Goal: Contribute content: Contribute content

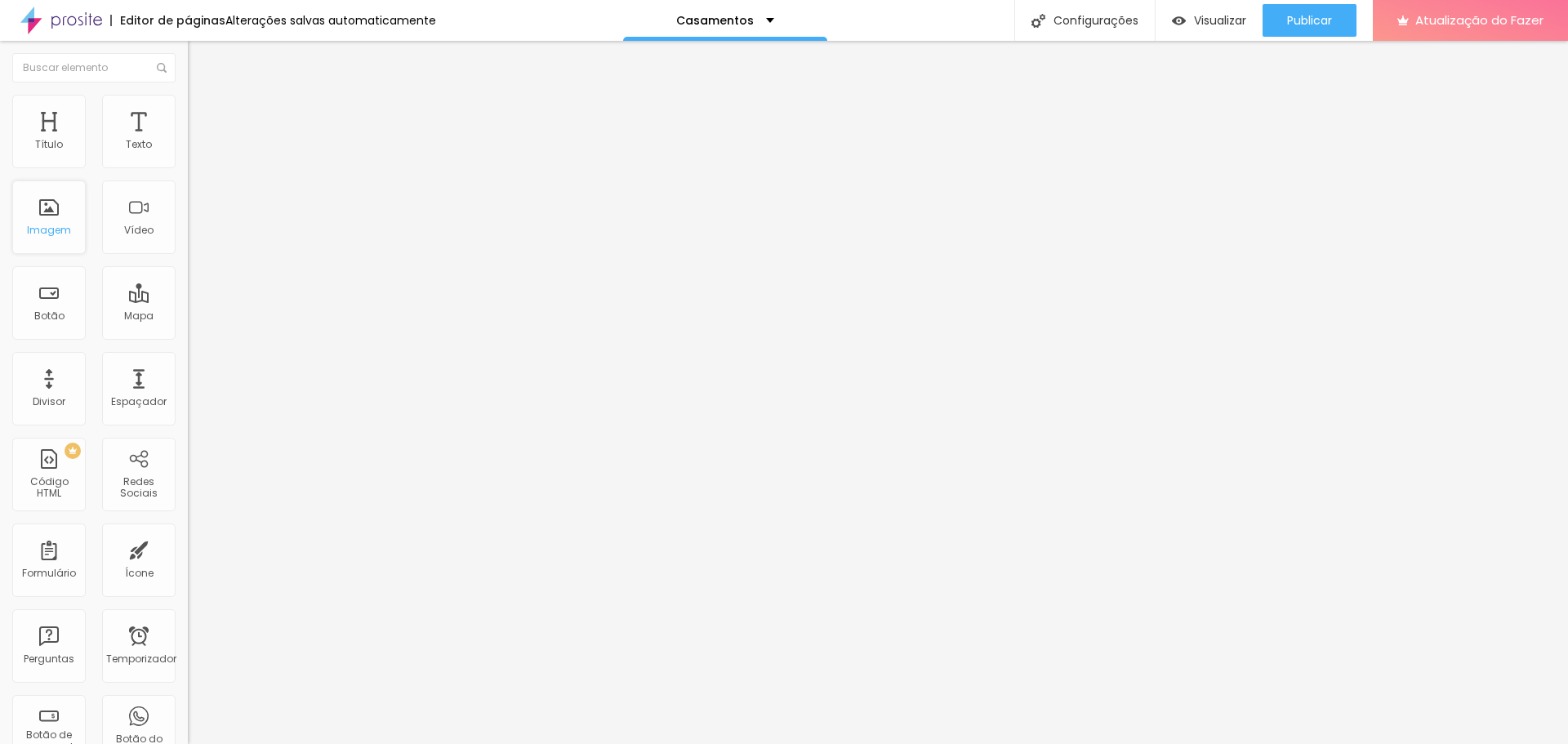
click at [46, 225] on font "Imagem" at bounding box center [49, 229] width 44 height 14
click at [45, 233] on font "Imagem" at bounding box center [49, 229] width 44 height 14
click at [203, 110] on font "Estilo" at bounding box center [215, 106] width 26 height 14
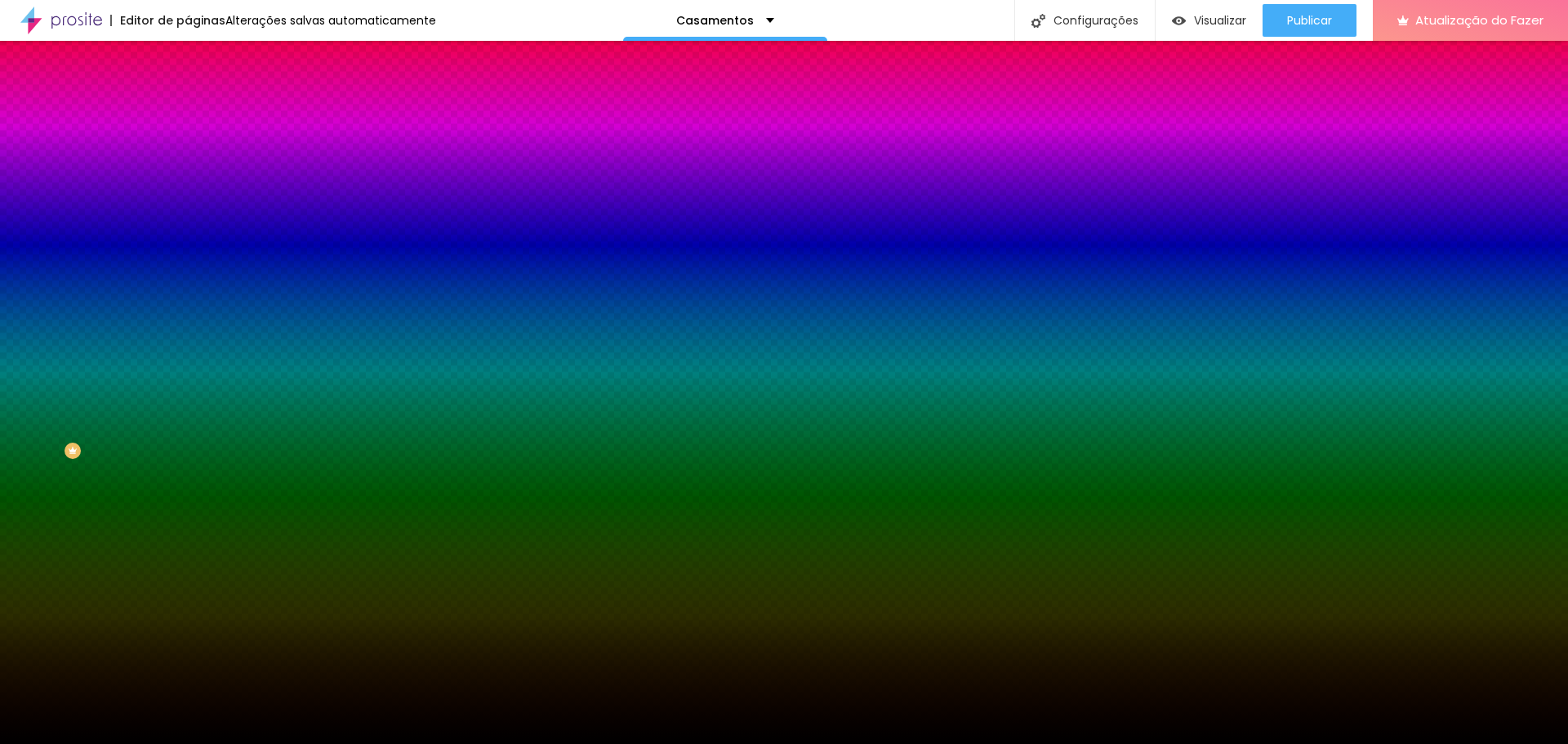
click at [198, 150] on font "Trocar imagem" at bounding box center [238, 143] width 79 height 14
drag, startPoint x: 158, startPoint y: 249, endPoint x: 162, endPoint y: 225, distance: 24.3
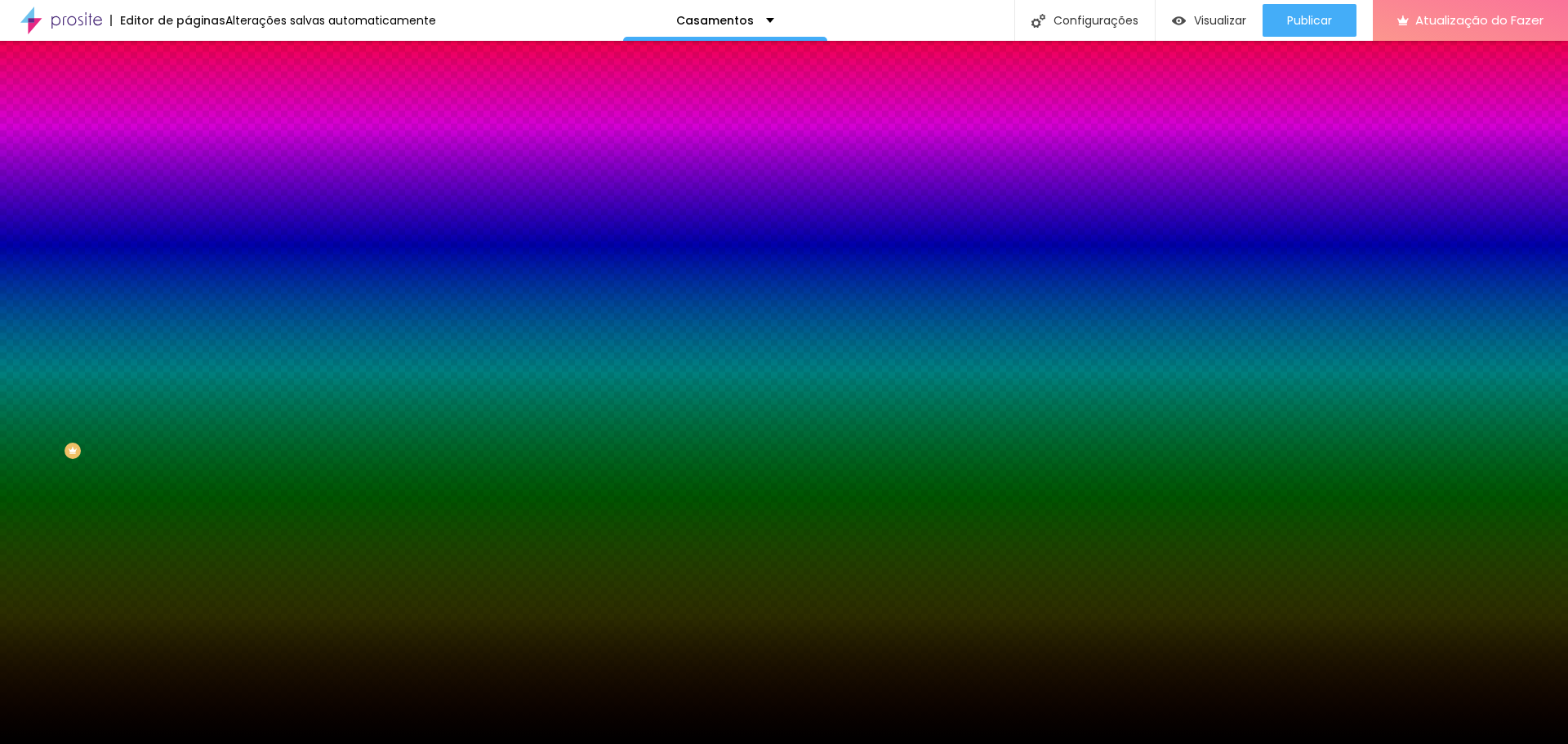
click at [198, 150] on font "Trocar imagem" at bounding box center [238, 143] width 79 height 14
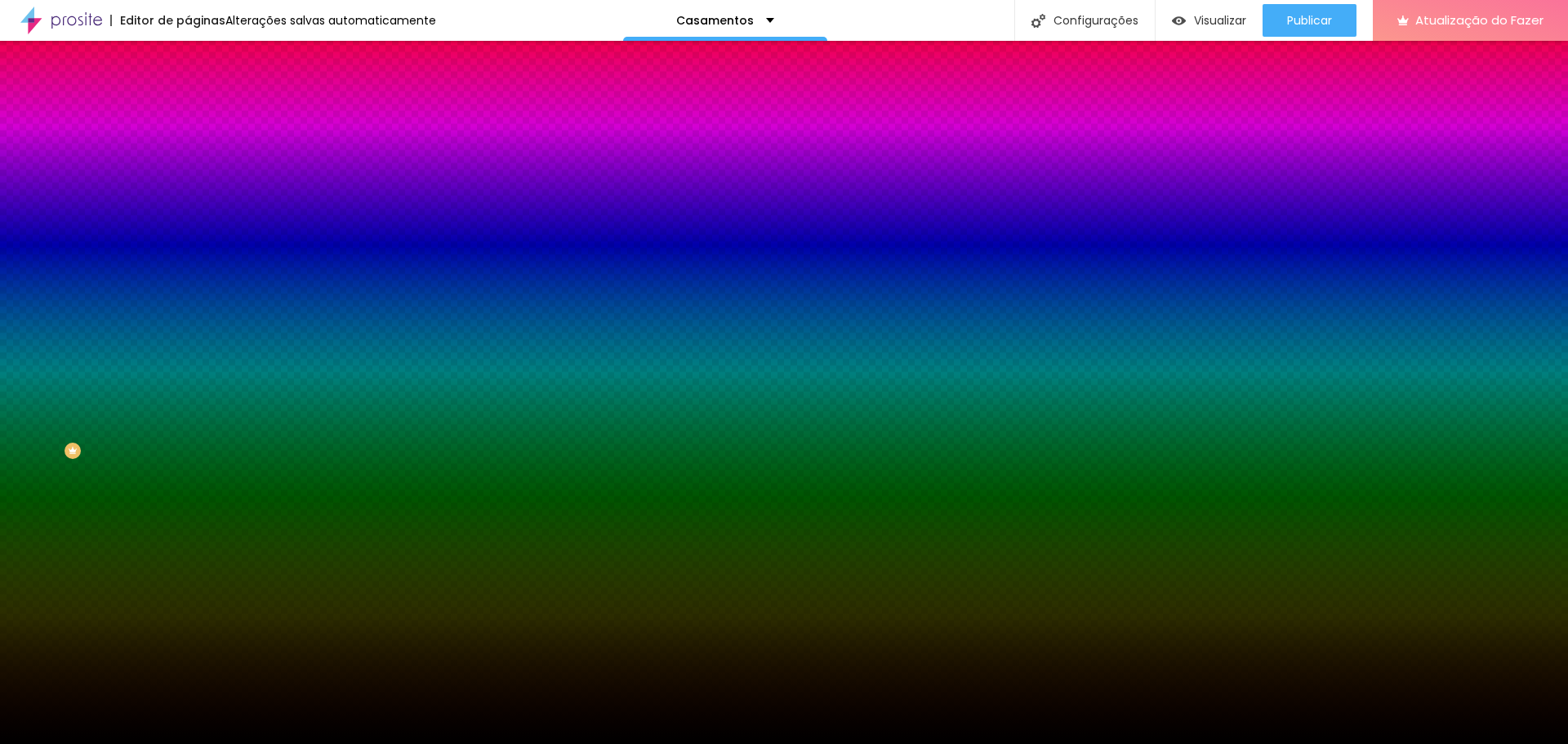
click at [198, 150] on font "Trocar imagem" at bounding box center [238, 143] width 79 height 14
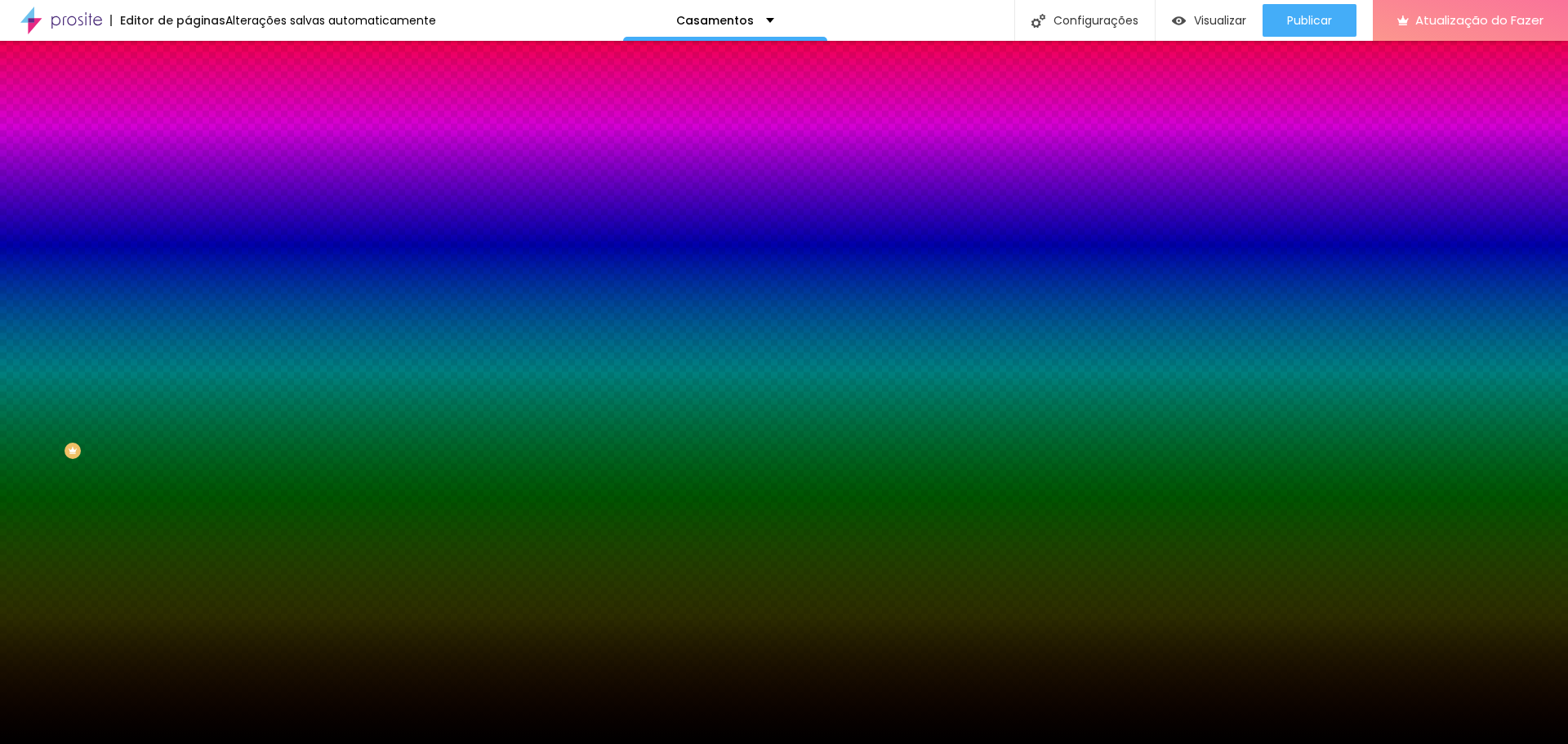
click at [188, 111] on img at bounding box center [195, 119] width 15 height 15
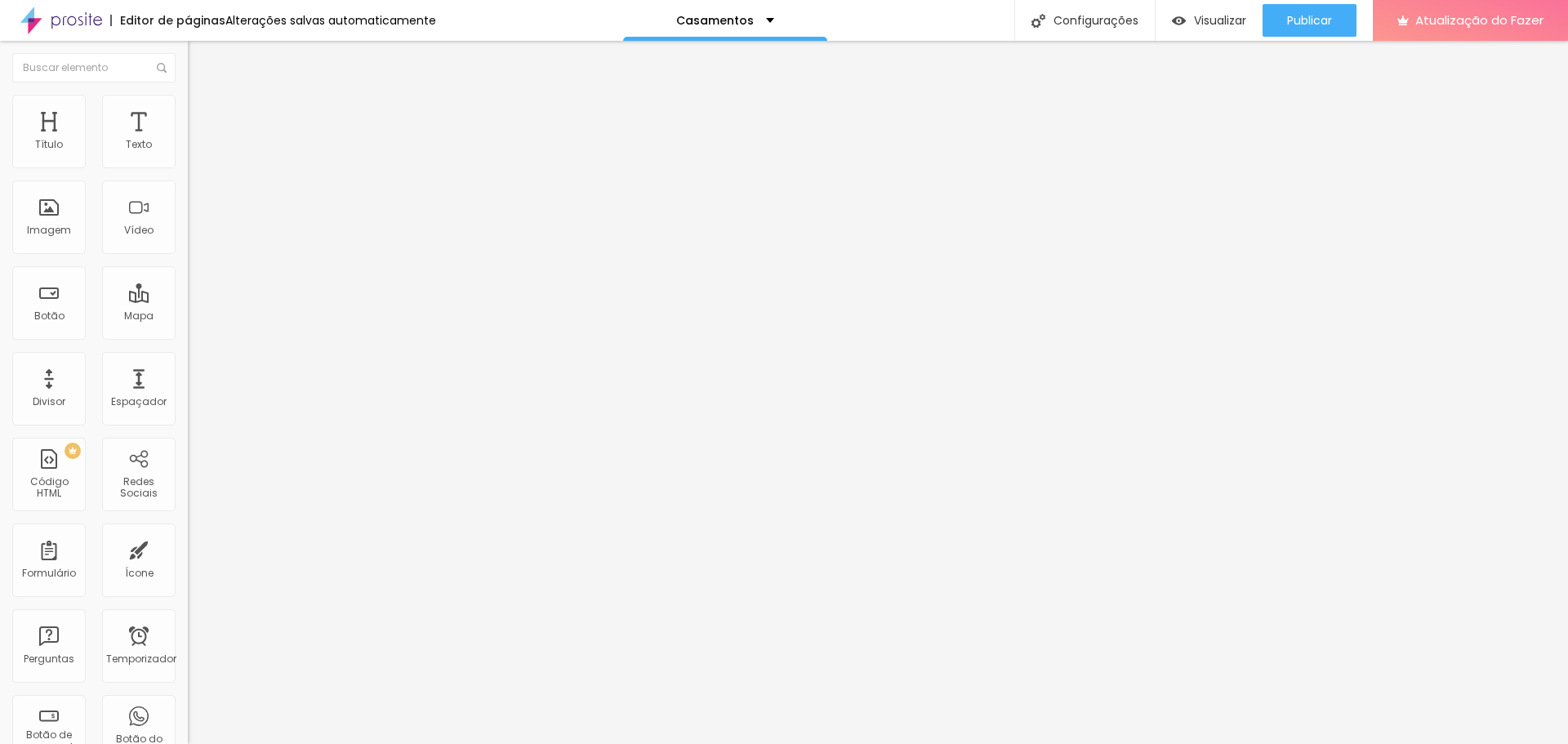
type input "108"
type input "60"
type input "55"
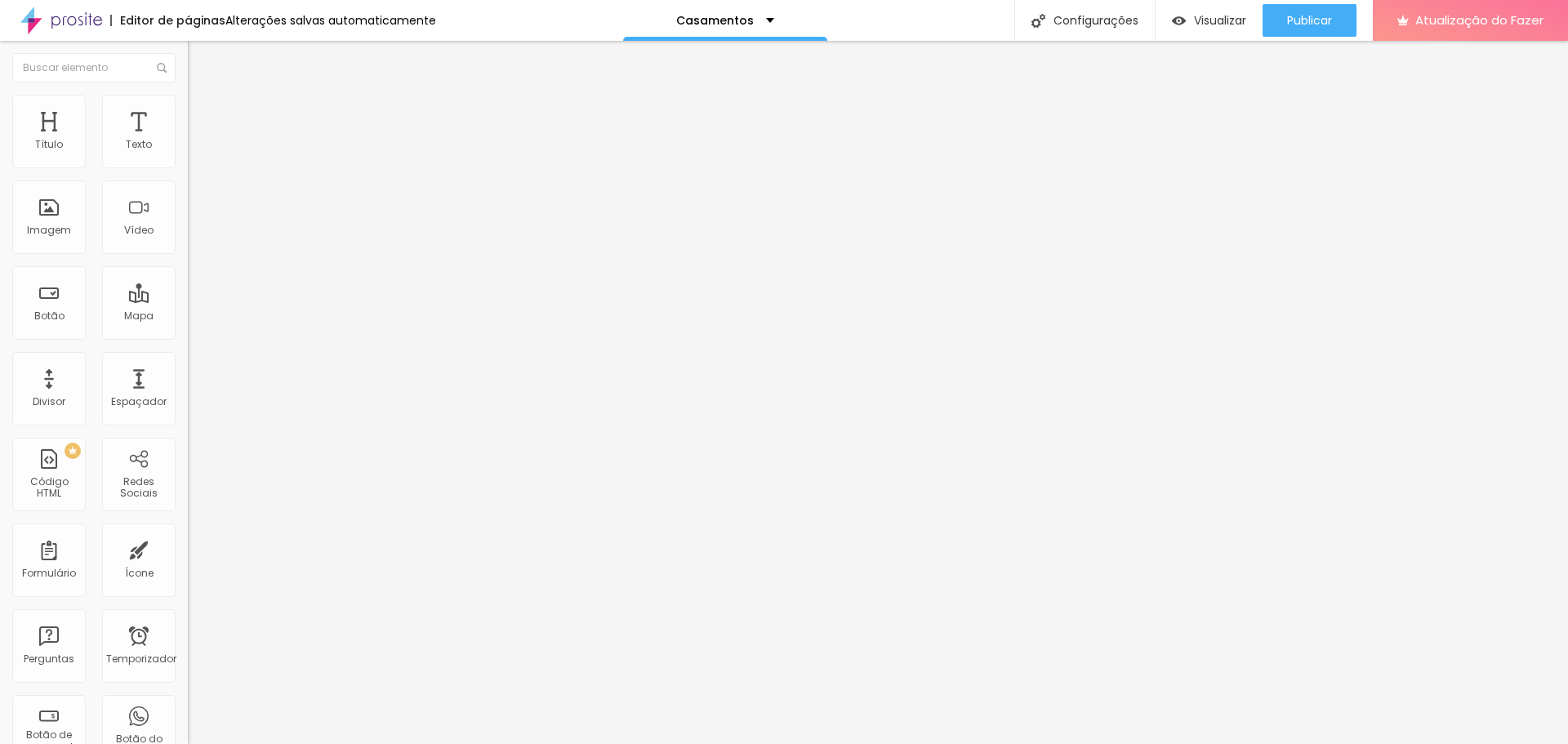
type input "55"
type input "76"
type input "134"
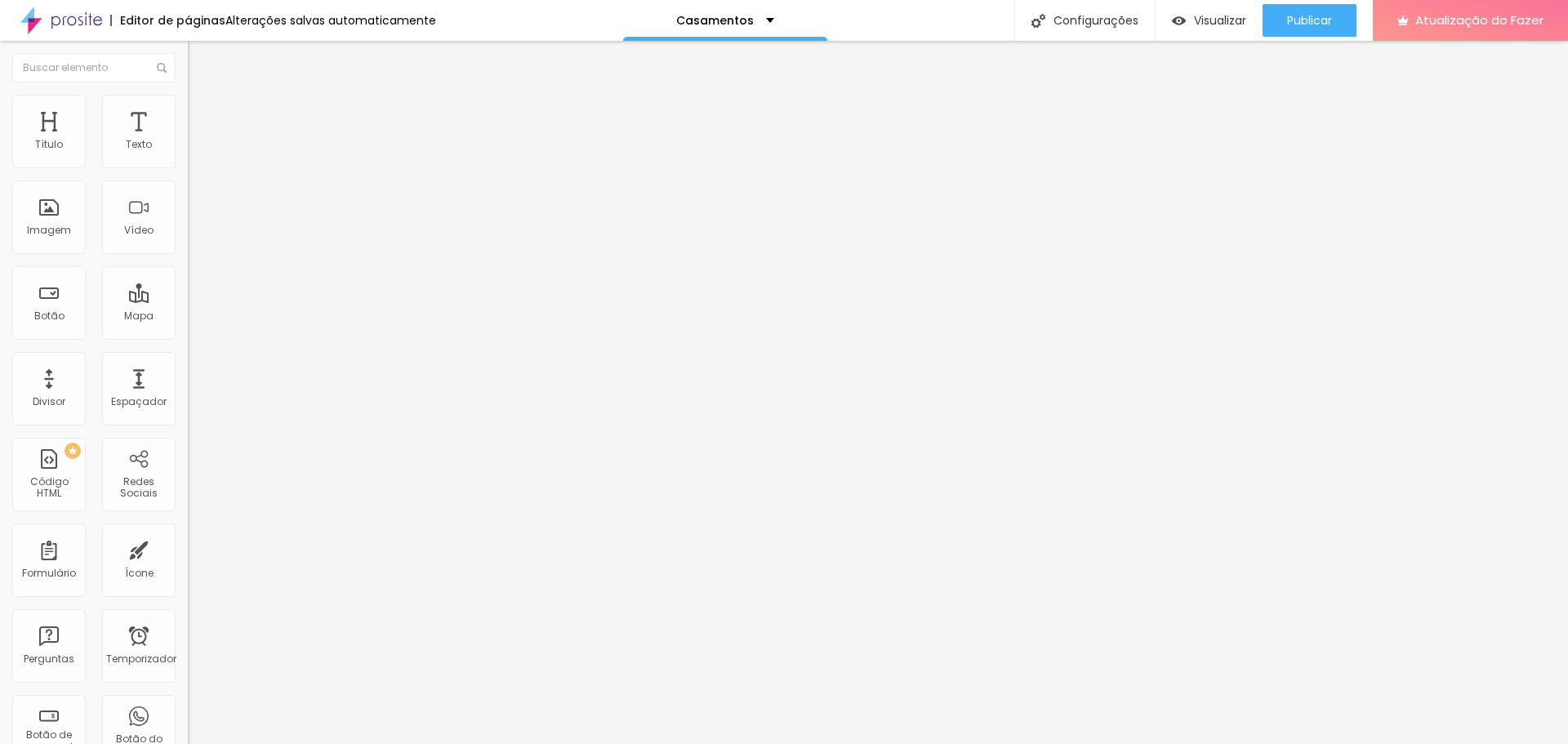
type input "144"
type input "150"
type input "165"
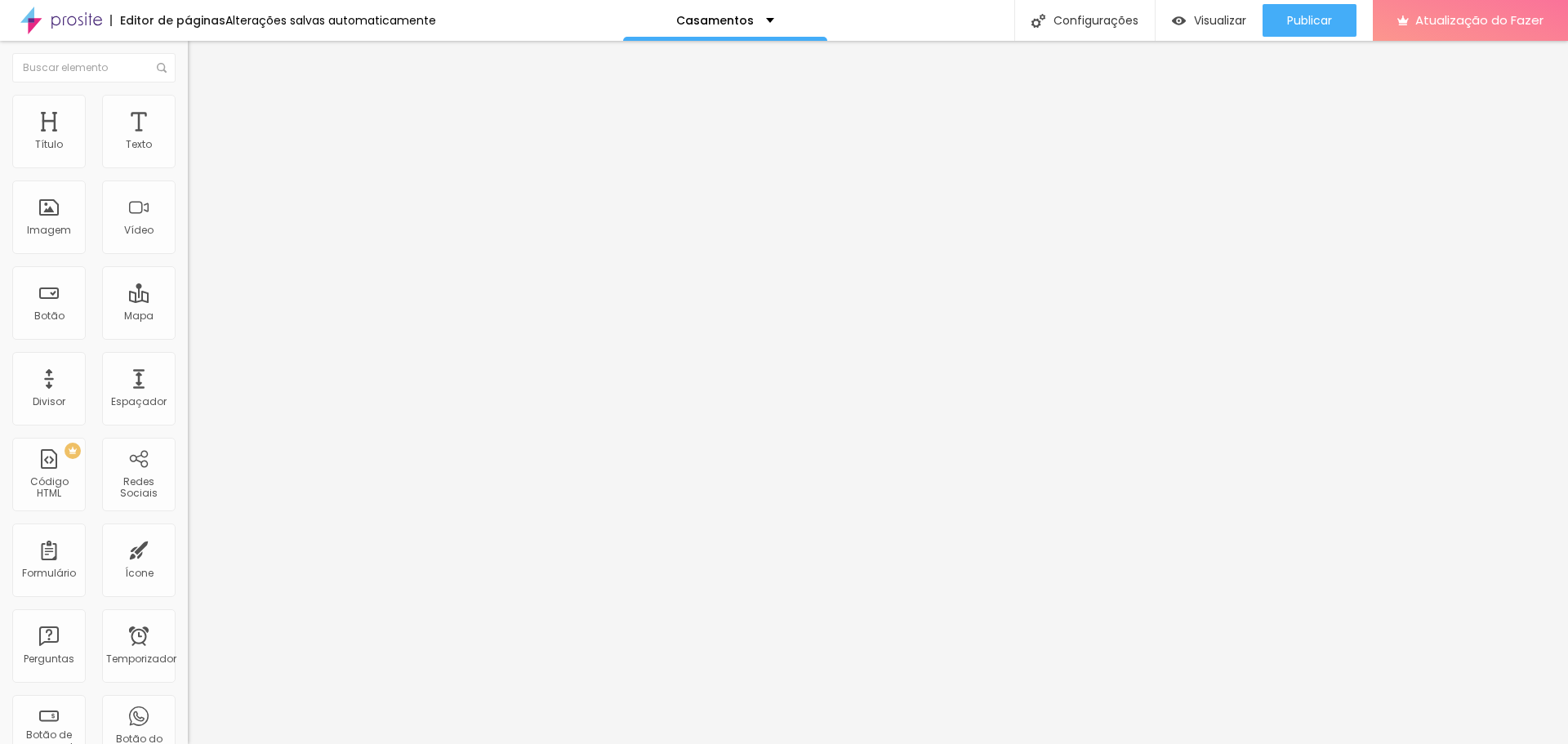
type input "165"
type input "171"
type input "176"
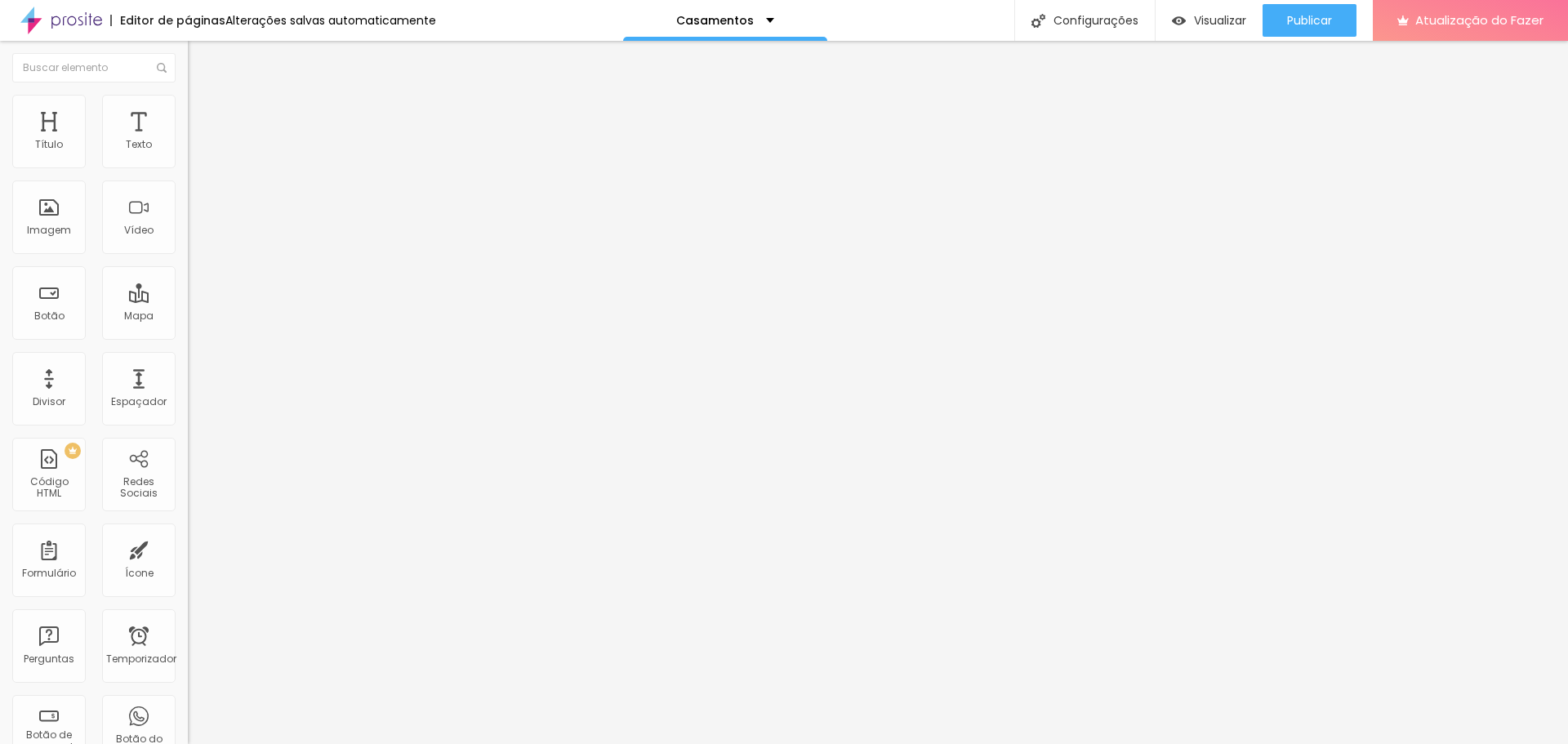
type input "187"
type input "192"
drag, startPoint x: 54, startPoint y: 193, endPoint x: 66, endPoint y: 199, distance: 13.4
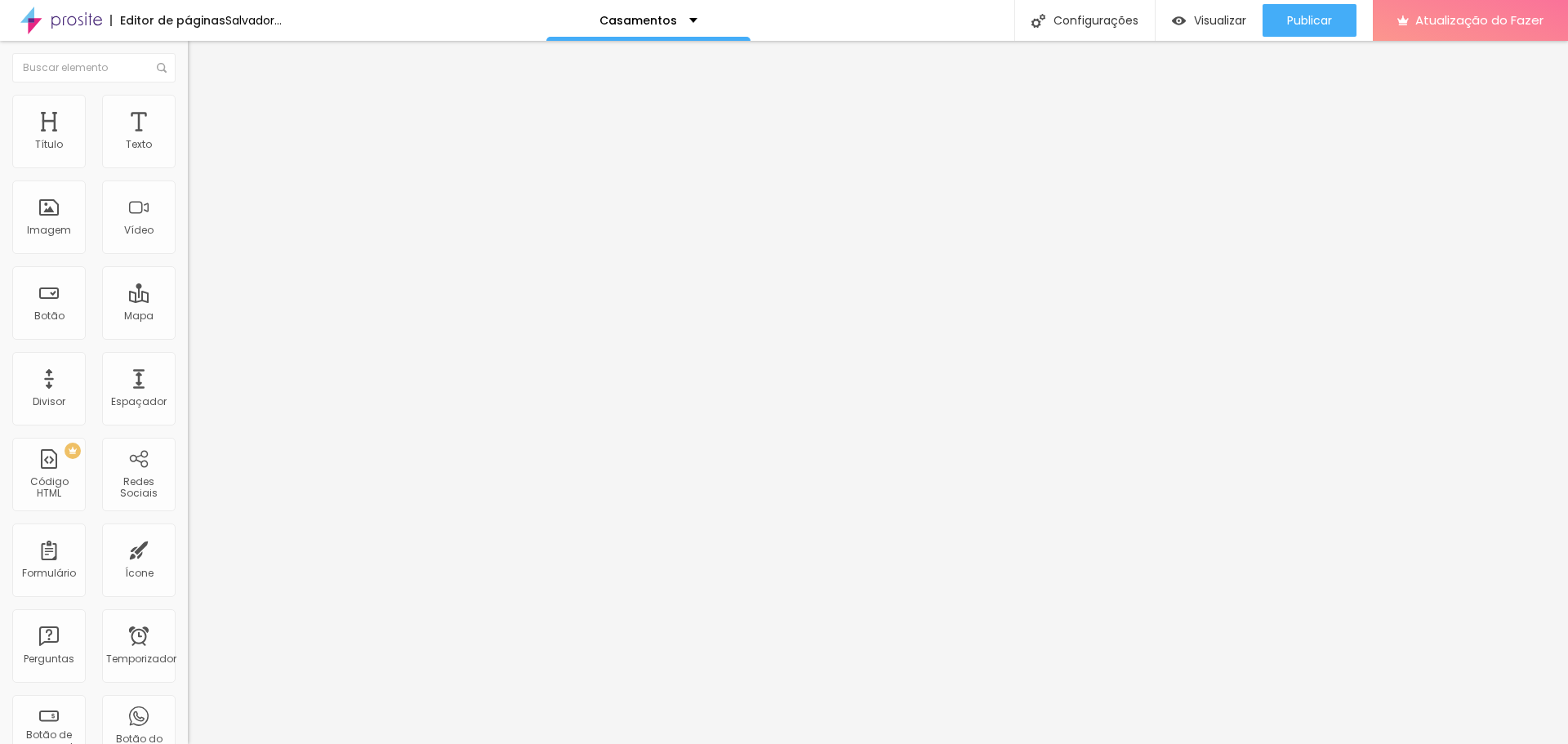
type input "192"
click at [188, 548] on input "range" at bounding box center [241, 554] width 106 height 13
click at [188, 95] on li "Conteúdo" at bounding box center [282, 87] width 188 height 16
click at [188, 148] on font "Completo" at bounding box center [213, 141] width 49 height 14
click at [188, 158] on font "Encaixotado" at bounding box center [219, 151] width 64 height 14
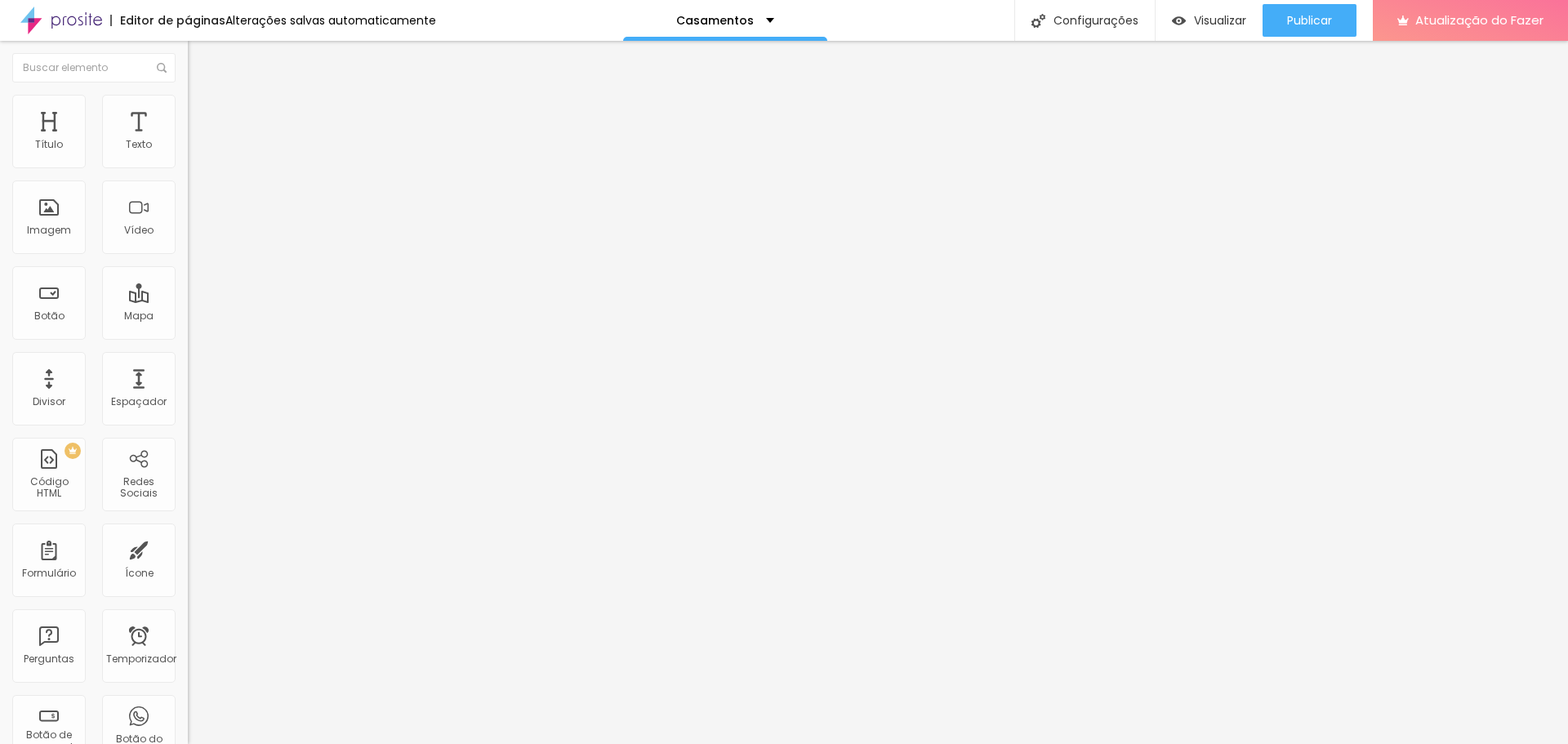
click at [188, 102] on img at bounding box center [195, 102] width 15 height 15
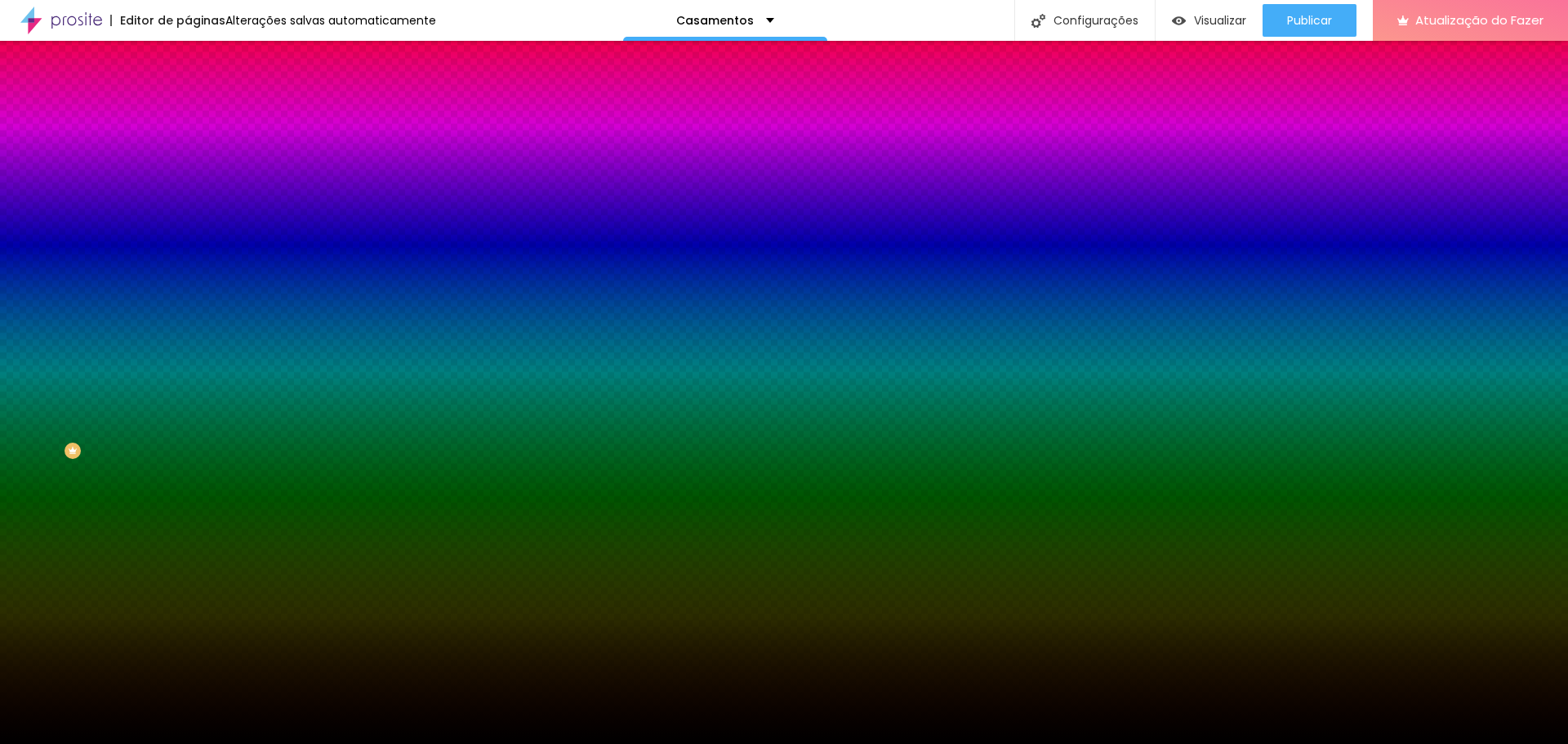
click at [188, 170] on font "Nenhum" at bounding box center [209, 162] width 42 height 14
click at [188, 111] on img at bounding box center [195, 119] width 15 height 15
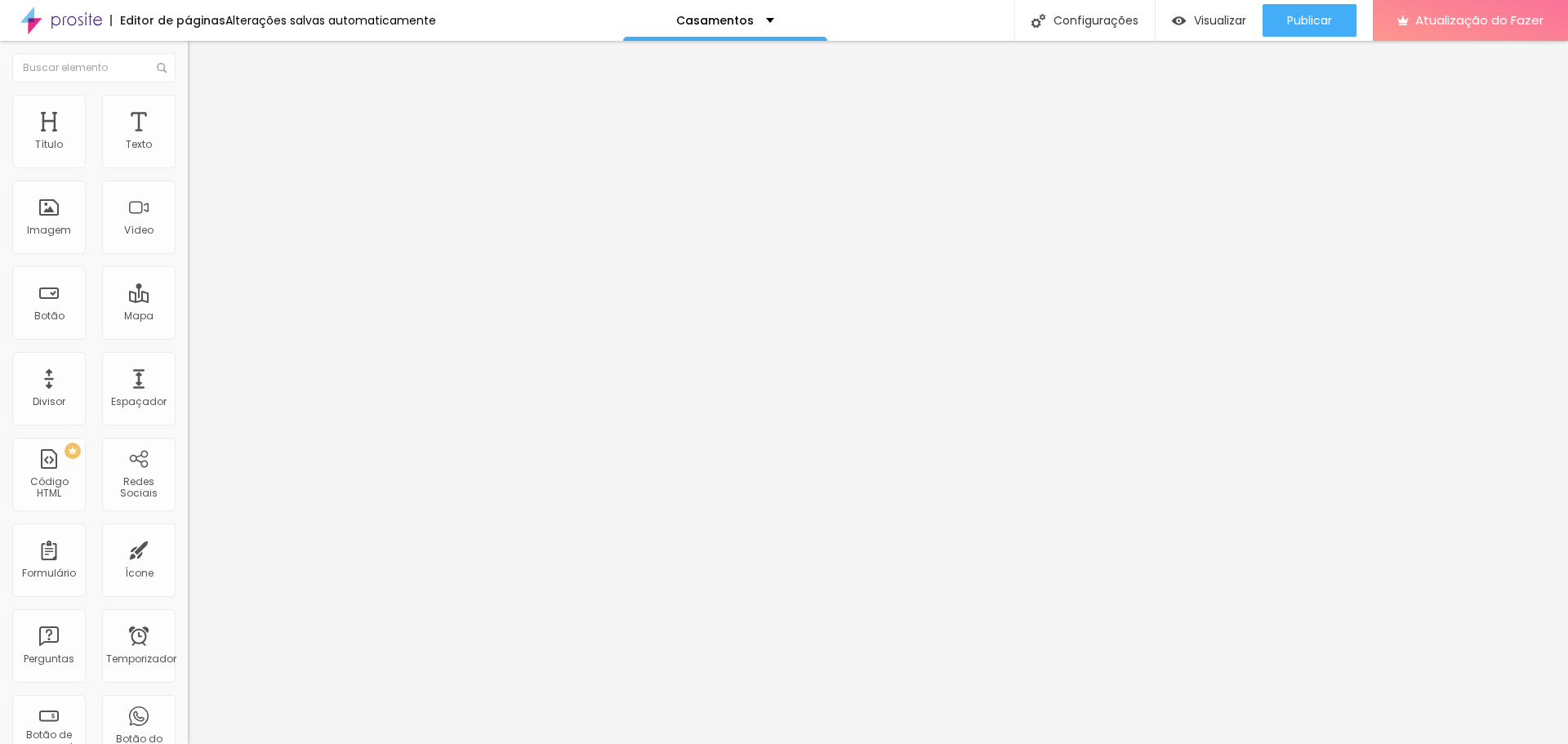
click at [200, 58] on img "button" at bounding box center [207, 59] width 13 height 13
click at [200, 59] on img "button" at bounding box center [207, 59] width 13 height 13
click at [200, 62] on img "button" at bounding box center [207, 59] width 13 height 13
click at [200, 63] on img "button" at bounding box center [207, 59] width 13 height 13
click at [200, 54] on img "button" at bounding box center [207, 59] width 13 height 13
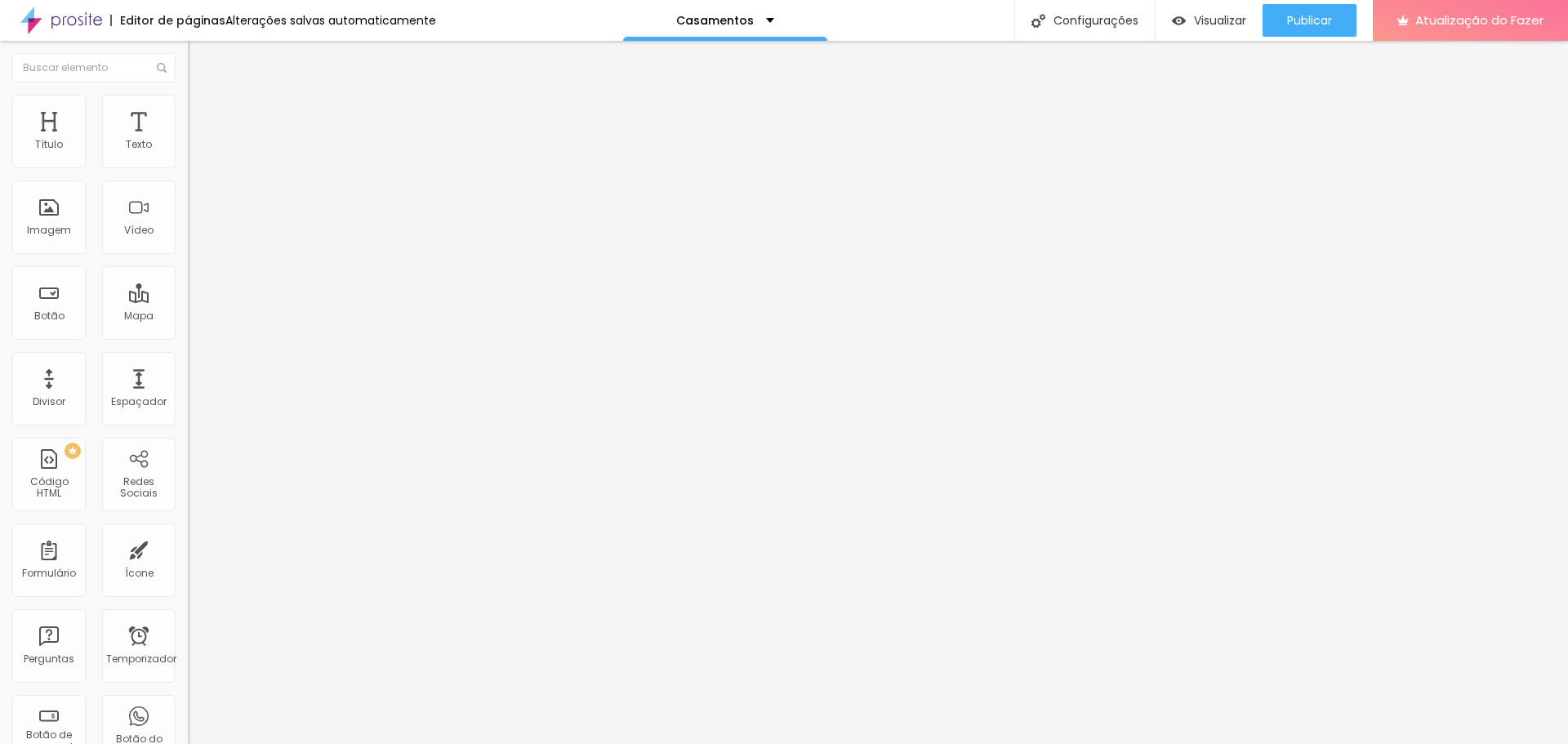
click at [200, 54] on img "button" at bounding box center [207, 59] width 13 height 13
click at [203, 113] on font "Estilo" at bounding box center [215, 106] width 26 height 14
click at [188, 108] on li "Estilo" at bounding box center [282, 103] width 188 height 16
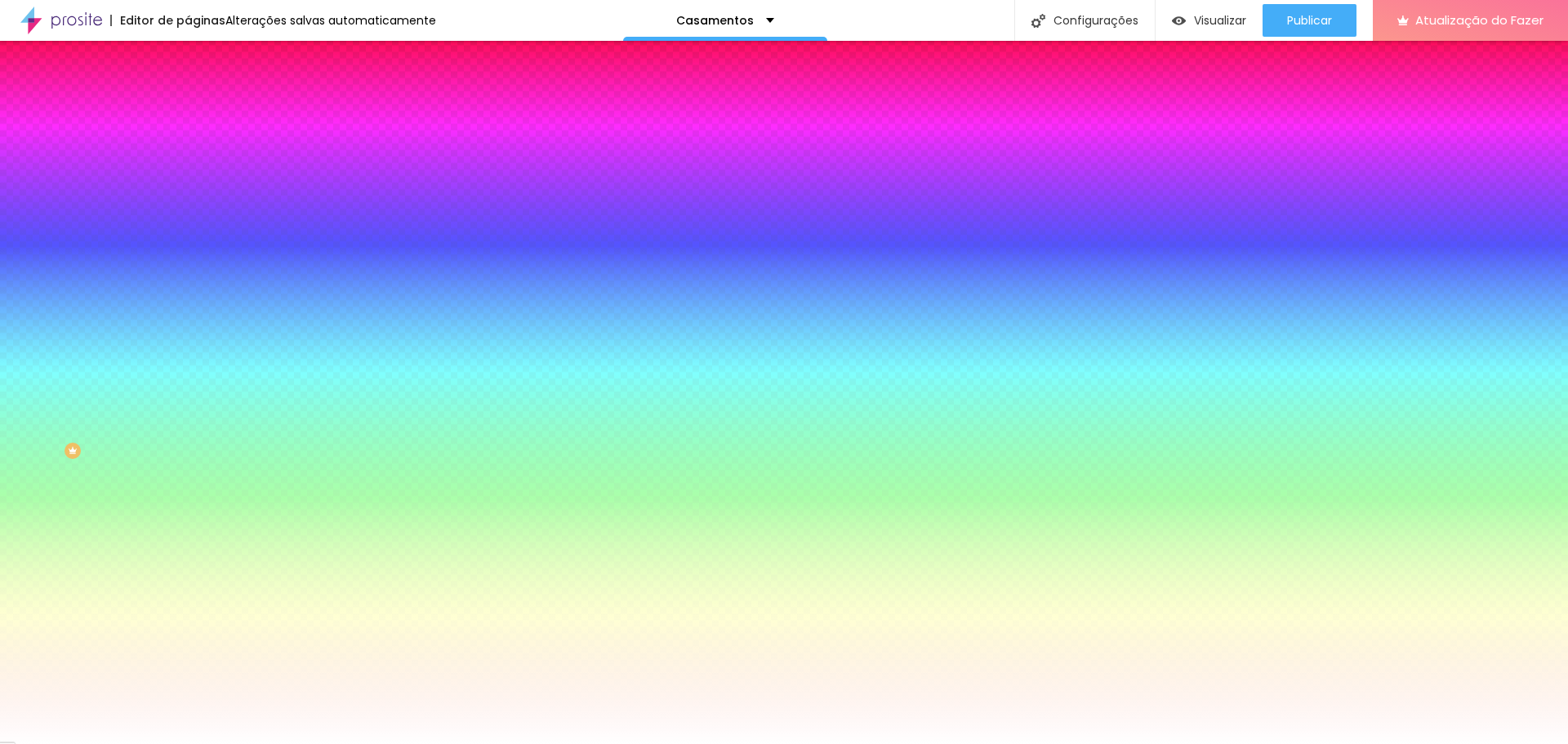
click at [188, 111] on img at bounding box center [195, 119] width 15 height 15
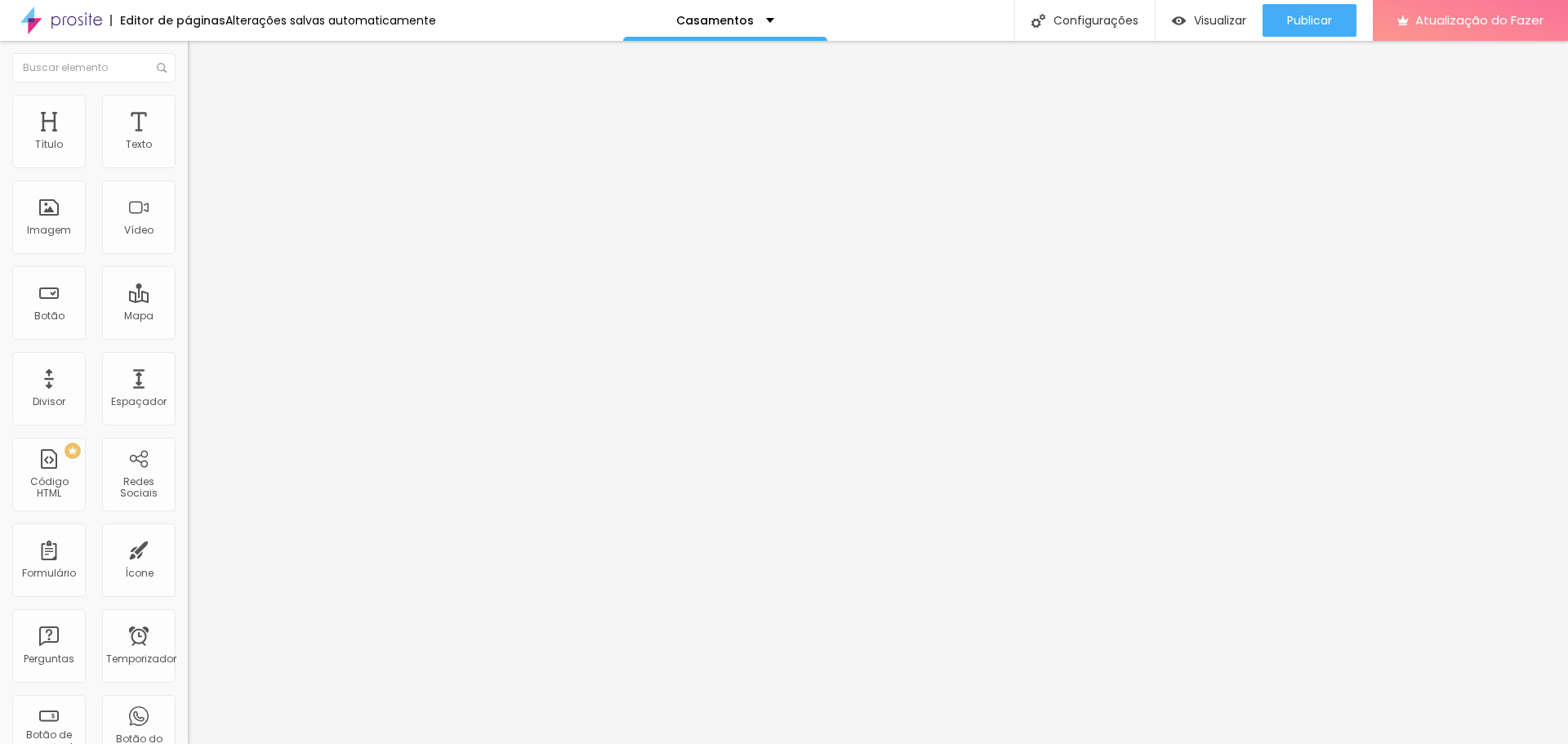
click at [188, 97] on ul "Conteúdo Estilo Avançado" at bounding box center [282, 102] width 188 height 49
click at [188, 104] on img at bounding box center [195, 102] width 15 height 15
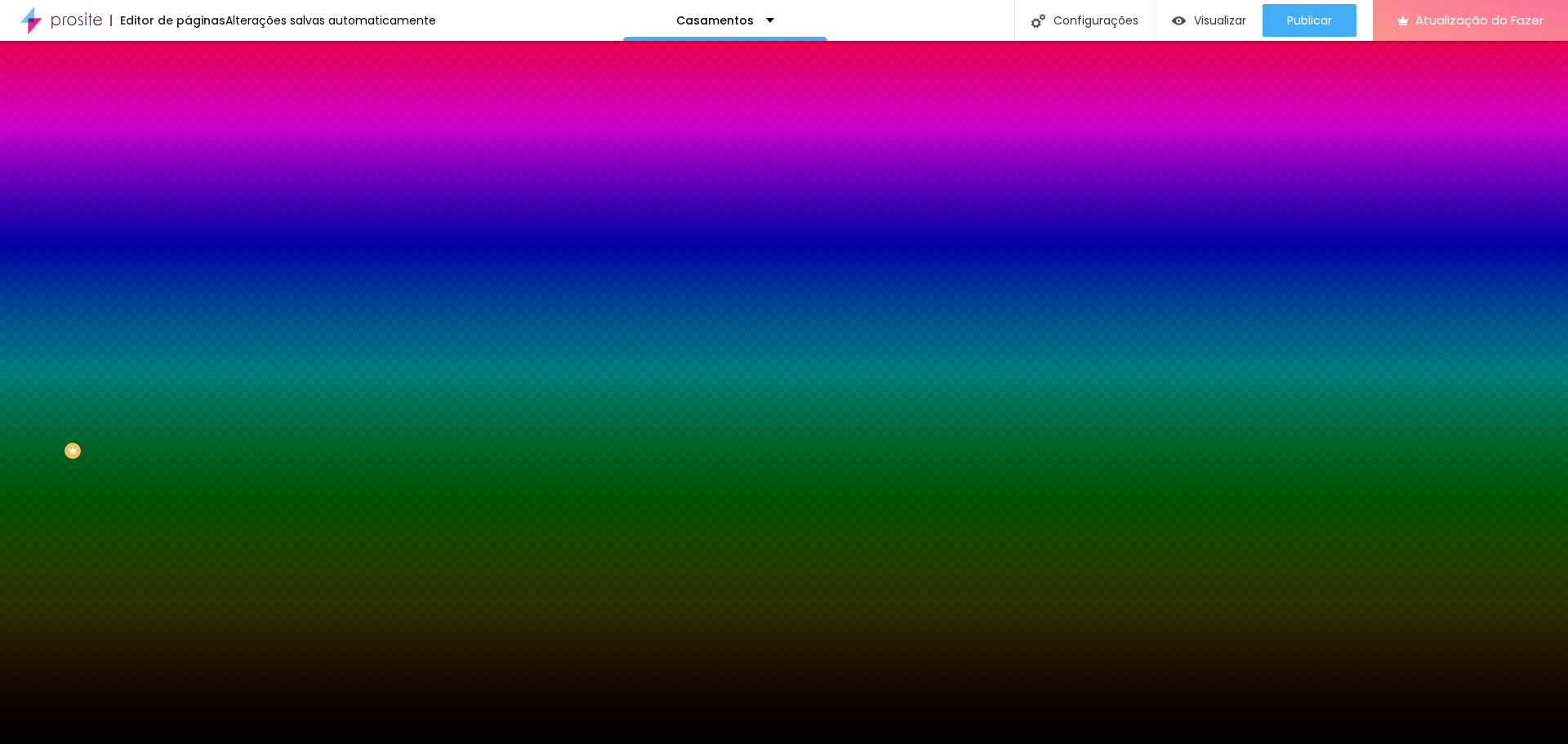
click at [198, 150] on font "Trocar imagem" at bounding box center [238, 143] width 79 height 14
click at [188, 170] on font "Nenhum" at bounding box center [209, 162] width 42 height 14
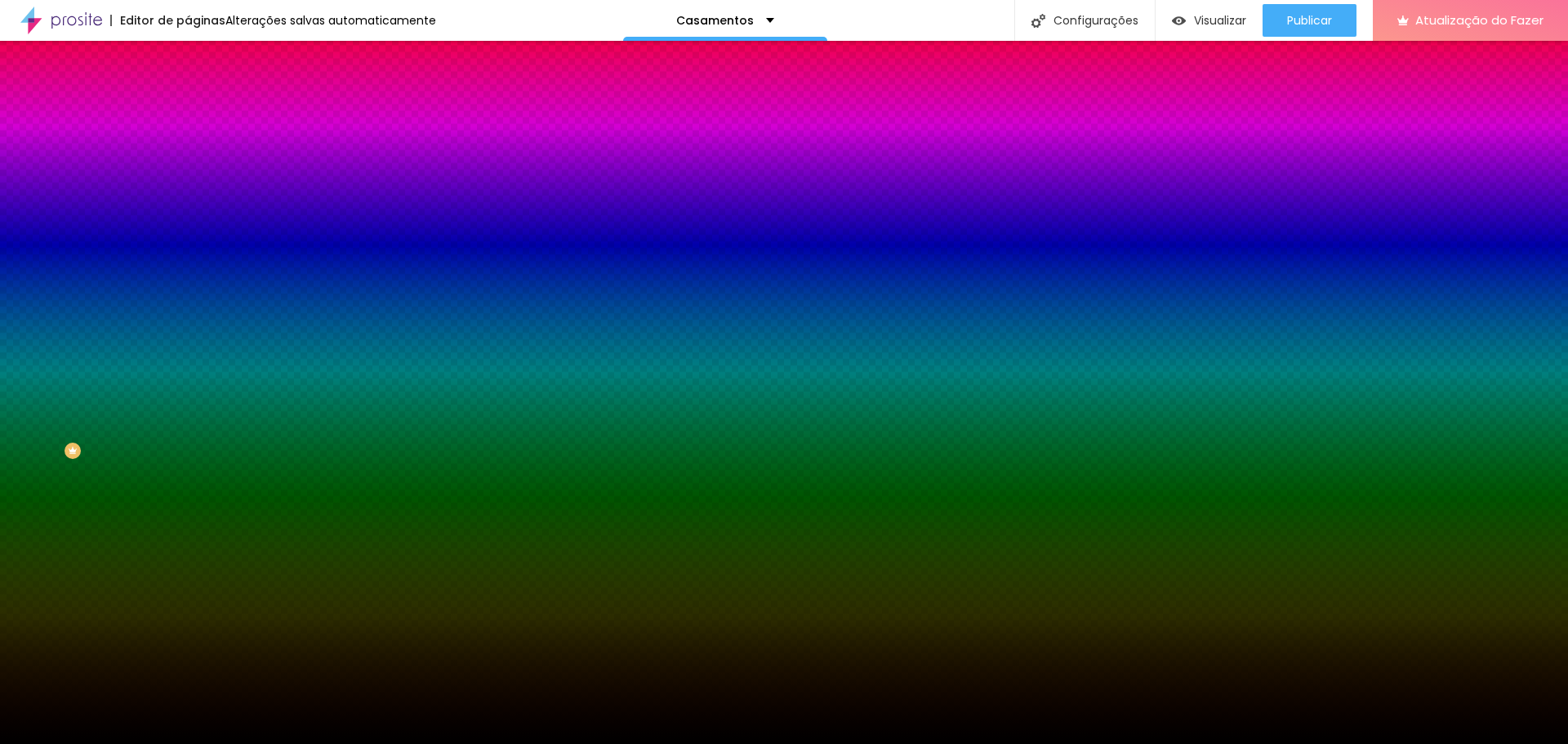
click at [188, 170] on font "Nenhum" at bounding box center [209, 162] width 42 height 14
click at [203, 115] on font "Avançado" at bounding box center [229, 122] width 54 height 14
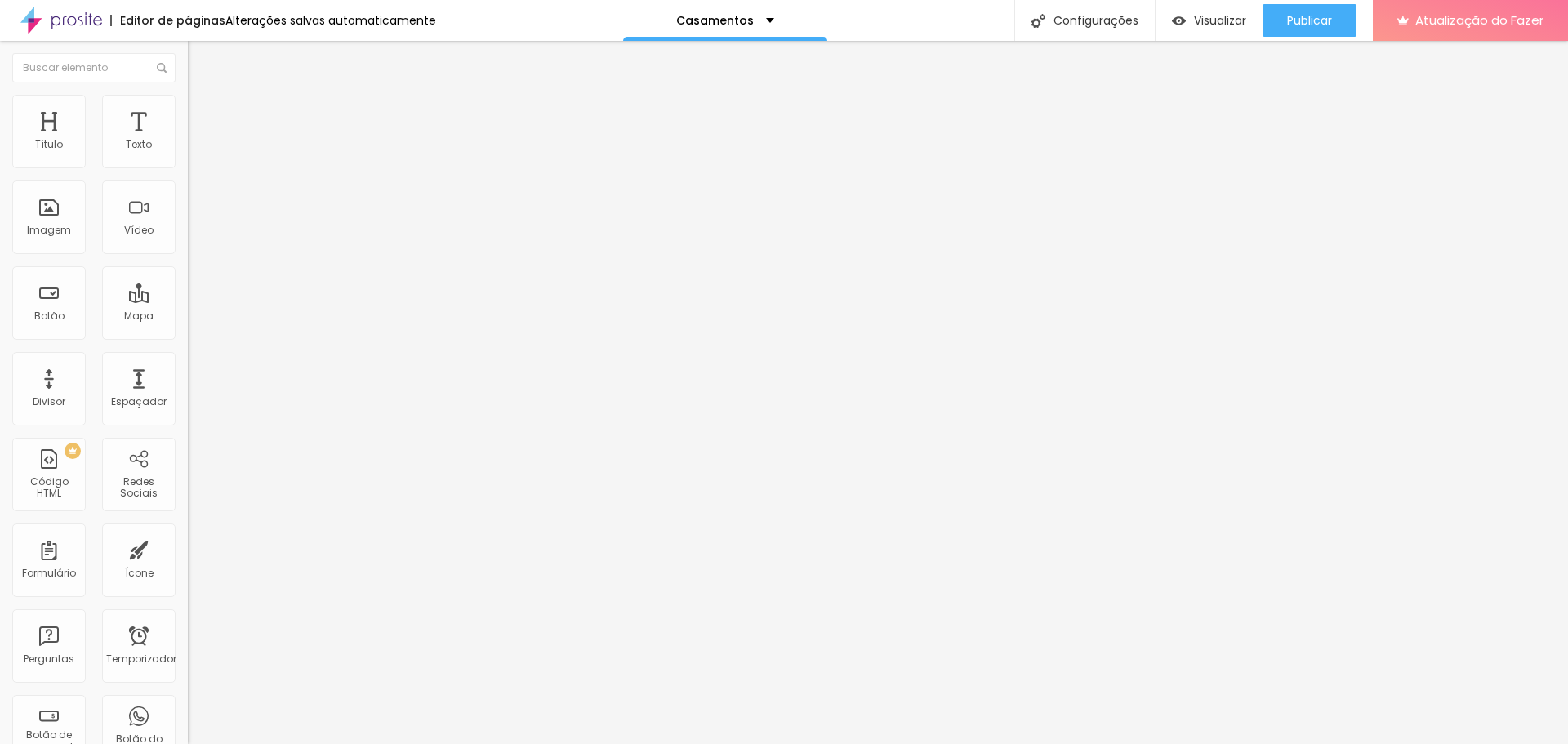
click at [203, 97] on font "Conteúdo" at bounding box center [228, 89] width 50 height 14
click at [188, 148] on font "Encaixotado" at bounding box center [219, 141] width 64 height 14
click at [188, 174] on font "Completo" at bounding box center [213, 167] width 49 height 14
click at [188, 158] on font "Encaixotado" at bounding box center [219, 151] width 64 height 14
click at [188, 101] on img at bounding box center [195, 102] width 15 height 15
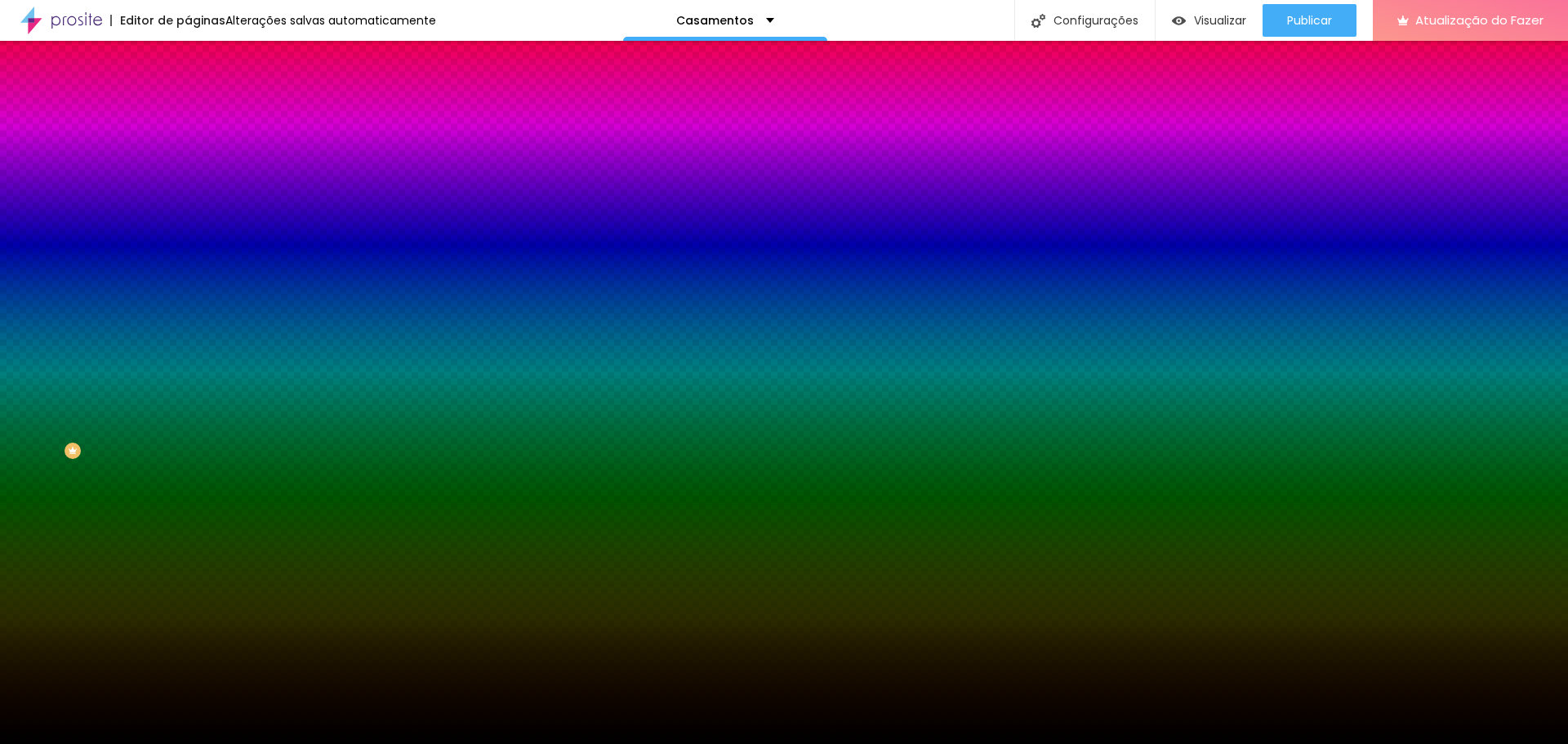
click at [200, 61] on img "button" at bounding box center [207, 59] width 13 height 13
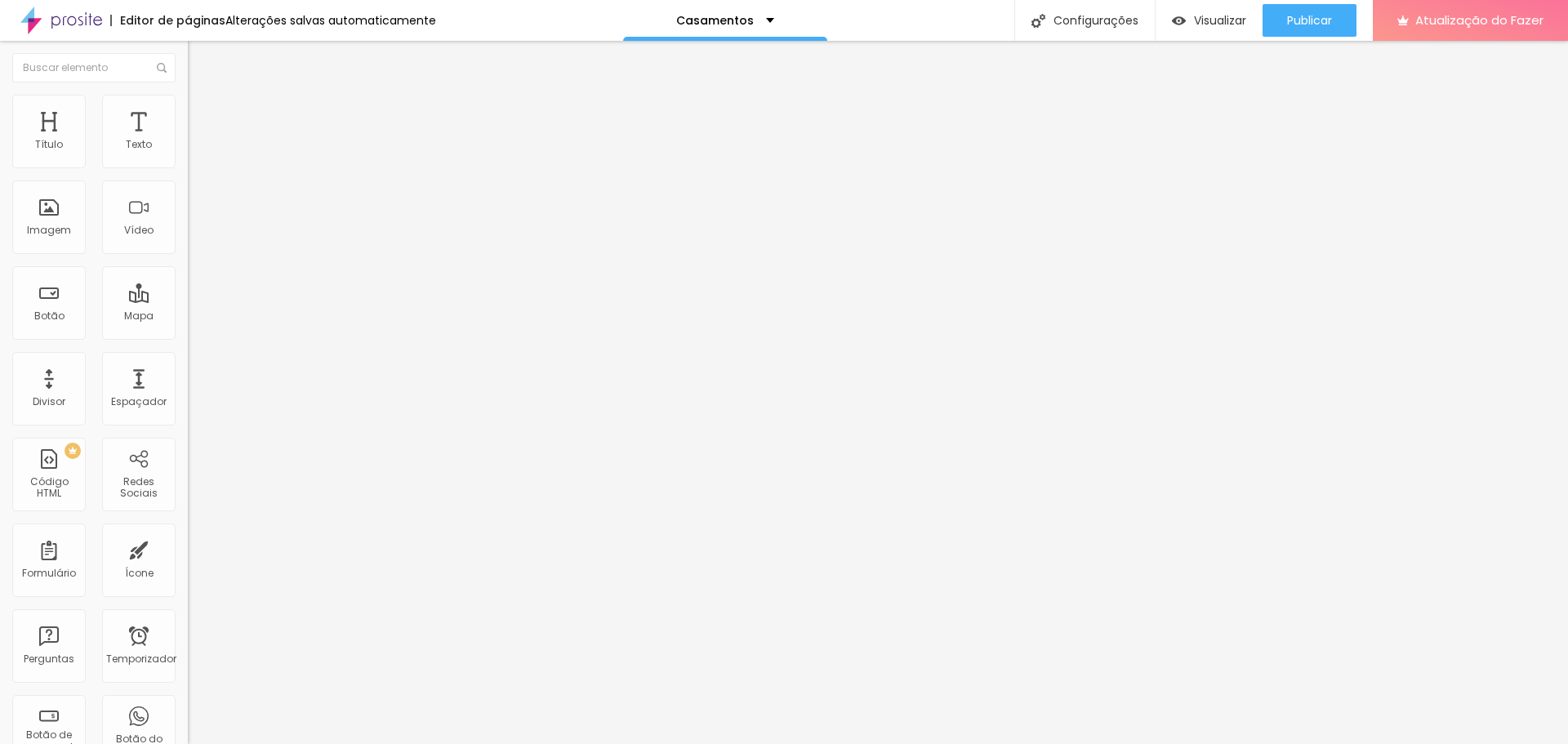
click at [203, 113] on font "Estilo" at bounding box center [215, 106] width 26 height 14
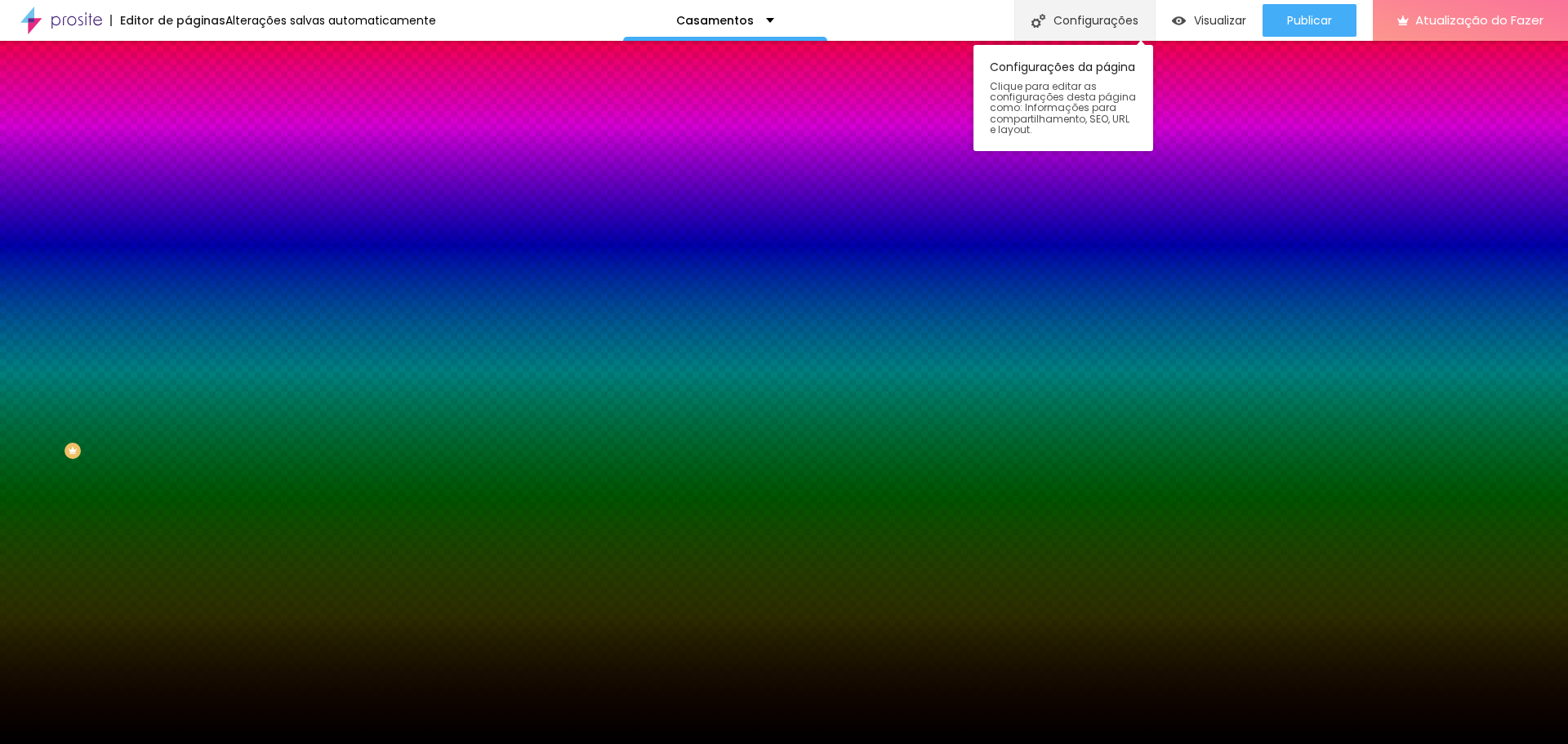
click at [1081, 26] on font "Configurações" at bounding box center [1095, 21] width 85 height 16
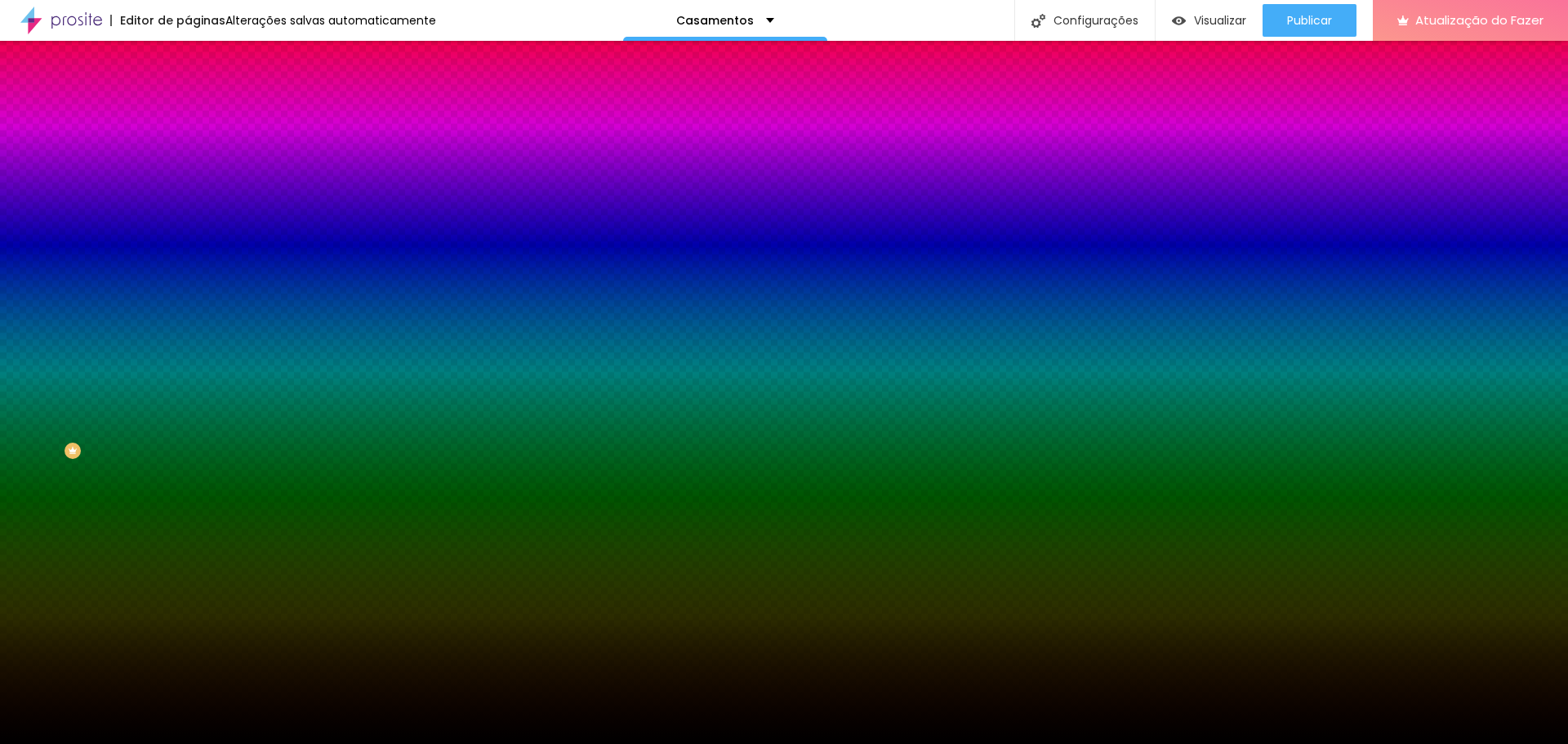
click at [203, 115] on font "Avançado" at bounding box center [229, 122] width 54 height 14
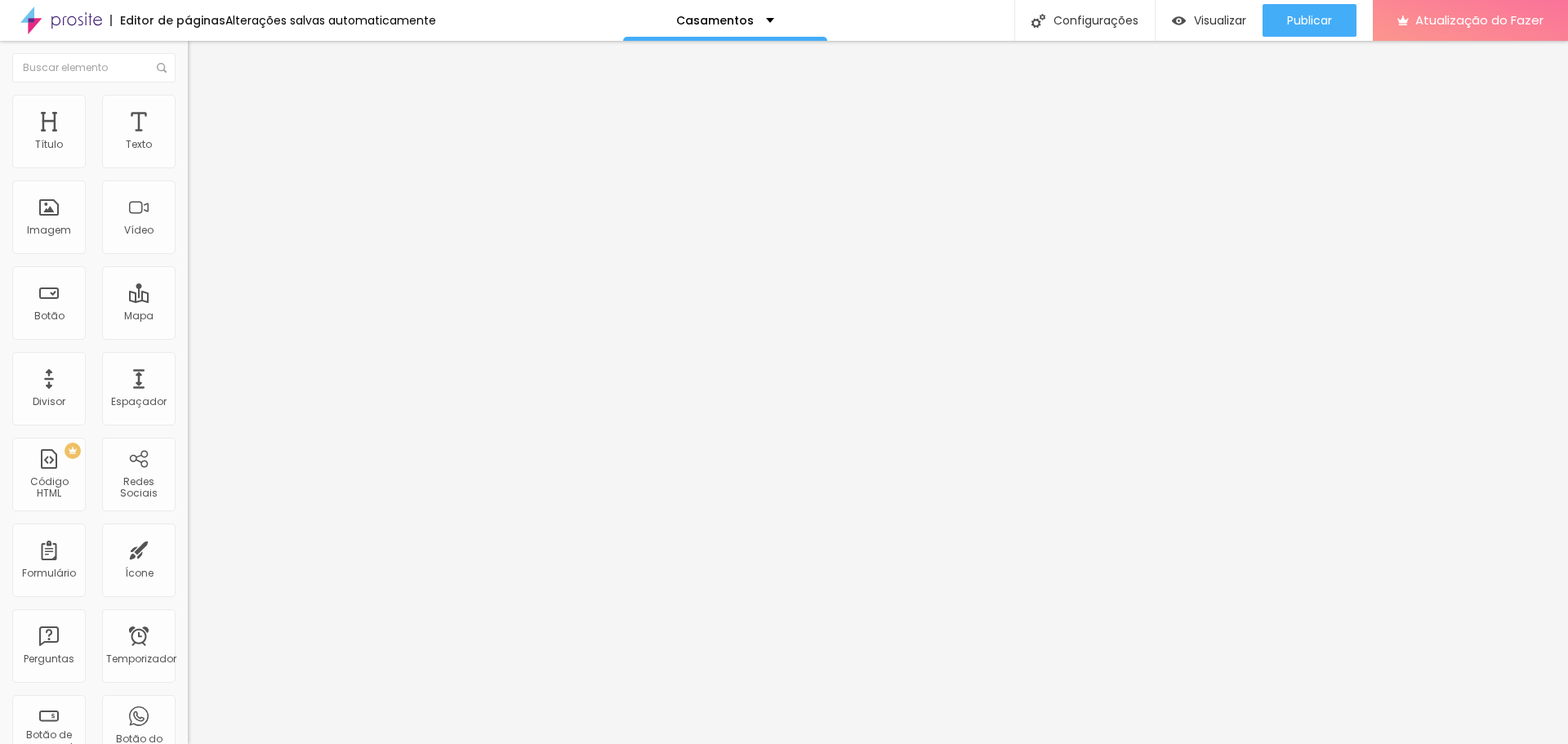
type input "15"
drag, startPoint x: 106, startPoint y: 162, endPoint x: 82, endPoint y: 165, distance: 24.2
click at [188, 317] on input "range" at bounding box center [241, 323] width 106 height 13
click at [188, 317] on div at bounding box center [282, 324] width 188 height 15
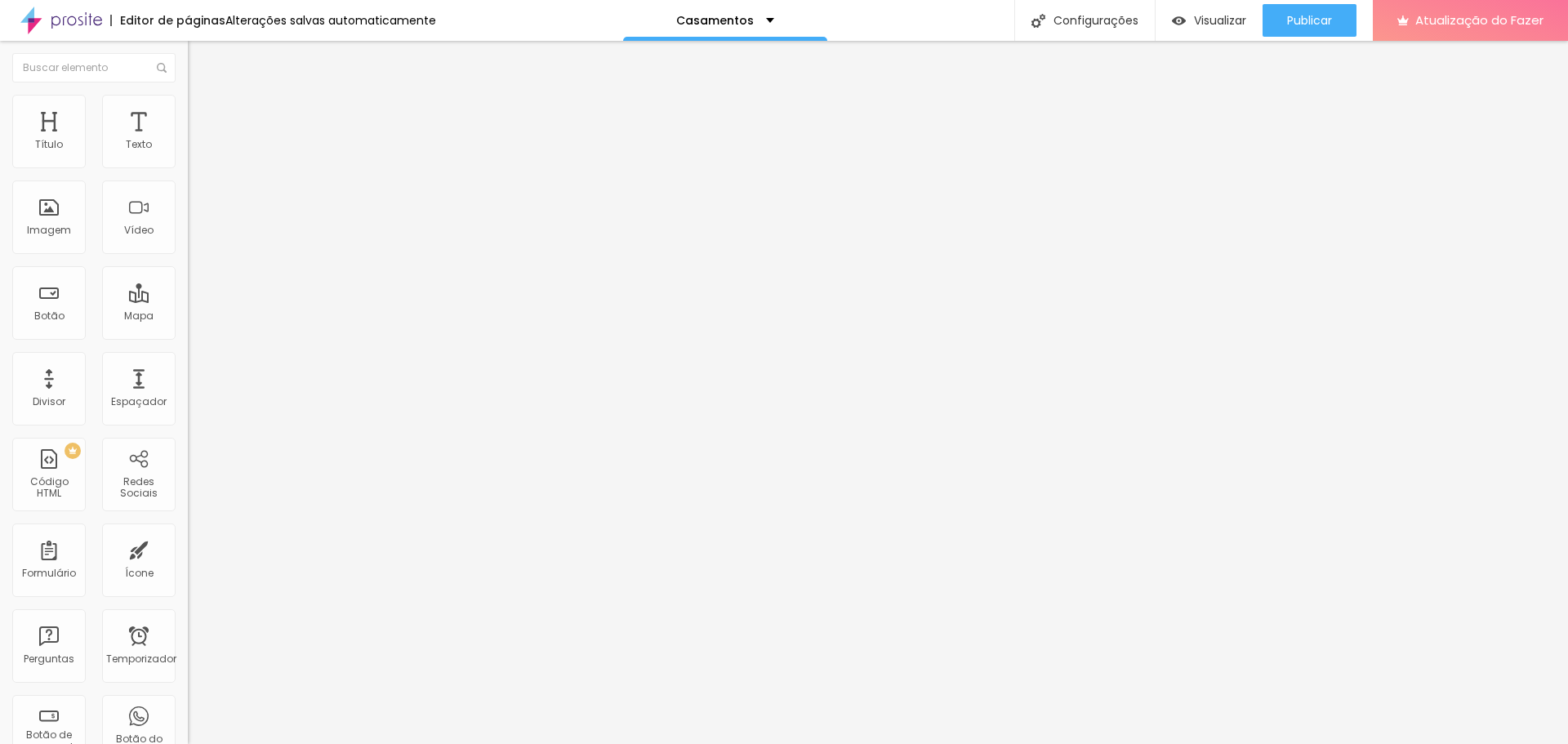
type input "10"
type input "15"
type input "20"
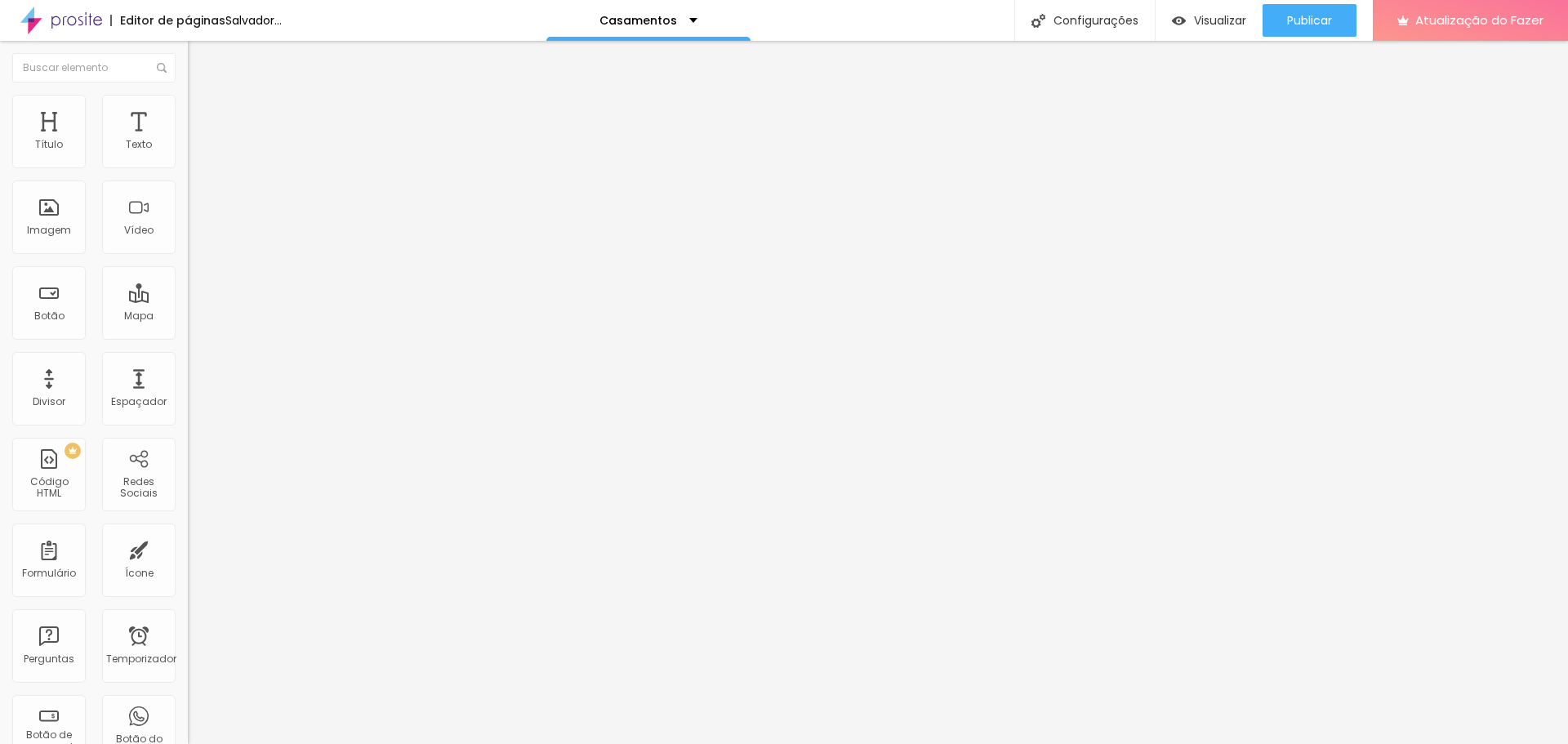
type input "20"
drag, startPoint x: 87, startPoint y: 159, endPoint x: 99, endPoint y: 167, distance: 14.4
type input "20"
click at [188, 317] on input "range" at bounding box center [241, 323] width 106 height 13
type input "171"
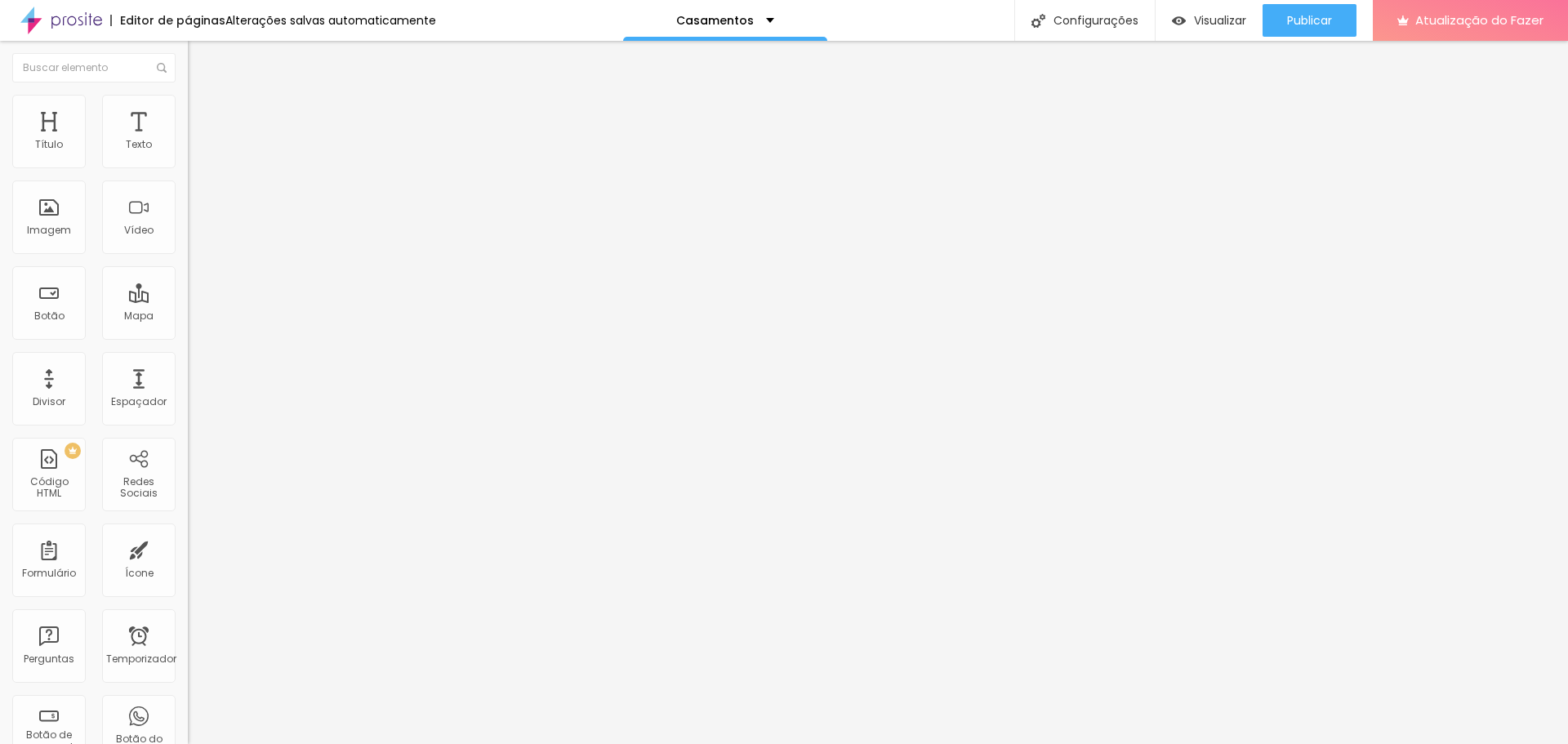
type input "171"
type input "165"
type input "150"
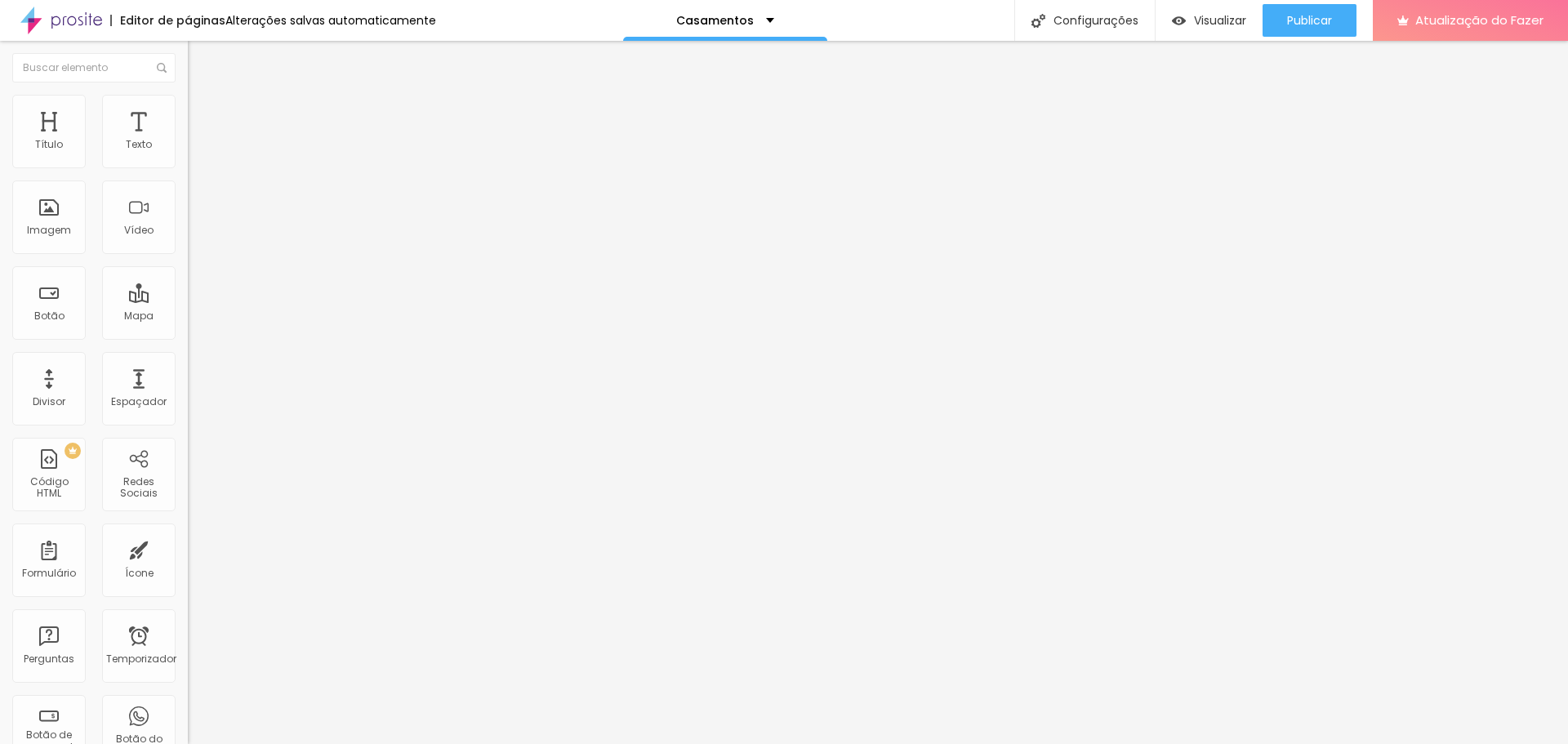
type input "139"
type input "123"
type input "150"
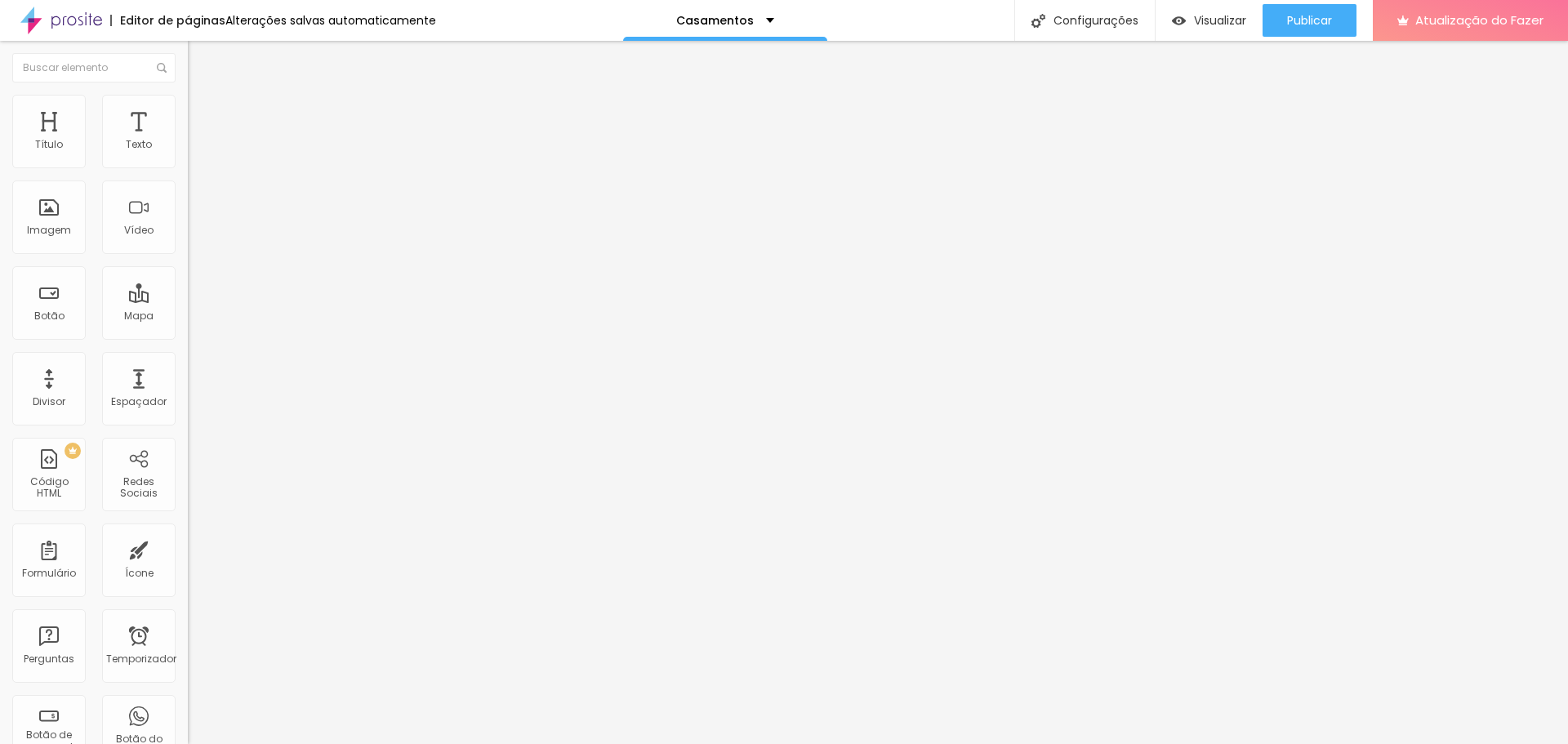
type input "150"
type input "281"
type input "292"
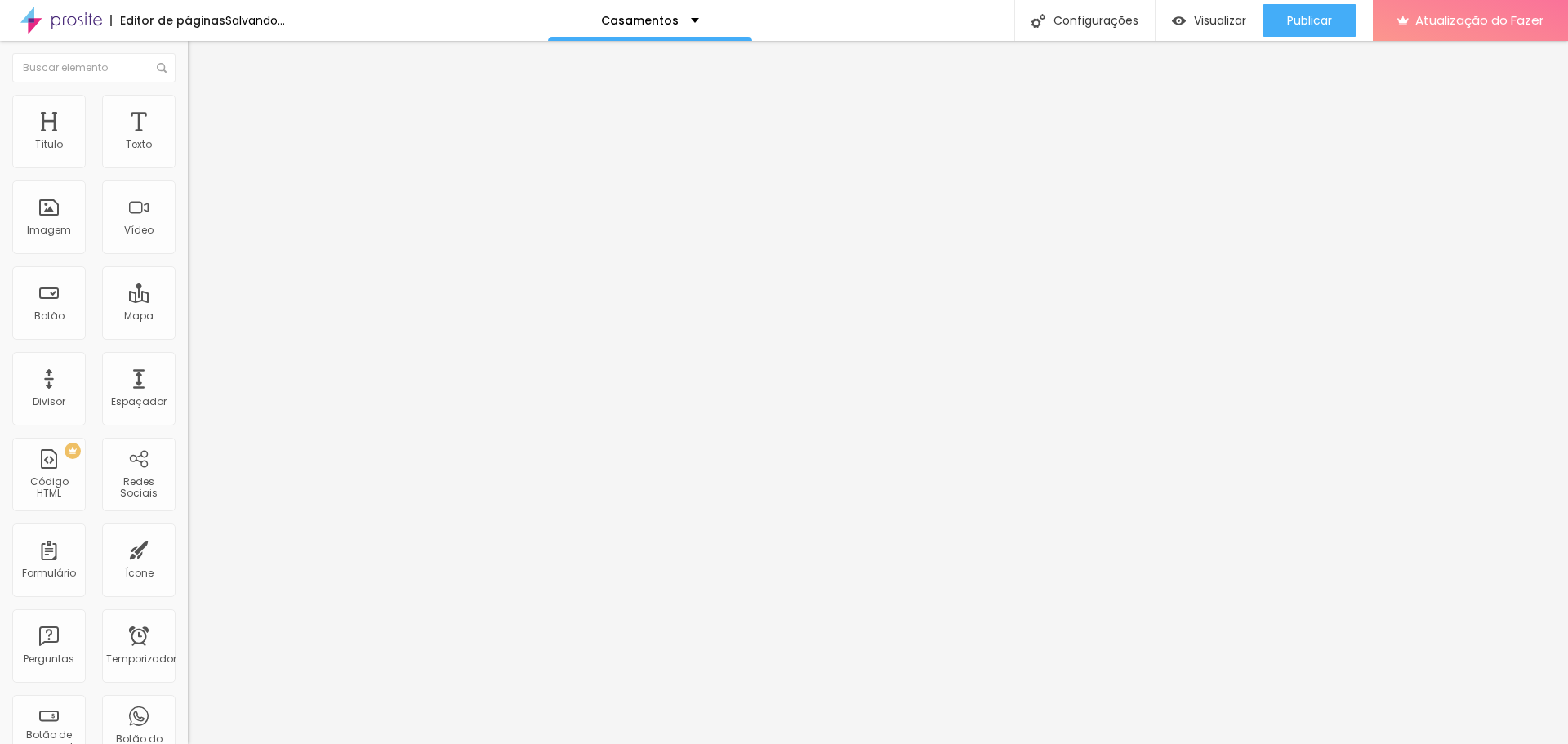
type input "318"
type input "324"
type input "329"
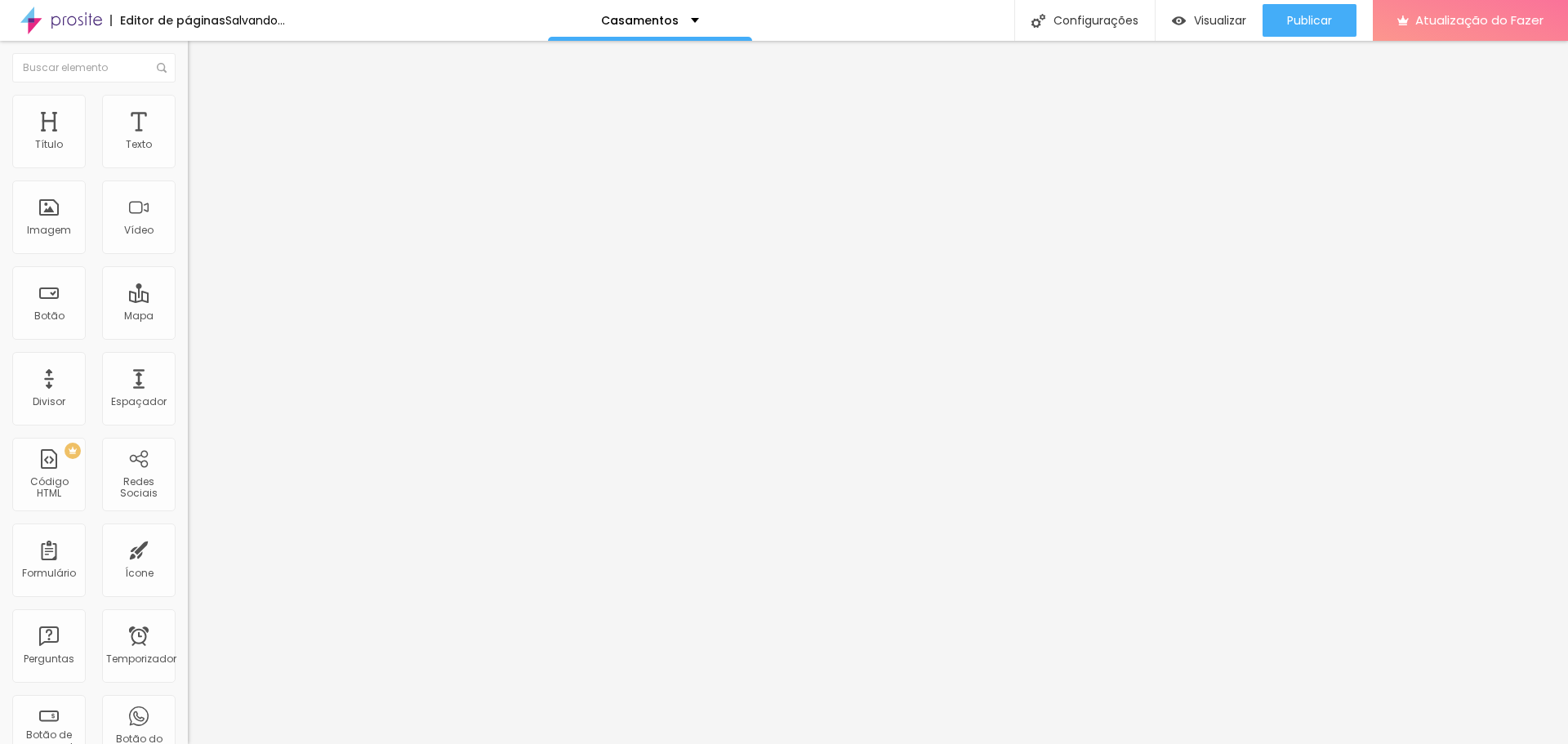
type input "329"
type input "334"
type input "339"
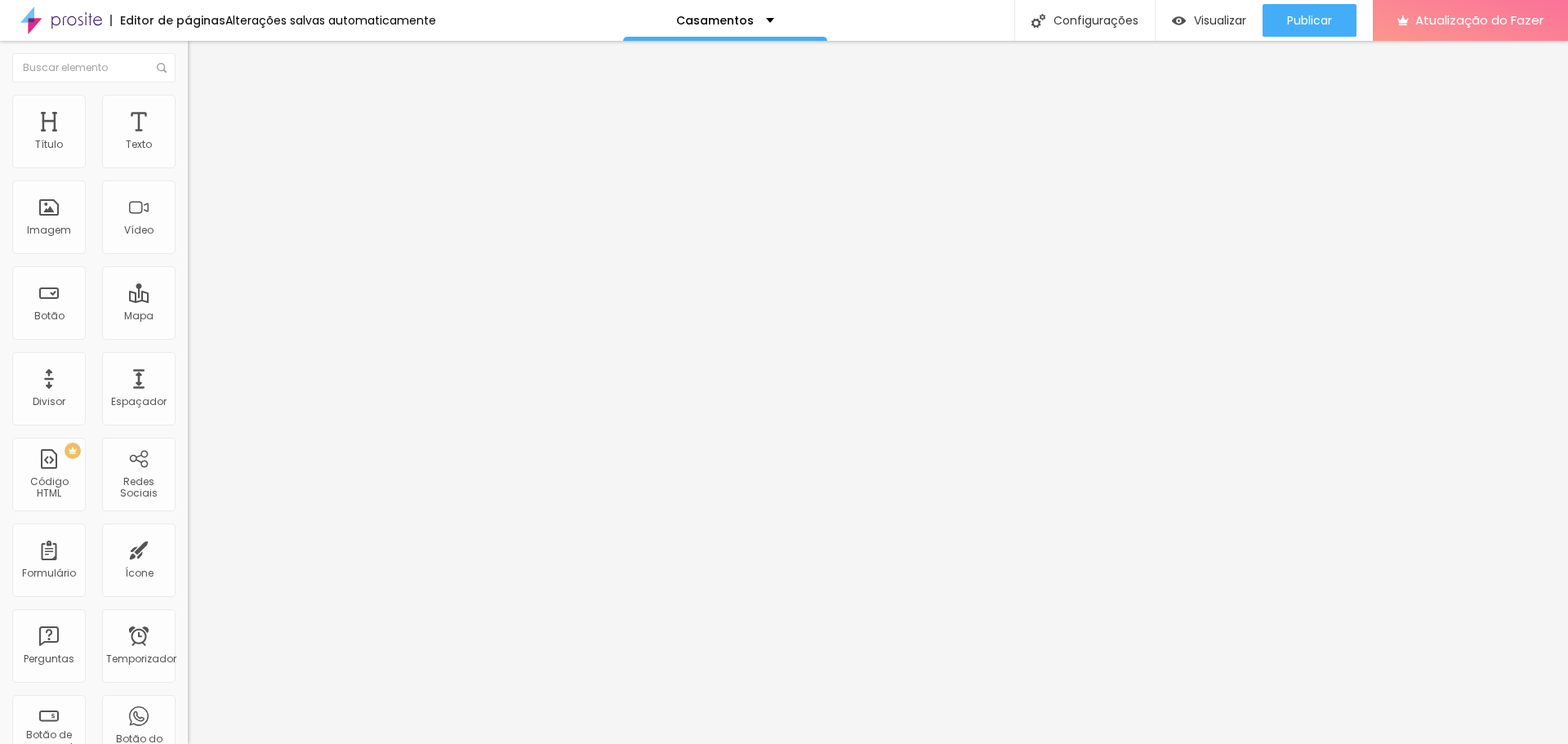
type input "366"
type input "371"
type input "387"
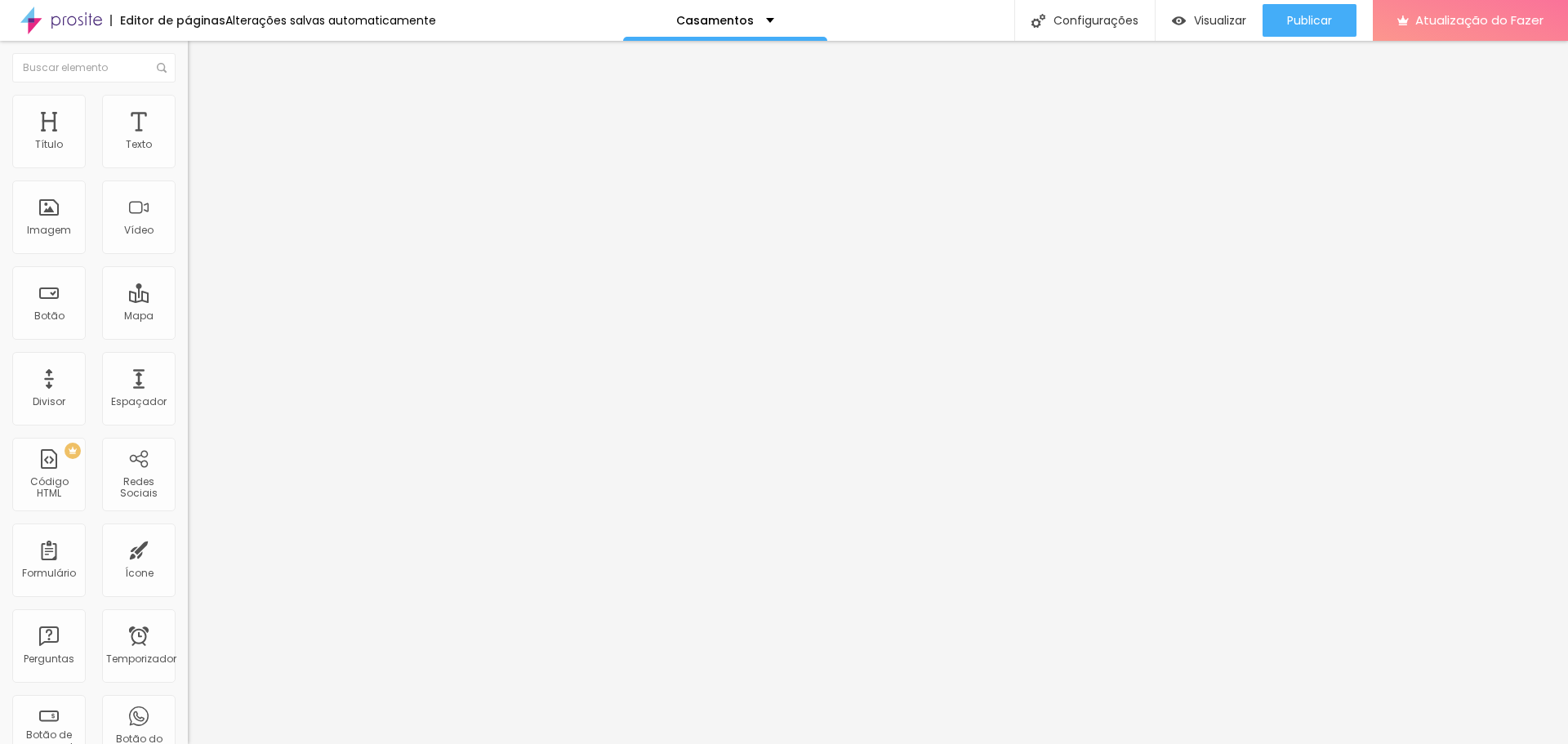
type input "387"
type input "392"
type input "397"
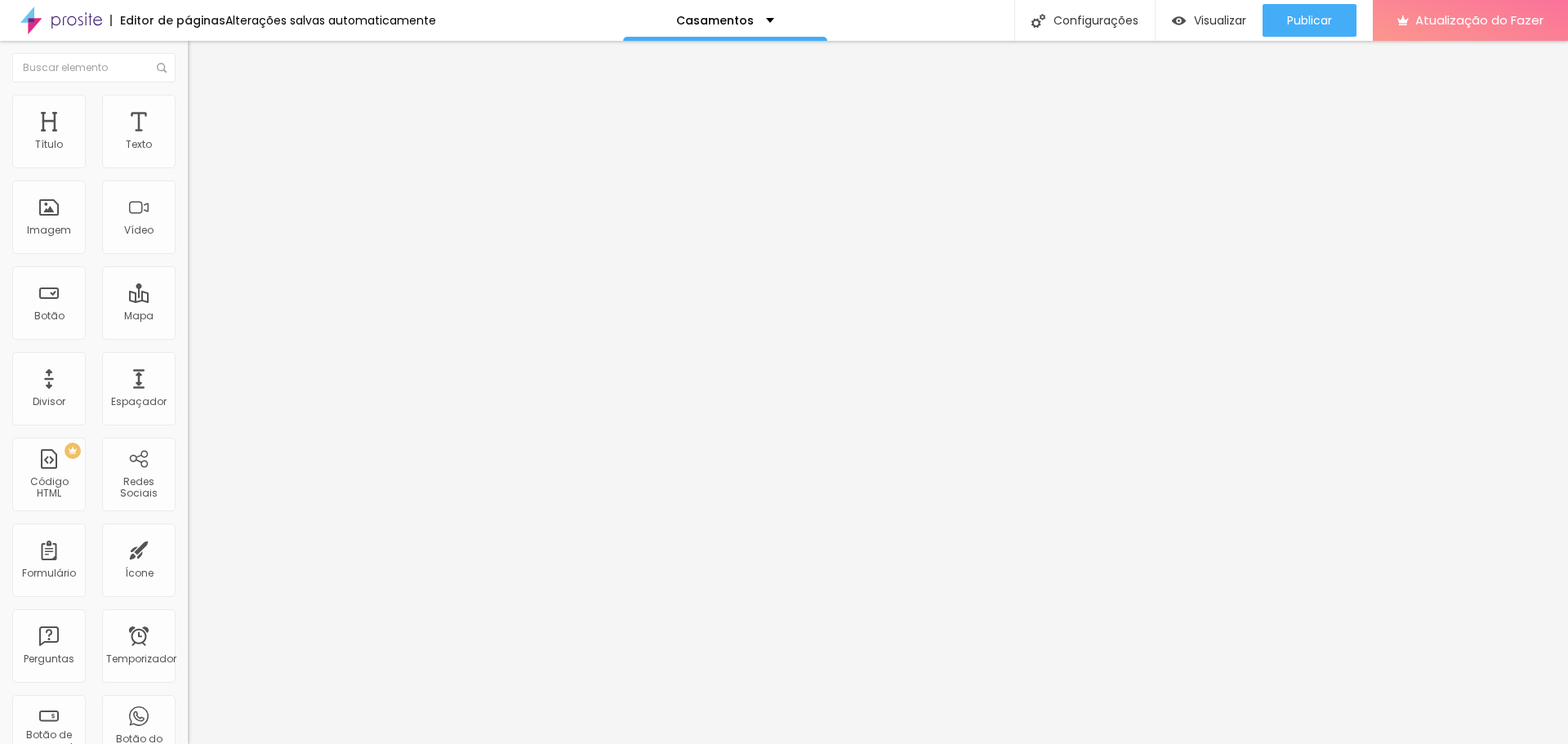
type input "413"
type input "397"
type input "392"
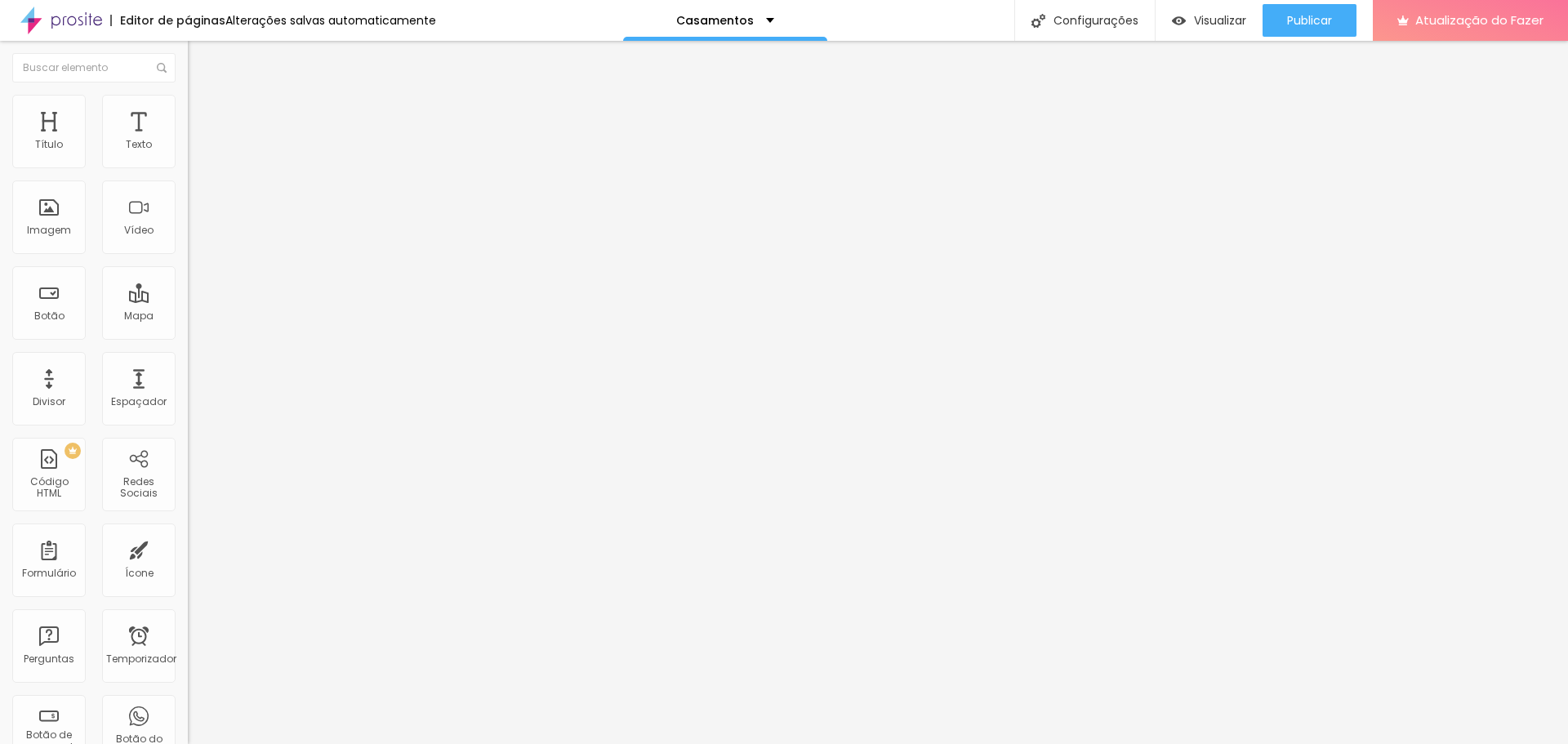
type input "392"
type input "387"
type input "382"
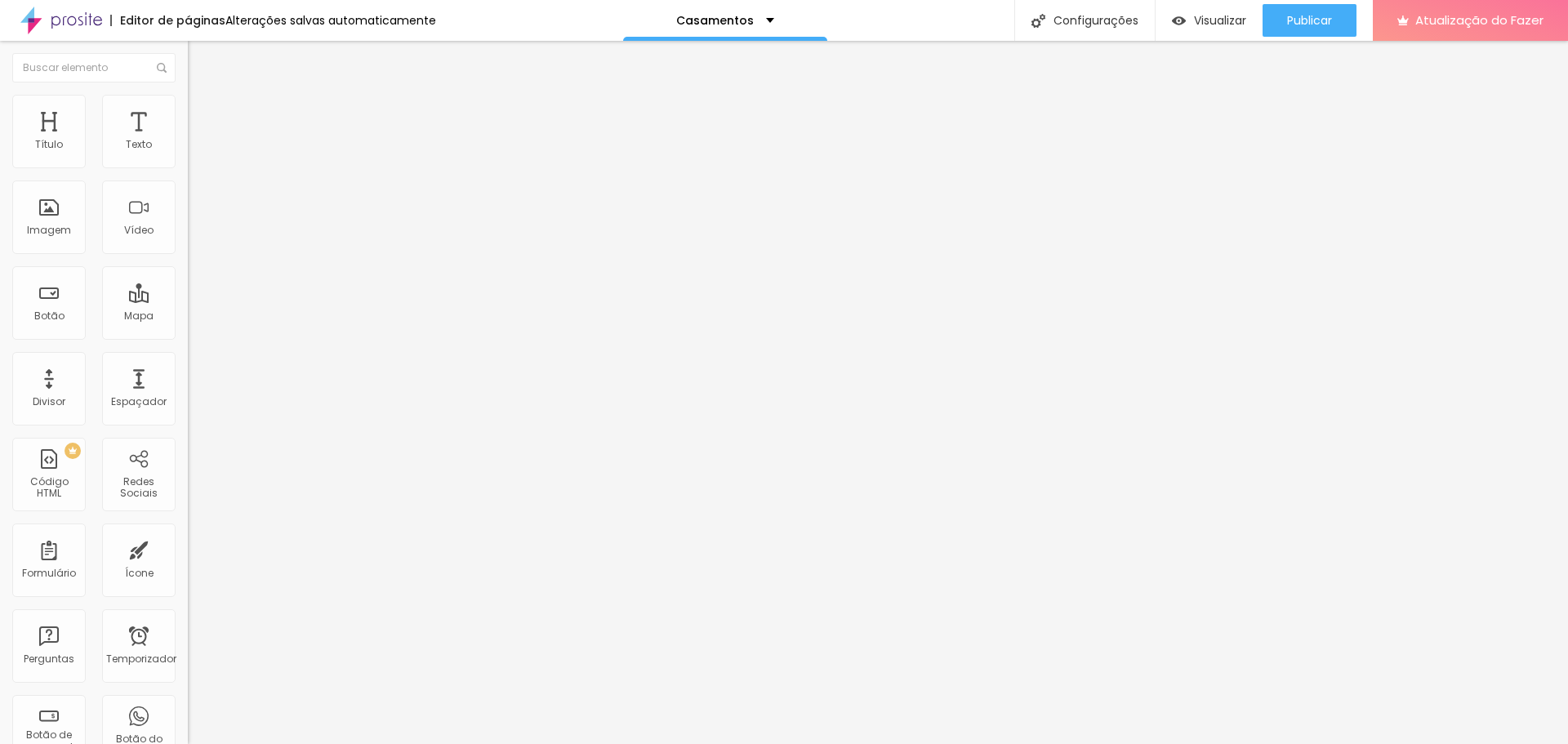
type input "376"
drag, startPoint x: 64, startPoint y: 193, endPoint x: 95, endPoint y: 195, distance: 31.1
click at [188, 548] on input "range" at bounding box center [241, 554] width 106 height 13
type input "387"
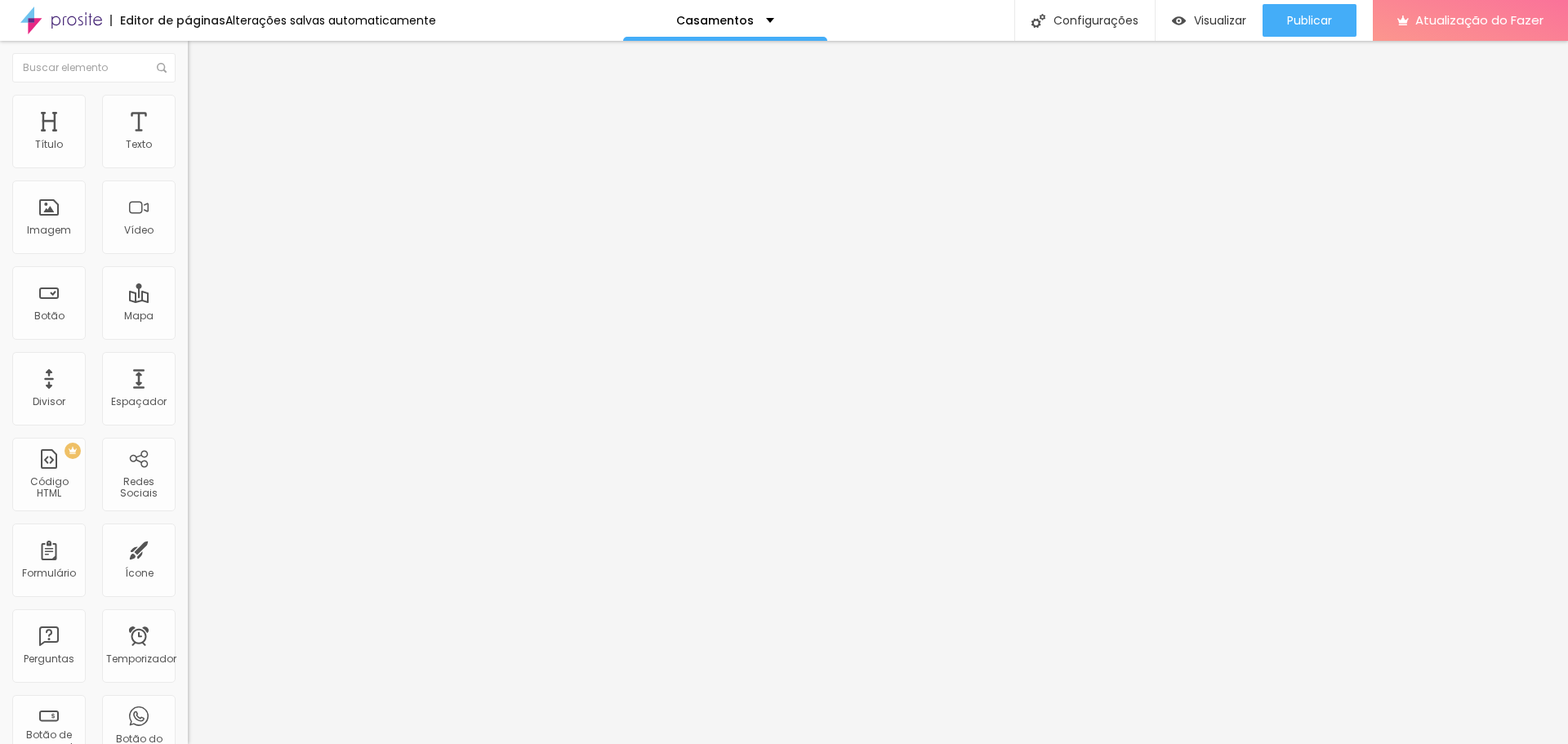
type input "387"
type input "397"
type input "403"
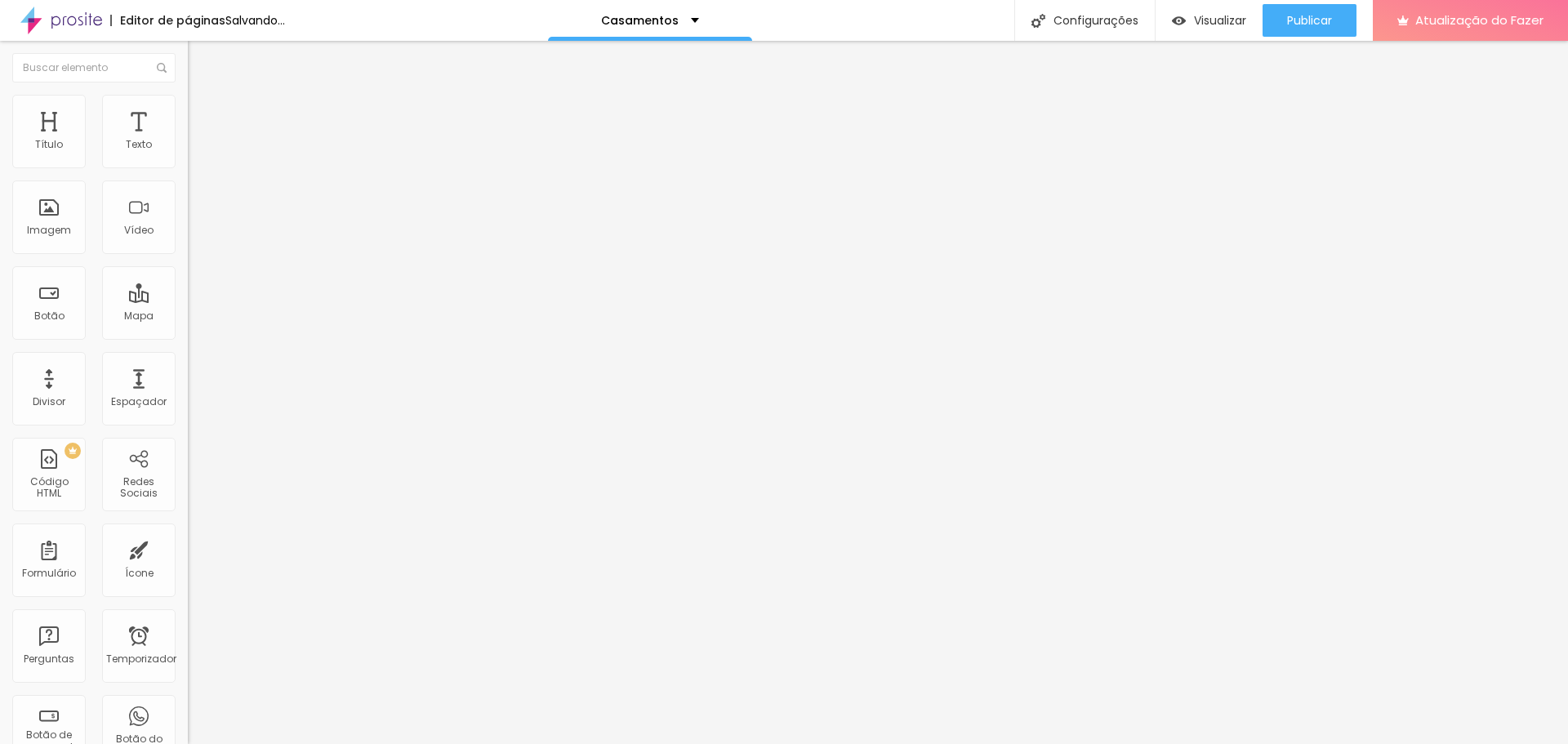
type input "413"
type input "418"
type input "424"
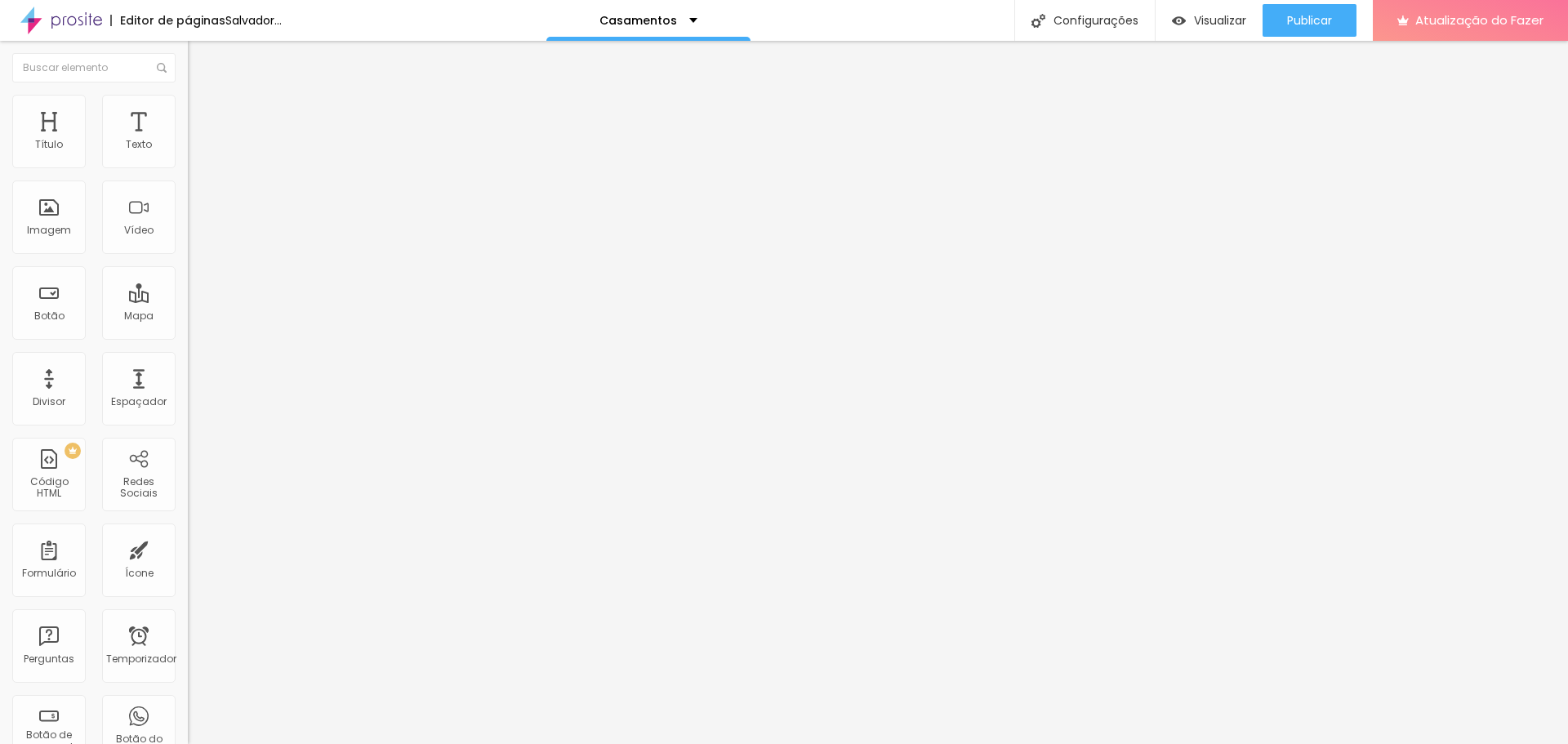
type input "424"
type input "429"
drag, startPoint x: 93, startPoint y: 191, endPoint x: 103, endPoint y: 193, distance: 10.2
click at [188, 548] on input "range" at bounding box center [241, 554] width 106 height 13
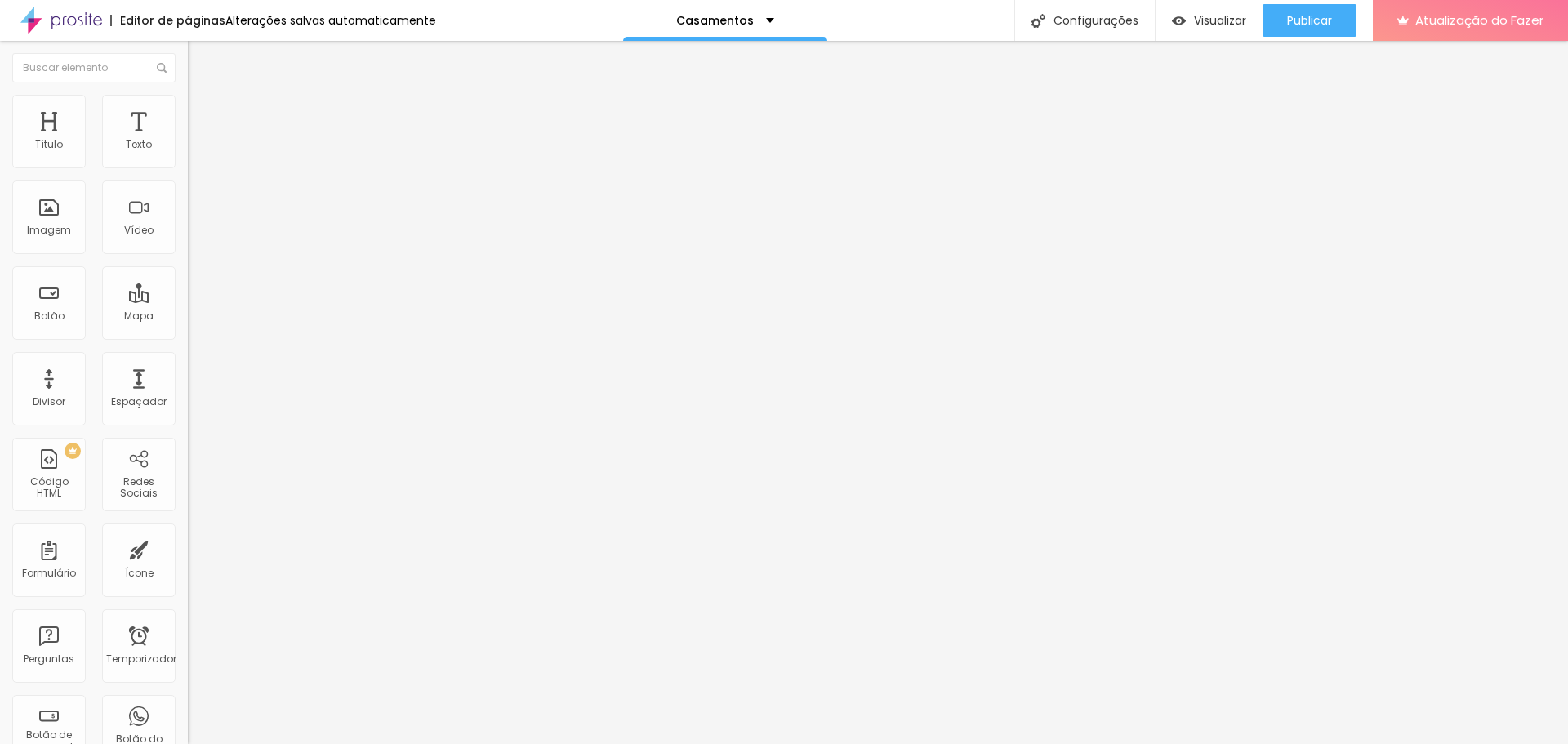
type input "424"
type input "500"
drag, startPoint x: 101, startPoint y: 195, endPoint x: 129, endPoint y: 195, distance: 28.0
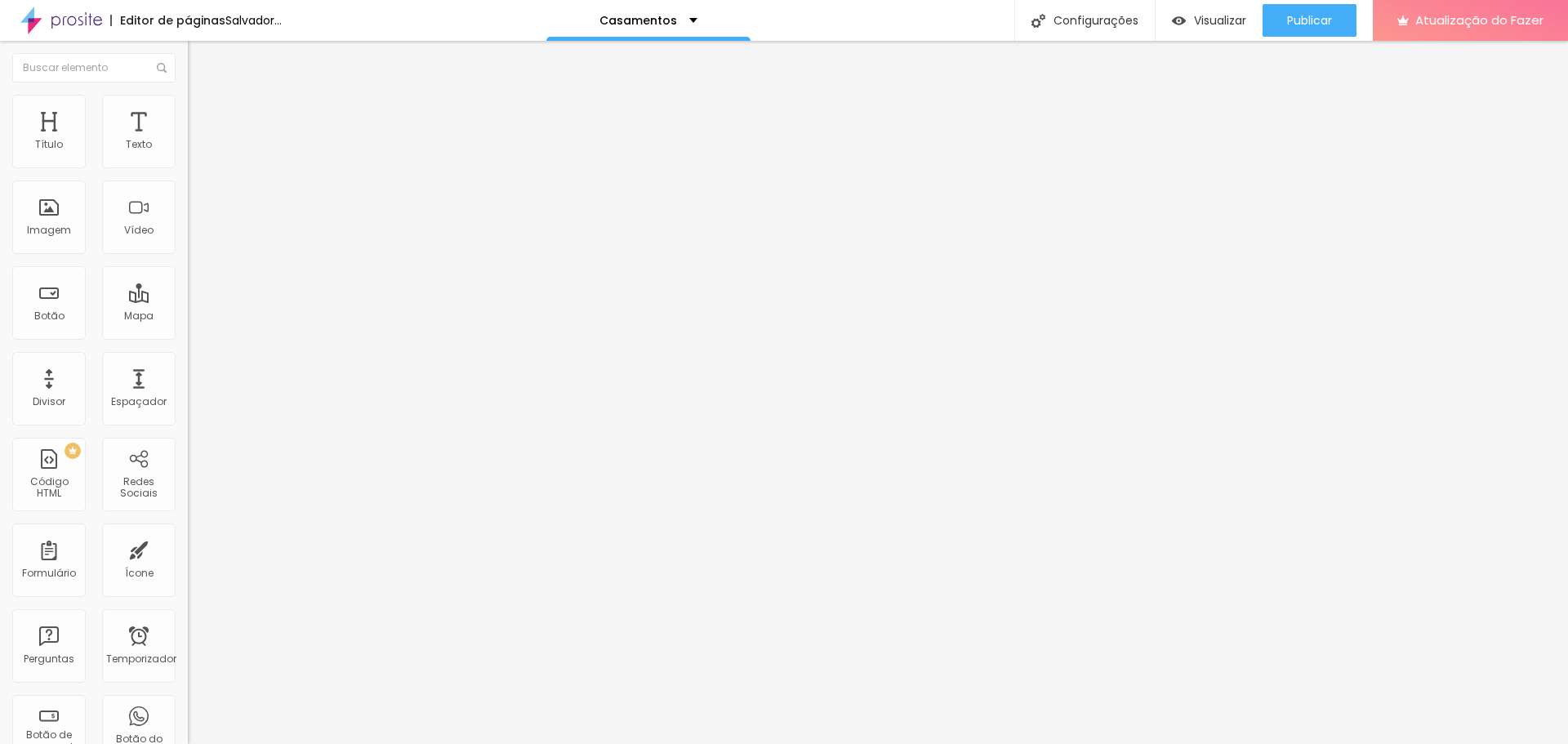
type input "500"
click at [188, 548] on input "range" at bounding box center [241, 554] width 106 height 13
click at [188, 107] on ul "Conteúdo Estilo Avançado" at bounding box center [282, 102] width 188 height 49
click at [188, 106] on li "Estilo" at bounding box center [282, 103] width 188 height 16
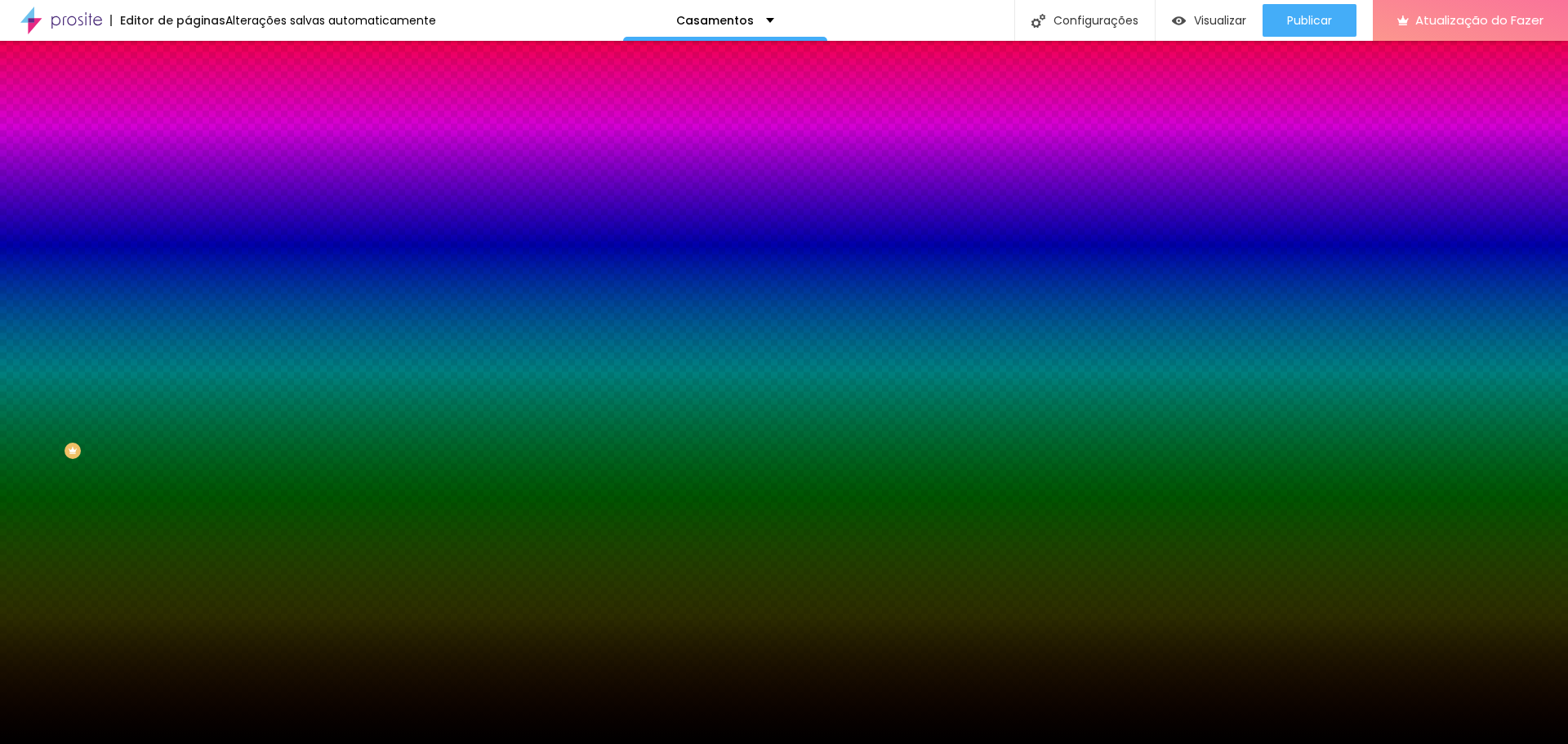
click at [198, 150] on font "Trocar imagem" at bounding box center [238, 143] width 79 height 14
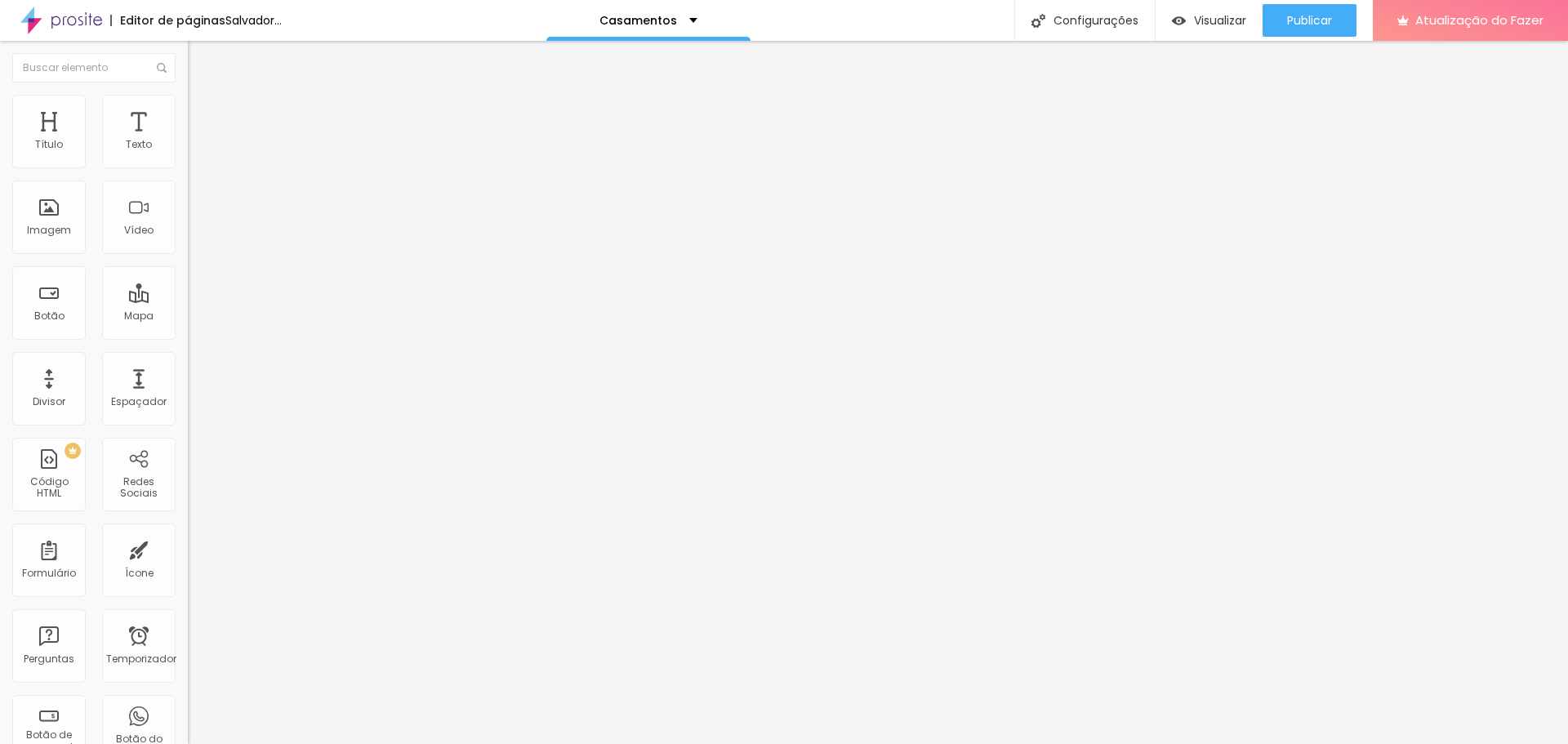
click at [198, 140] on font "Trocar imagem" at bounding box center [238, 133] width 79 height 14
click at [363, 743] on div "Subindo 0/0 arquivos" at bounding box center [784, 749] width 1568 height 10
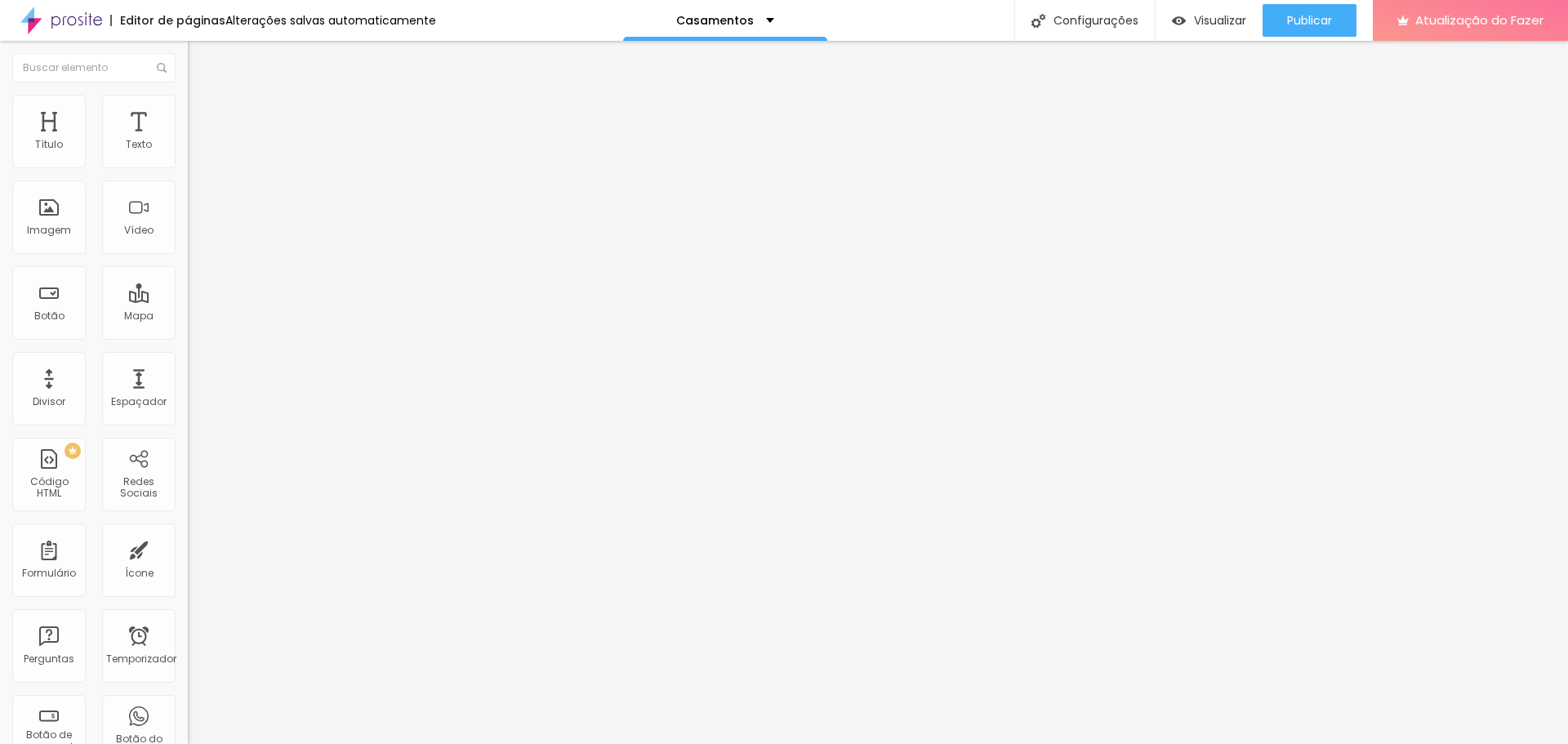
click at [188, 256] on font "Original" at bounding box center [208, 248] width 40 height 14
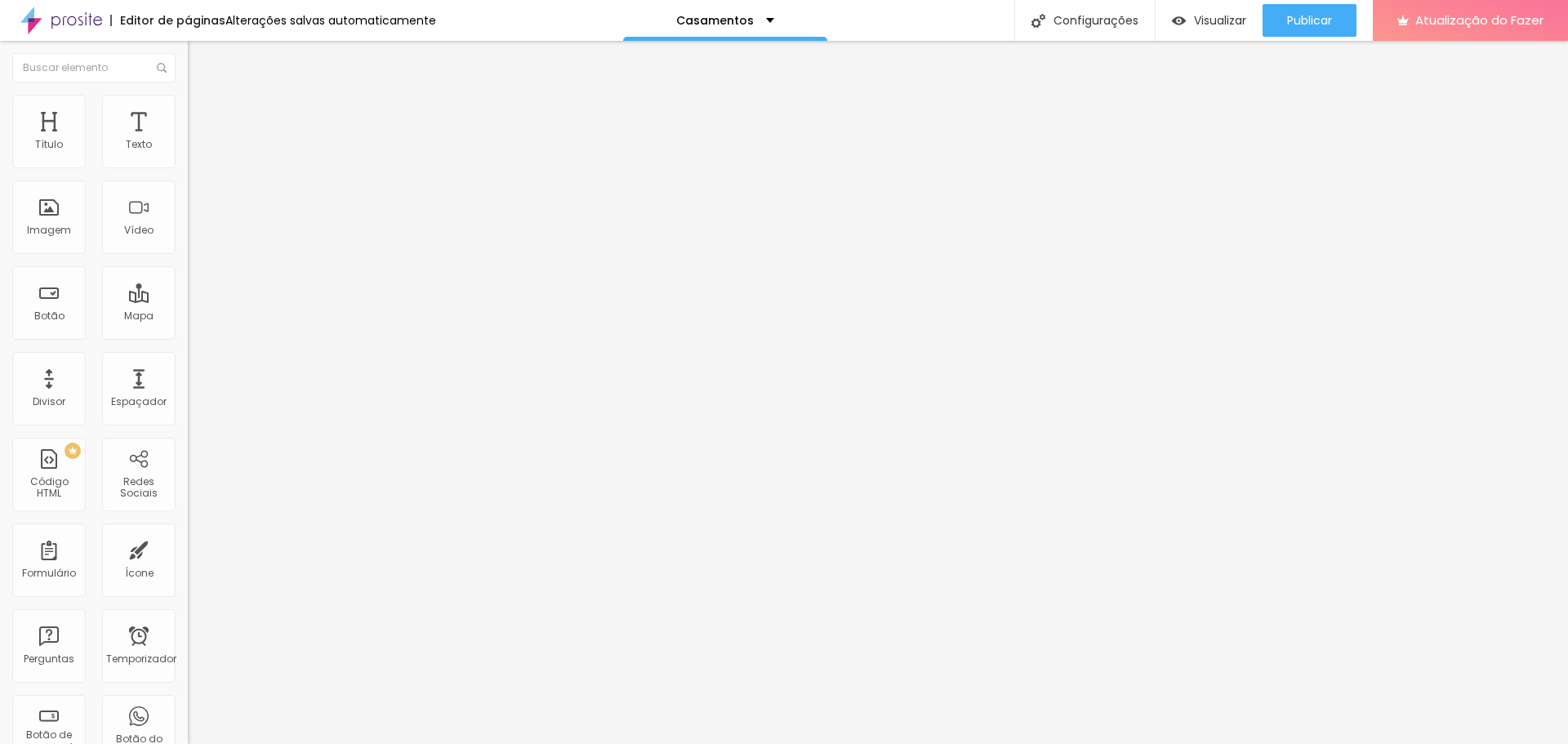
click at [188, 266] on span "Cinema" at bounding box center [209, 258] width 41 height 14
click at [188, 116] on ul "Conteúdo Estilo Avançado" at bounding box center [282, 102] width 188 height 49
click at [188, 105] on img at bounding box center [195, 102] width 15 height 15
click at [198, 140] on font "Trocar imagem" at bounding box center [238, 133] width 79 height 14
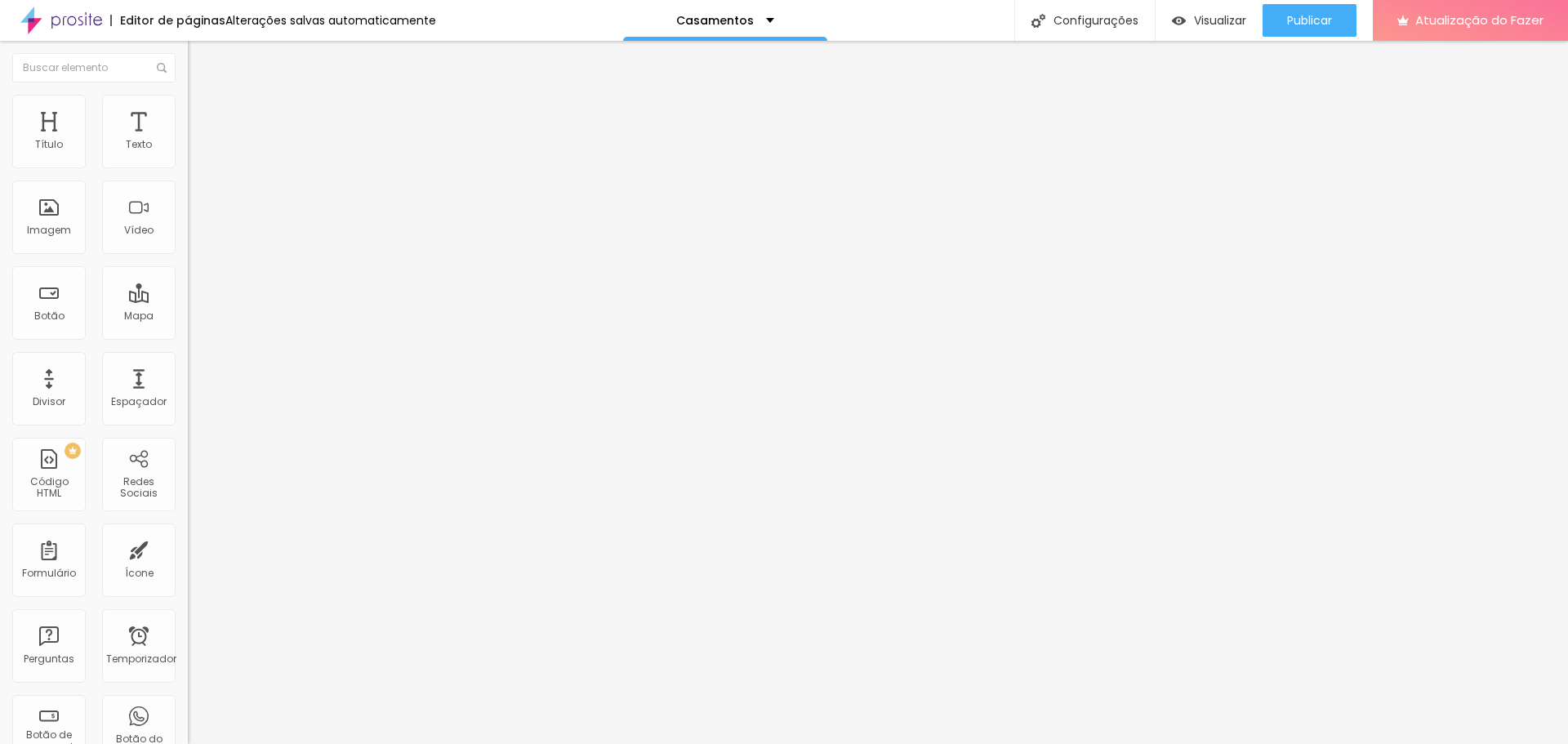
click at [188, 256] on font "Original" at bounding box center [208, 248] width 40 height 14
click at [188, 266] on font "Cinema" at bounding box center [209, 258] width 41 height 14
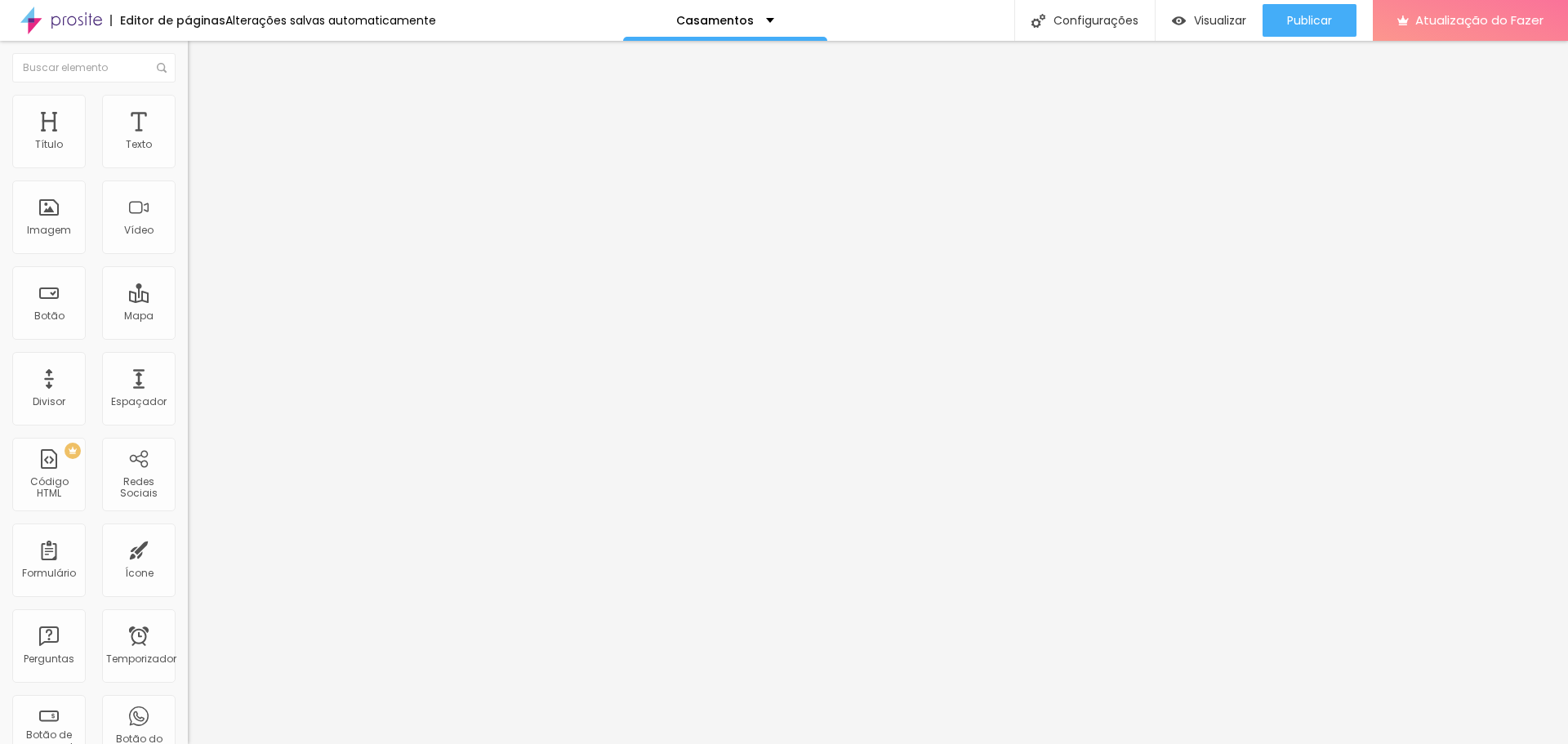
click at [198, 140] on font "Trocar imagem" at bounding box center [238, 133] width 79 height 14
click at [188, 256] on font "Original" at bounding box center [208, 248] width 40 height 14
click at [188, 266] on span "Cinema" at bounding box center [209, 258] width 41 height 14
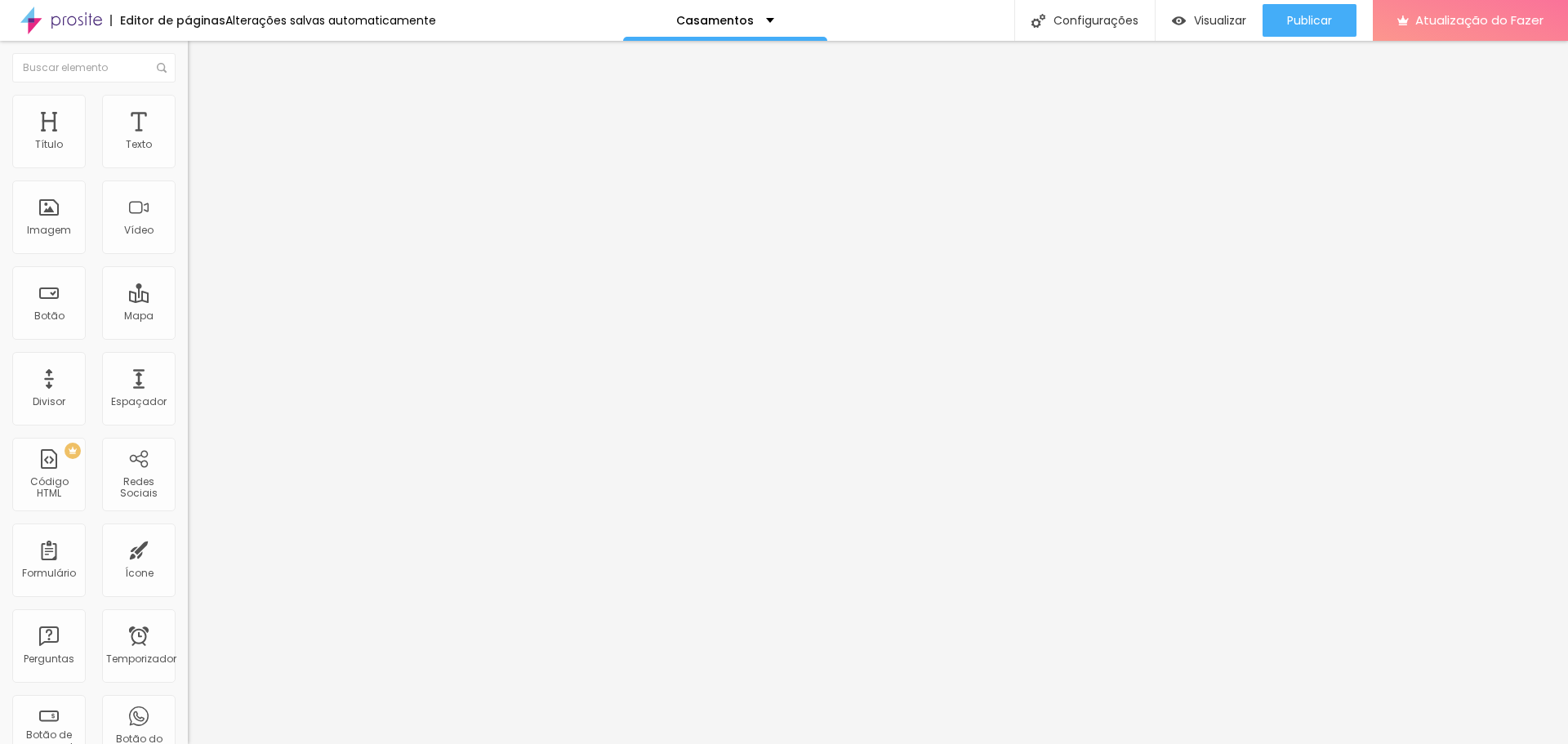
click at [198, 140] on font "Trocar imagem" at bounding box center [238, 133] width 79 height 14
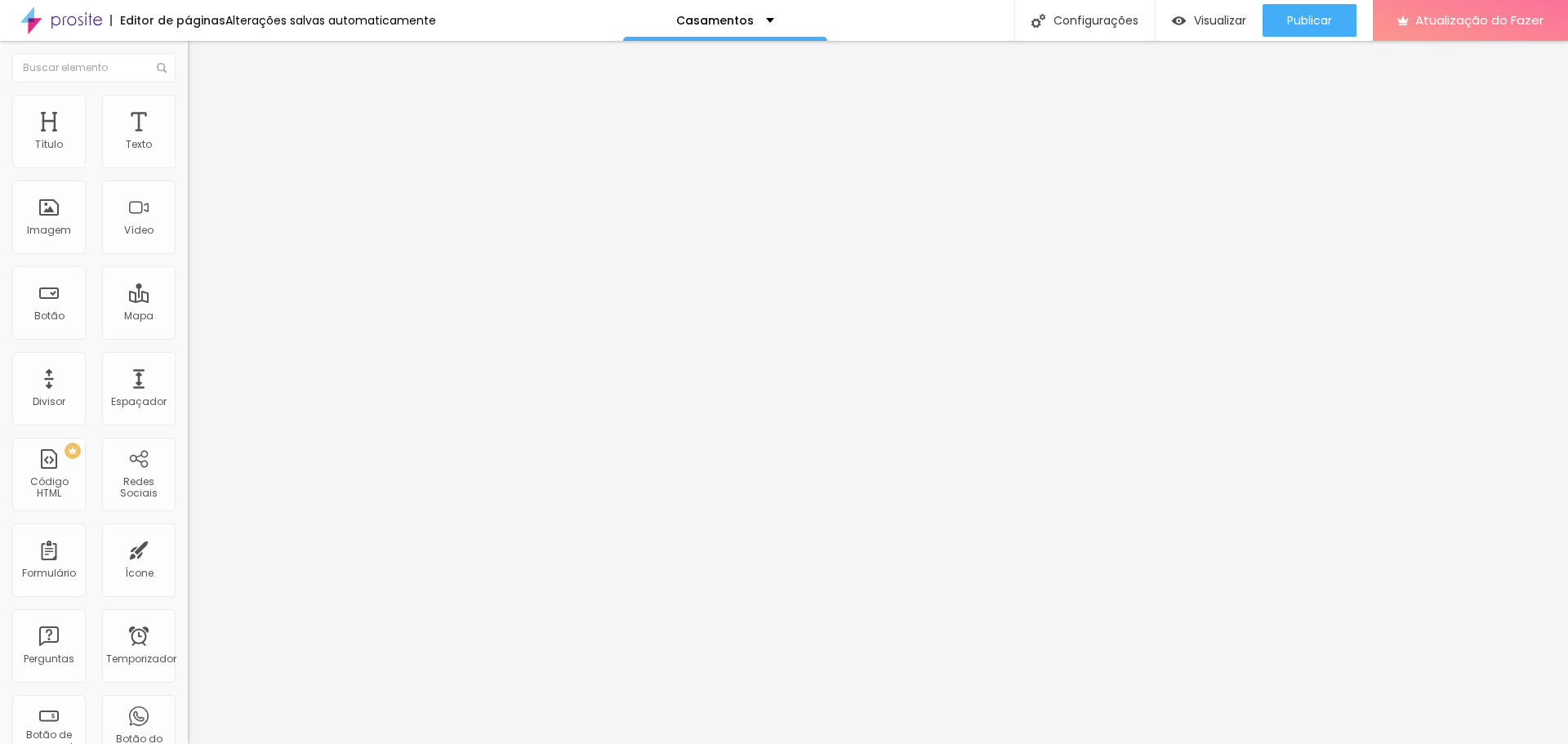
click at [198, 140] on font "Trocar imagem" at bounding box center [238, 133] width 79 height 14
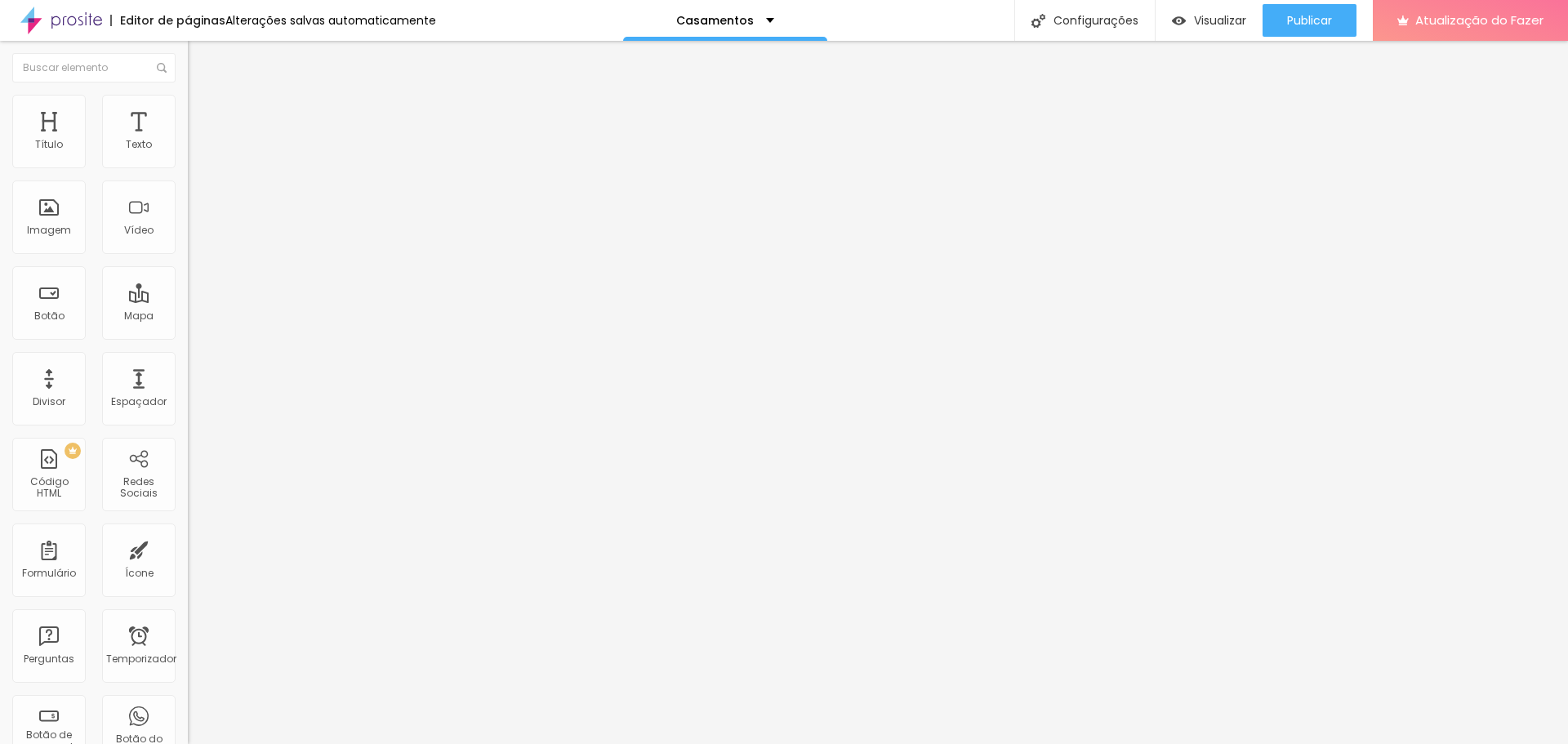
click at [198, 140] on font "Trocar imagem" at bounding box center [238, 133] width 79 height 14
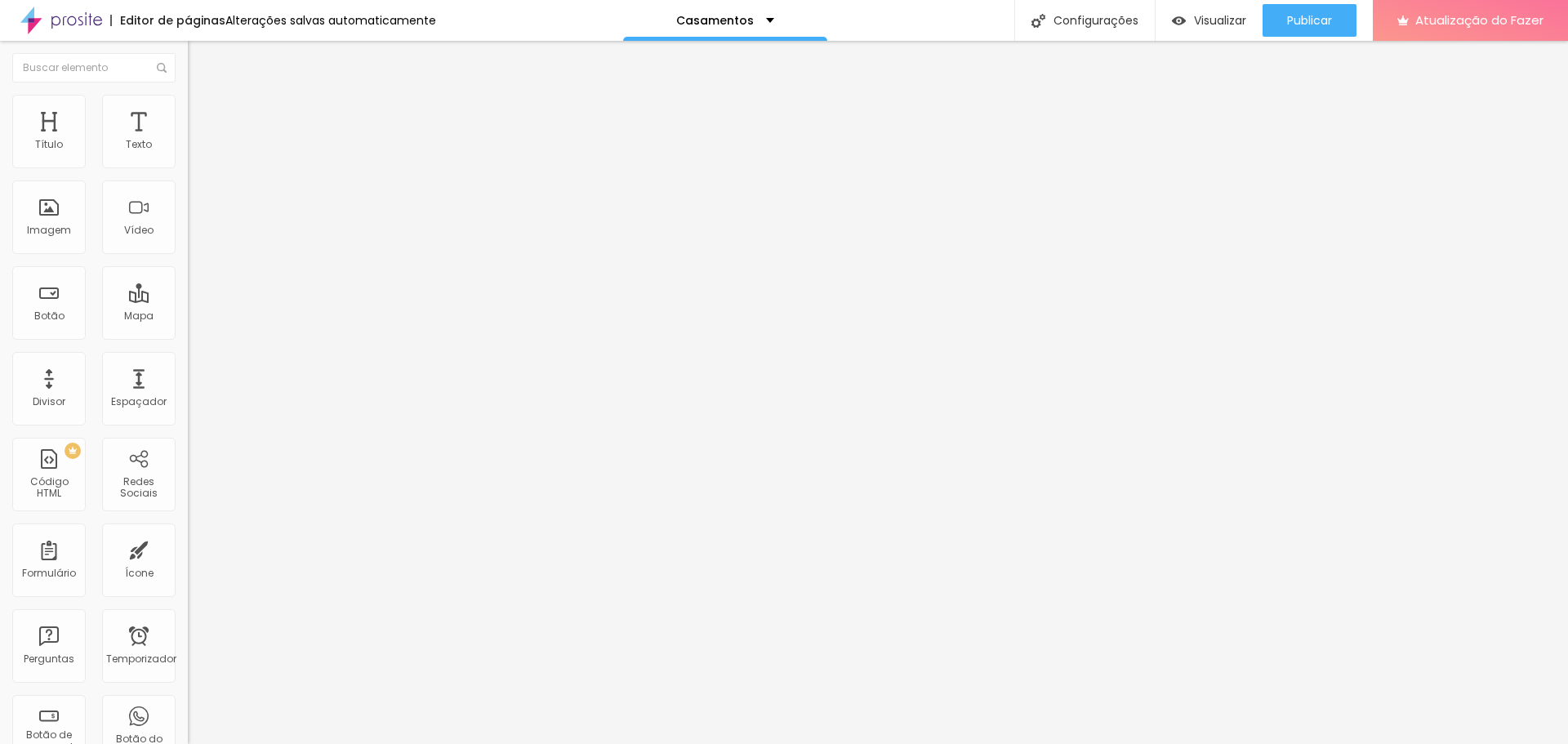
click at [198, 140] on font "Trocar imagem" at bounding box center [238, 133] width 79 height 14
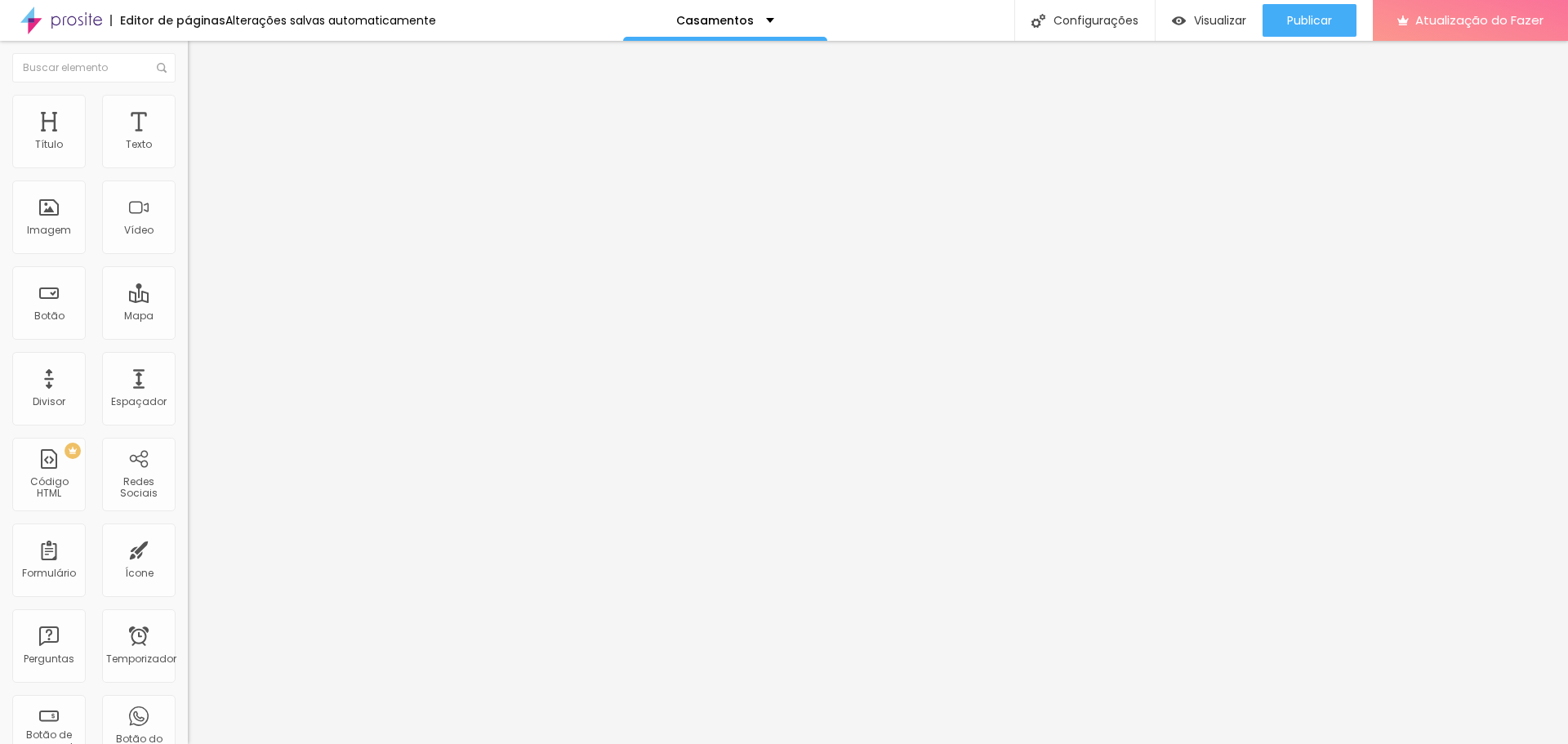
click at [188, 105] on img at bounding box center [195, 102] width 15 height 15
click at [188, 93] on img at bounding box center [195, 86] width 15 height 15
type input "23"
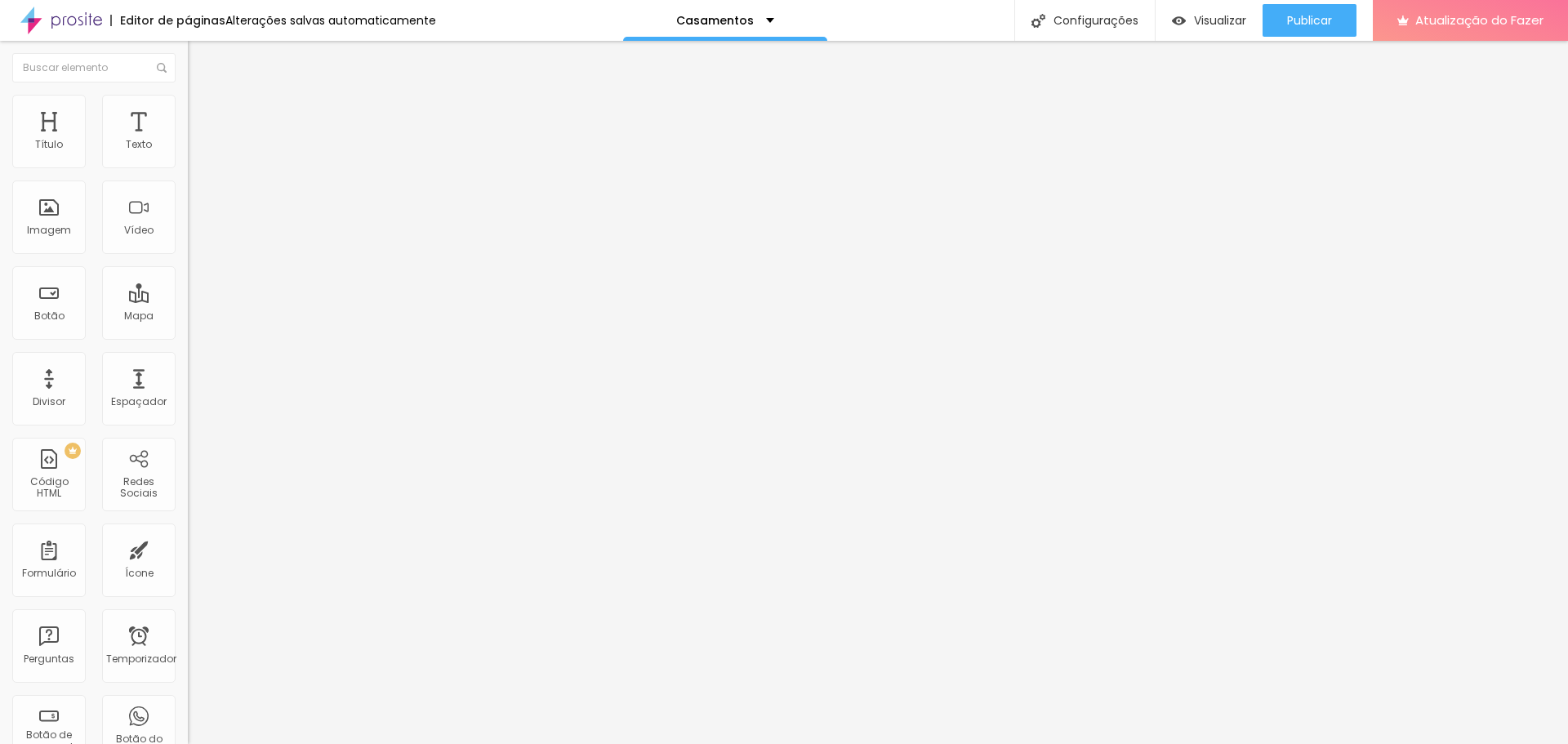
type input "22"
drag, startPoint x: 104, startPoint y: 164, endPoint x: 96, endPoint y: 165, distance: 8.1
type input "22"
click at [188, 300] on input "range" at bounding box center [241, 307] width 106 height 13
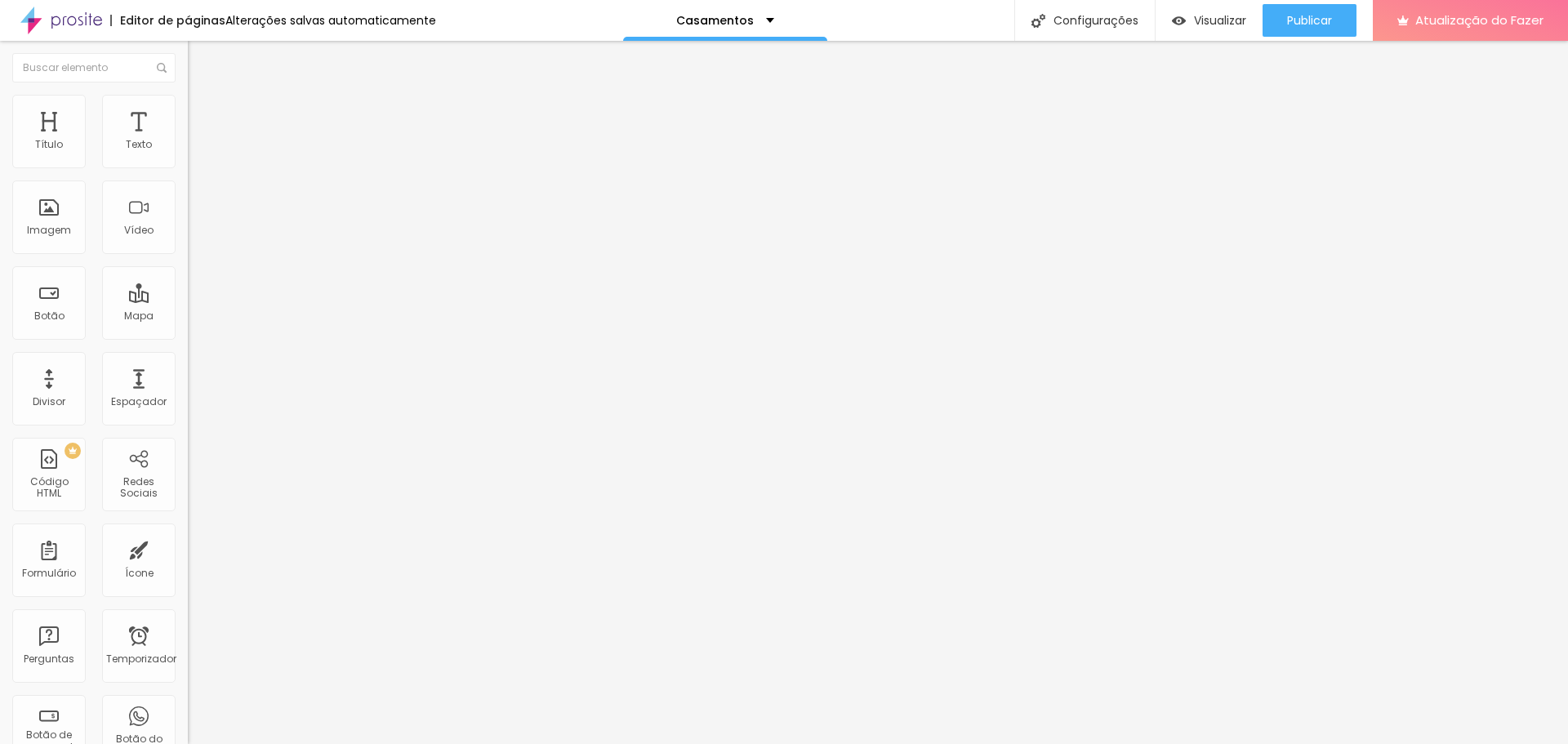
type input "24"
type input "23"
type input "22"
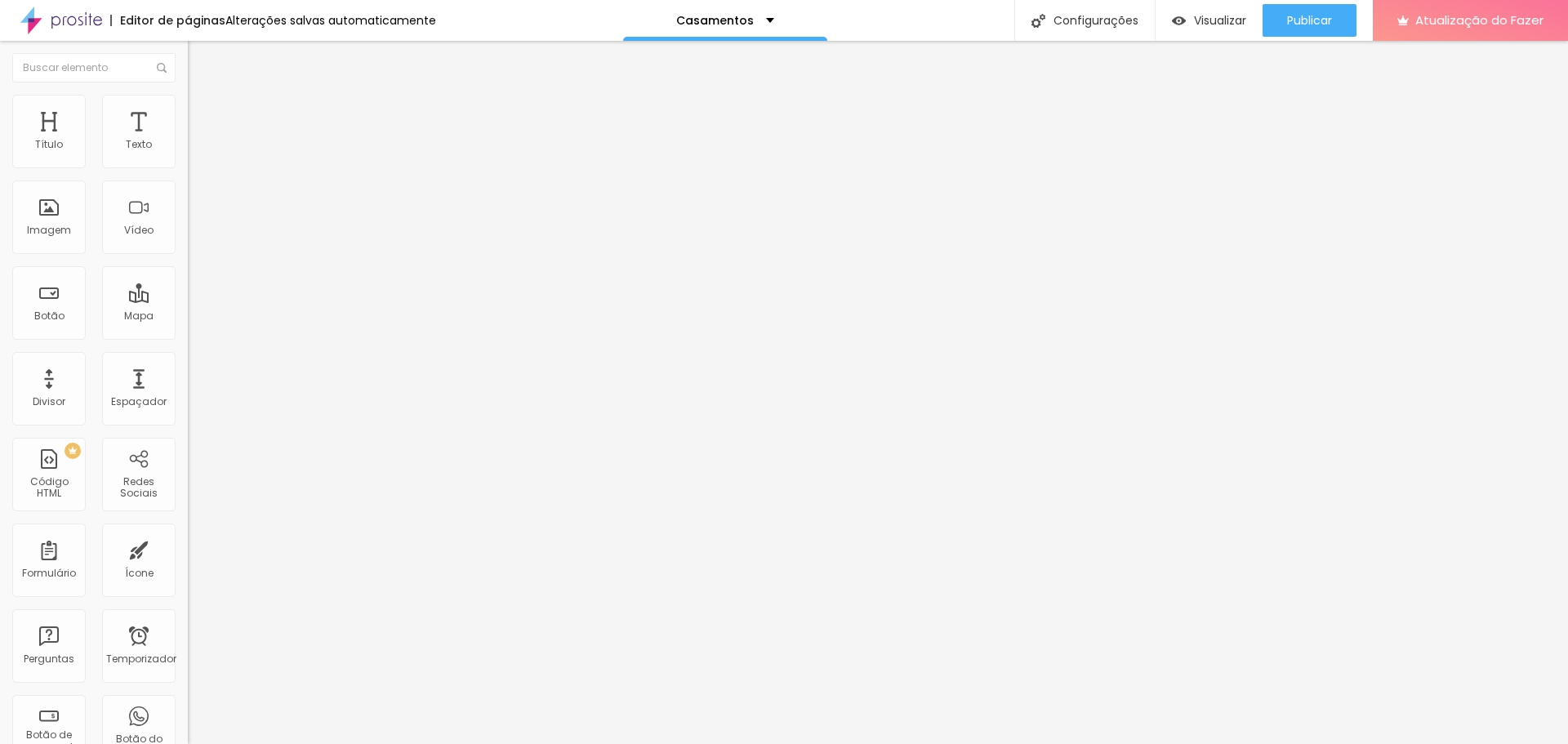
drag, startPoint x: 108, startPoint y: 162, endPoint x: 96, endPoint y: 164, distance: 12.2
type input "22"
click at [188, 300] on input "range" at bounding box center [241, 307] width 106 height 13
click at [203, 113] on font "Avançado" at bounding box center [229, 106] width 54 height 14
click at [203, 97] on font "Estilo" at bounding box center [215, 89] width 26 height 14
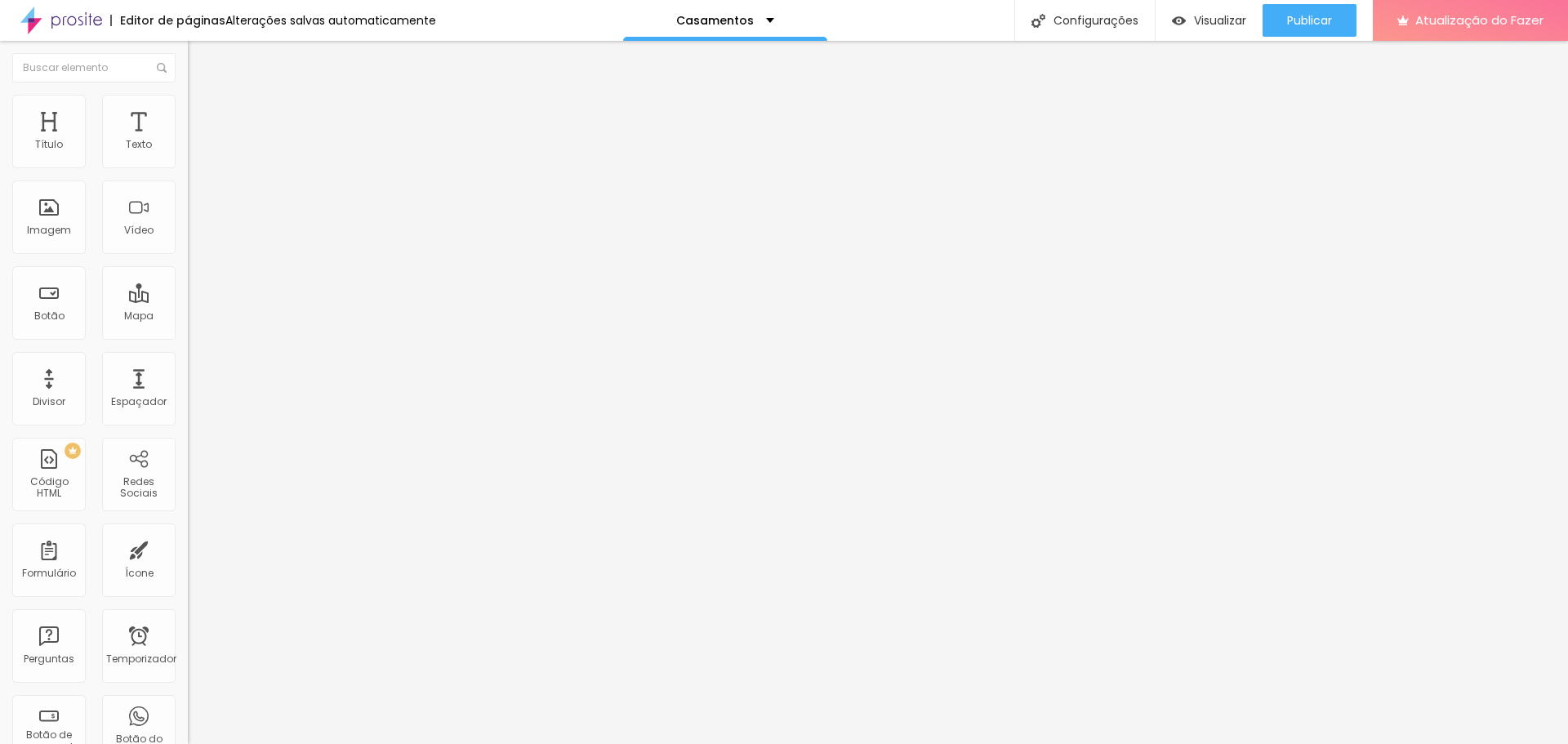
type input "21"
type input "20"
drag, startPoint x: 98, startPoint y: 160, endPoint x: 90, endPoint y: 163, distance: 8.5
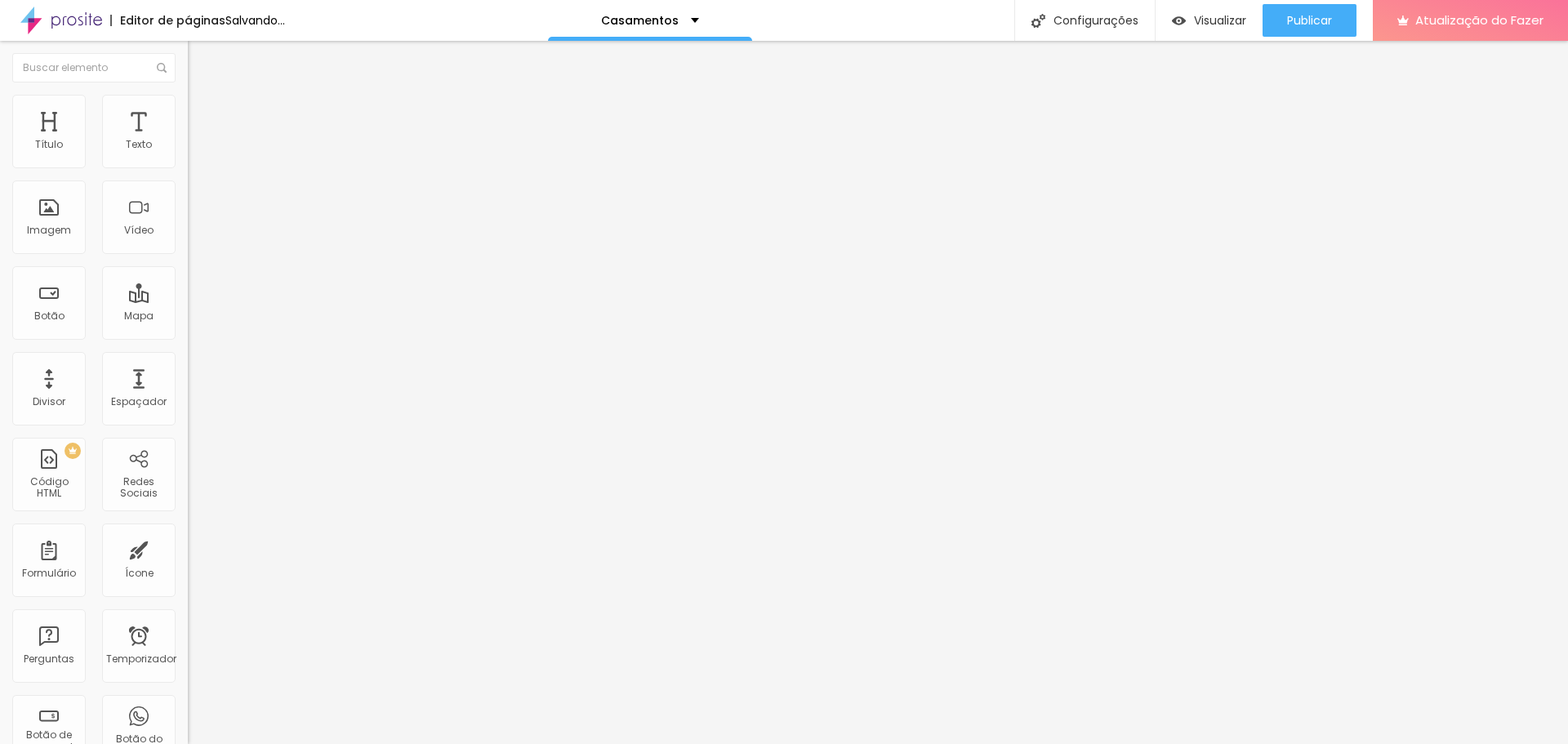
click at [188, 300] on input "range" at bounding box center [241, 307] width 106 height 13
click at [188, 315] on input "20" at bounding box center [219, 323] width 61 height 17
type input "8"
type input "2"
type input "21"
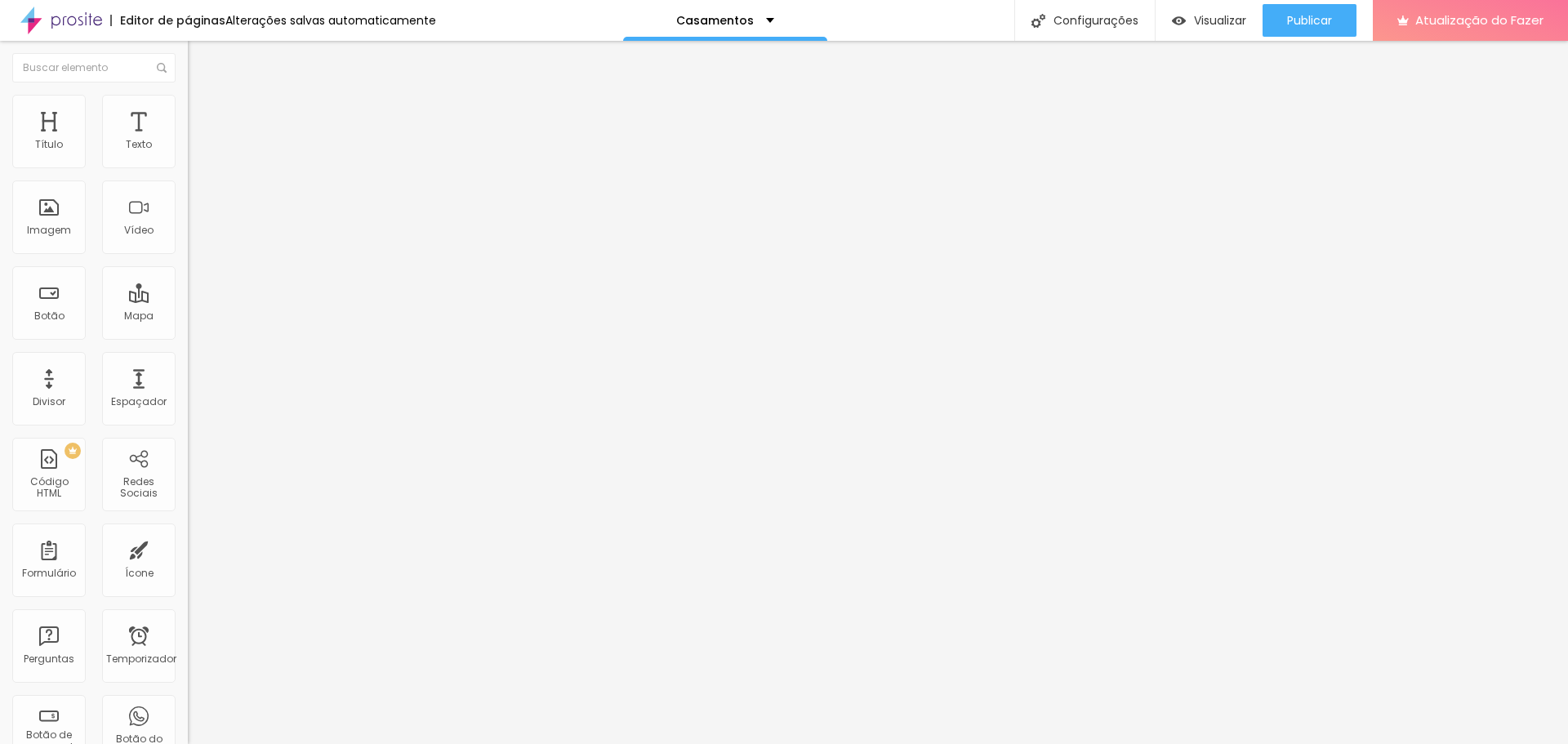
type input "21"
type input "8"
type input "2"
type input "22"
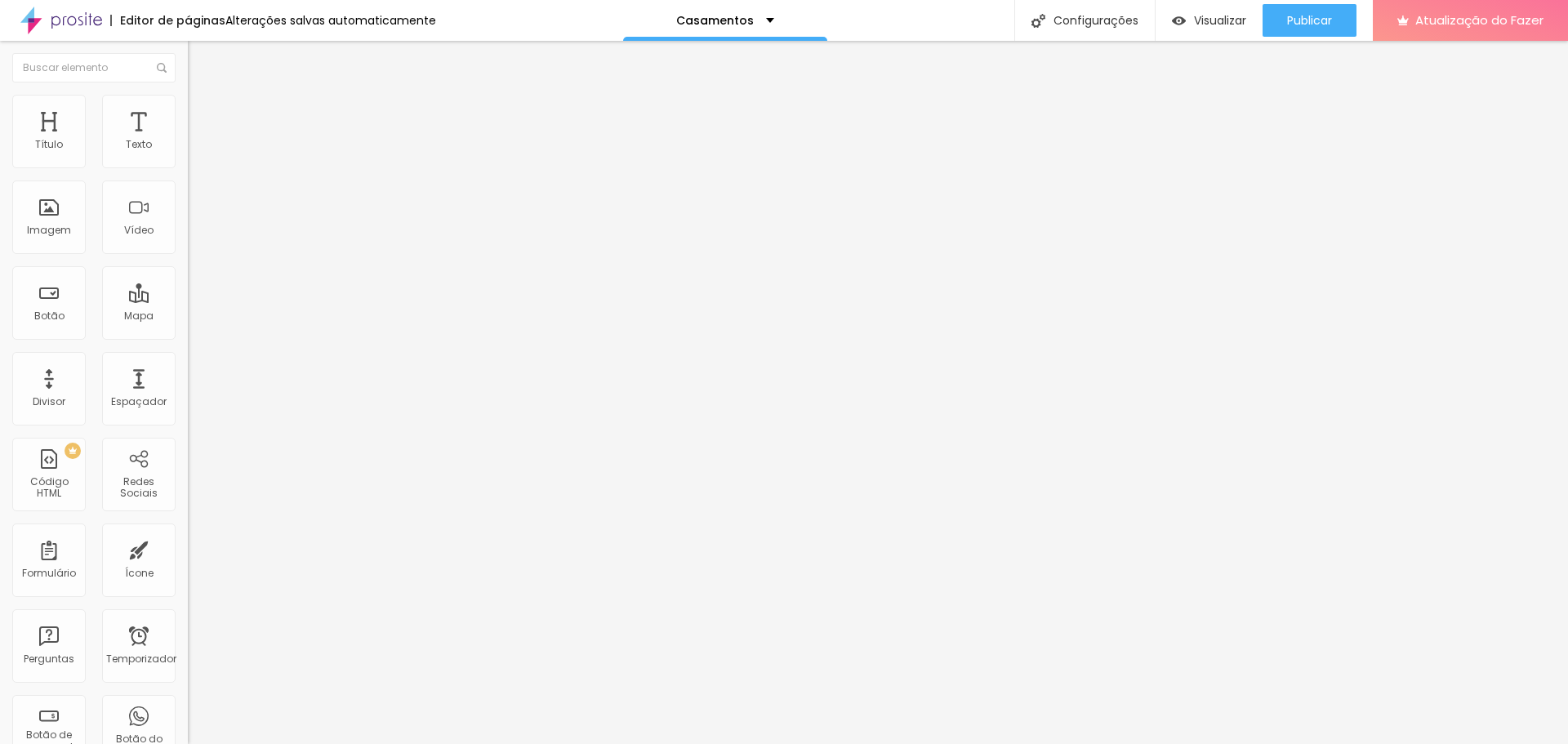
type input "23"
type input "22"
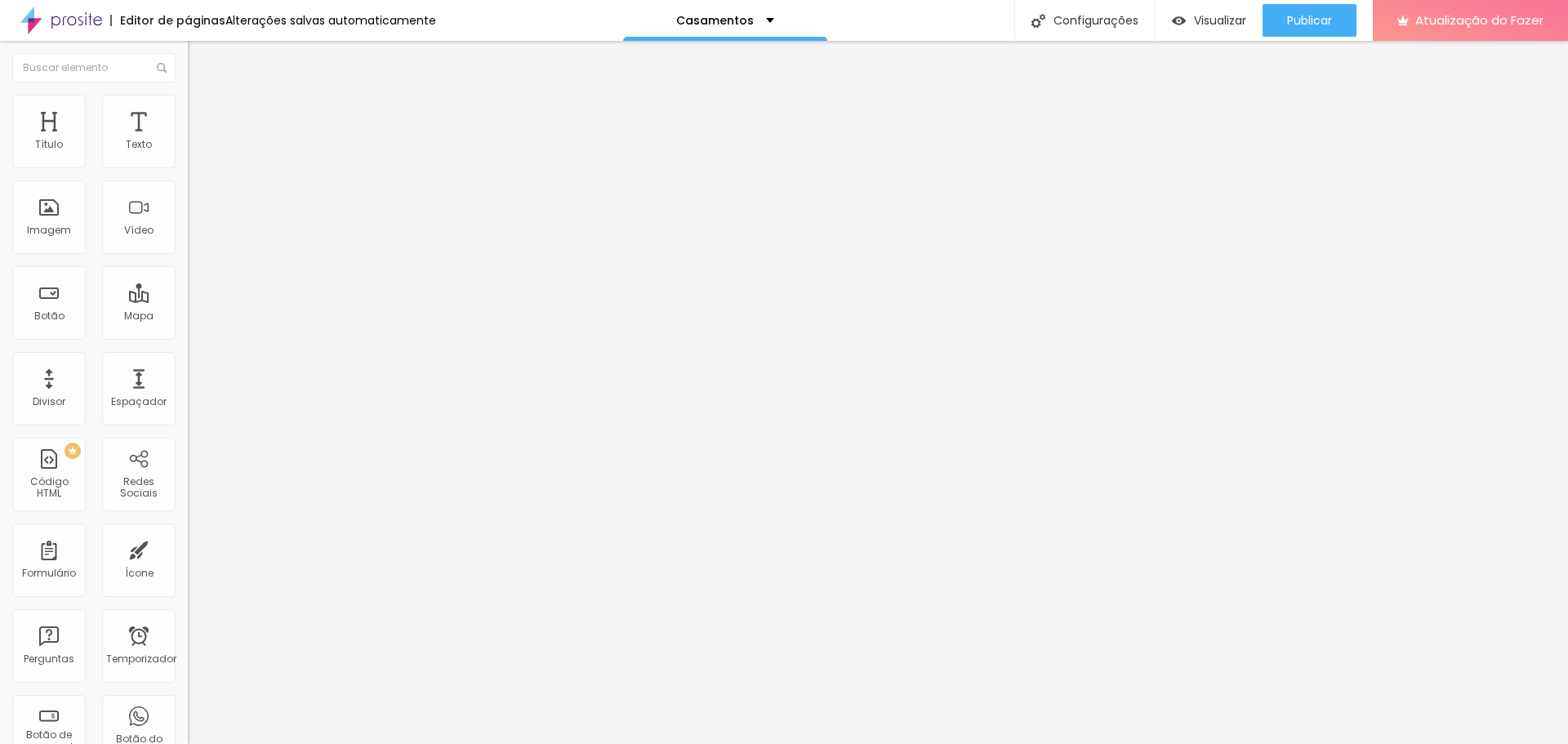
click at [188, 300] on input "range" at bounding box center [241, 307] width 106 height 13
type input "25"
type input "24"
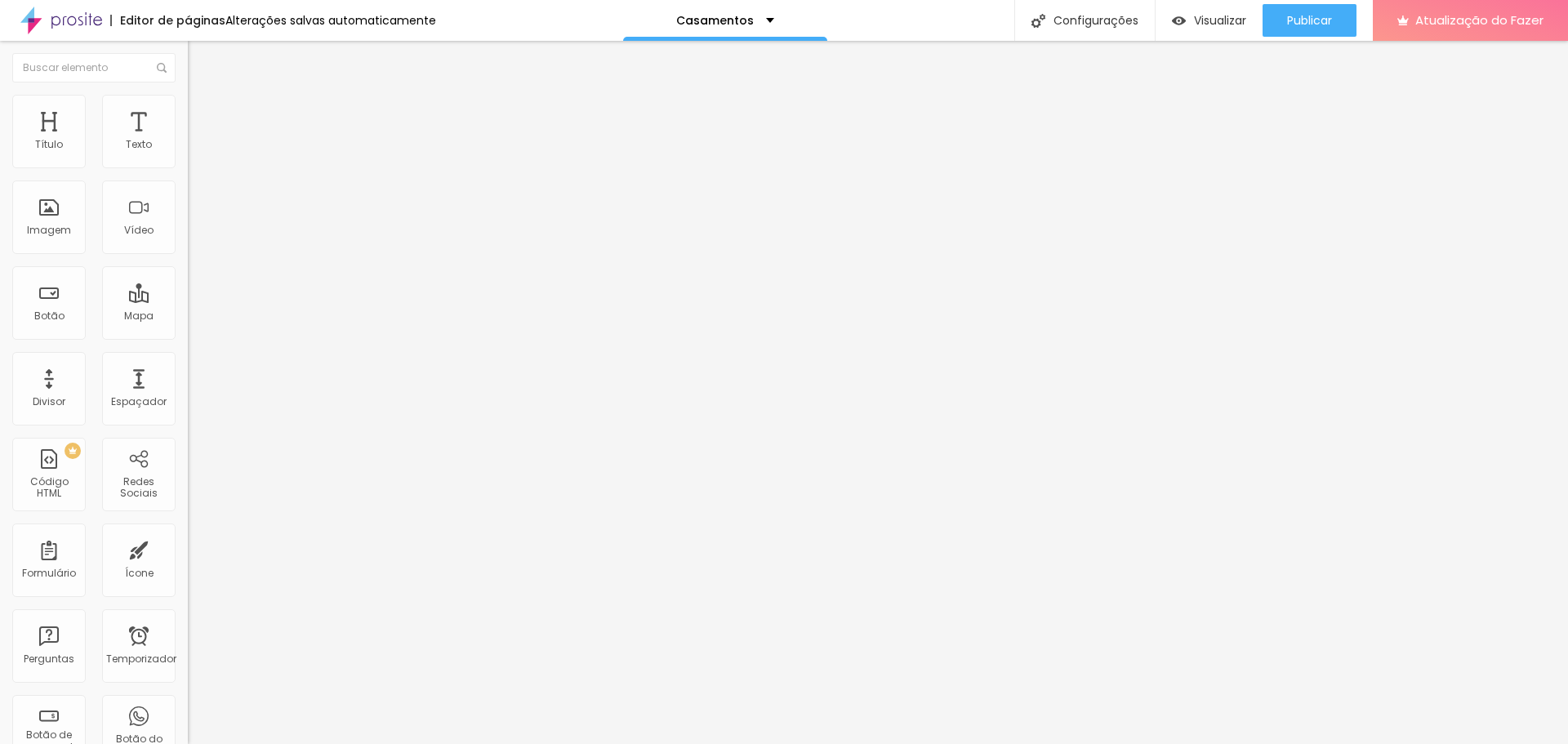
type input "23"
type input "22"
drag, startPoint x: 108, startPoint y: 159, endPoint x: 97, endPoint y: 162, distance: 11.4
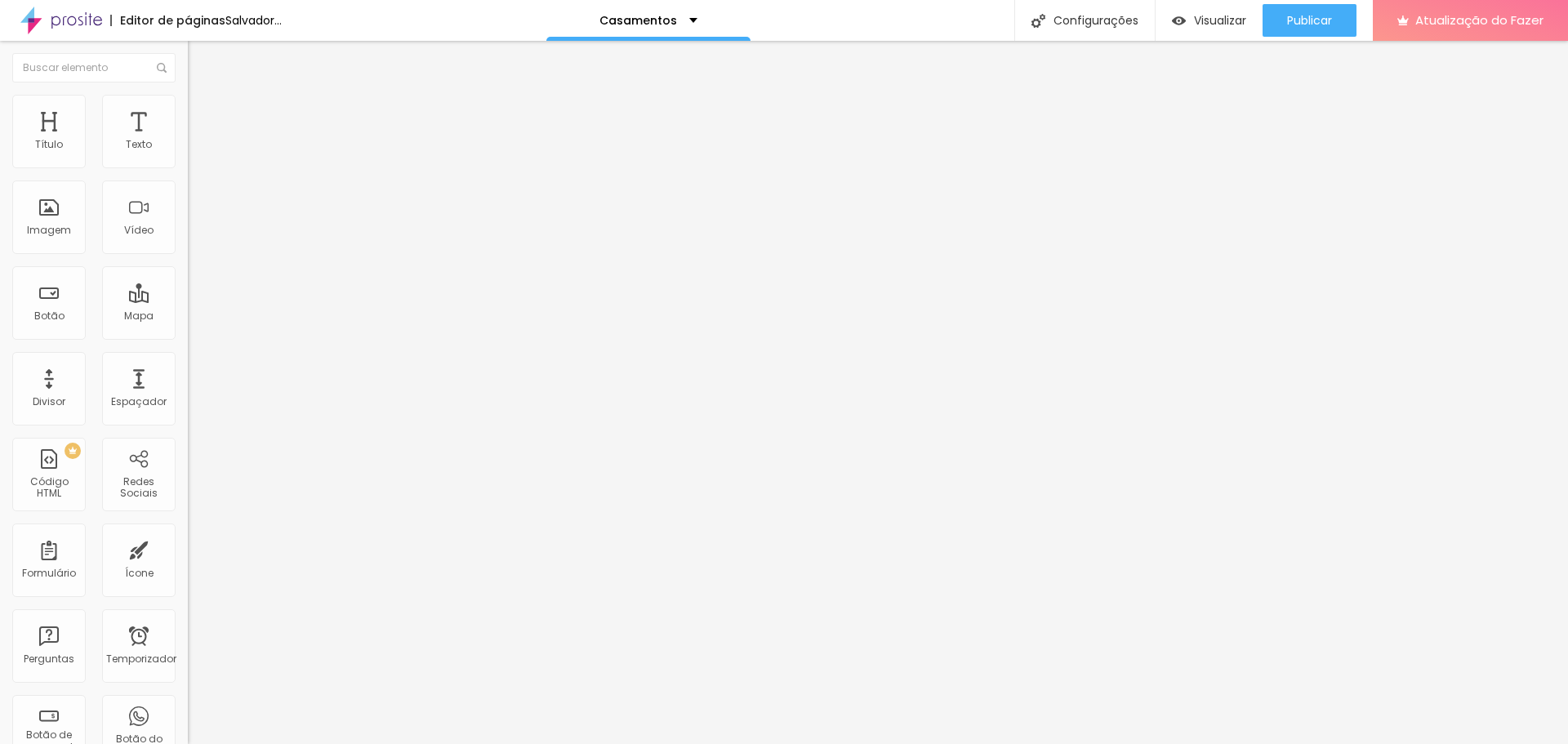
type input "22"
click at [188, 300] on input "range" at bounding box center [241, 307] width 106 height 13
type input "23"
click at [188, 300] on input "range" at bounding box center [241, 307] width 106 height 13
type input "23"
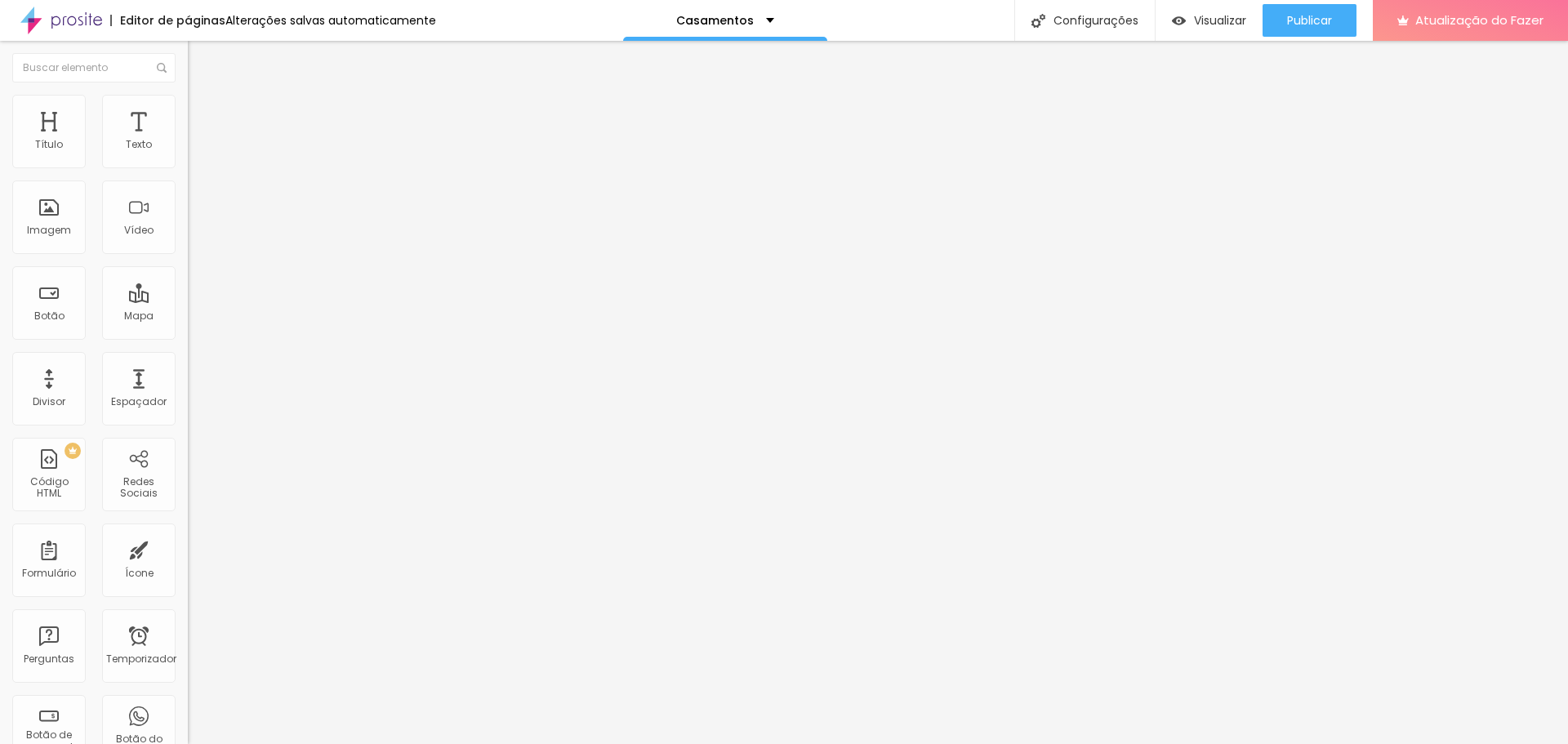
type input "22"
click at [188, 300] on input "range" at bounding box center [241, 307] width 106 height 13
type input "23"
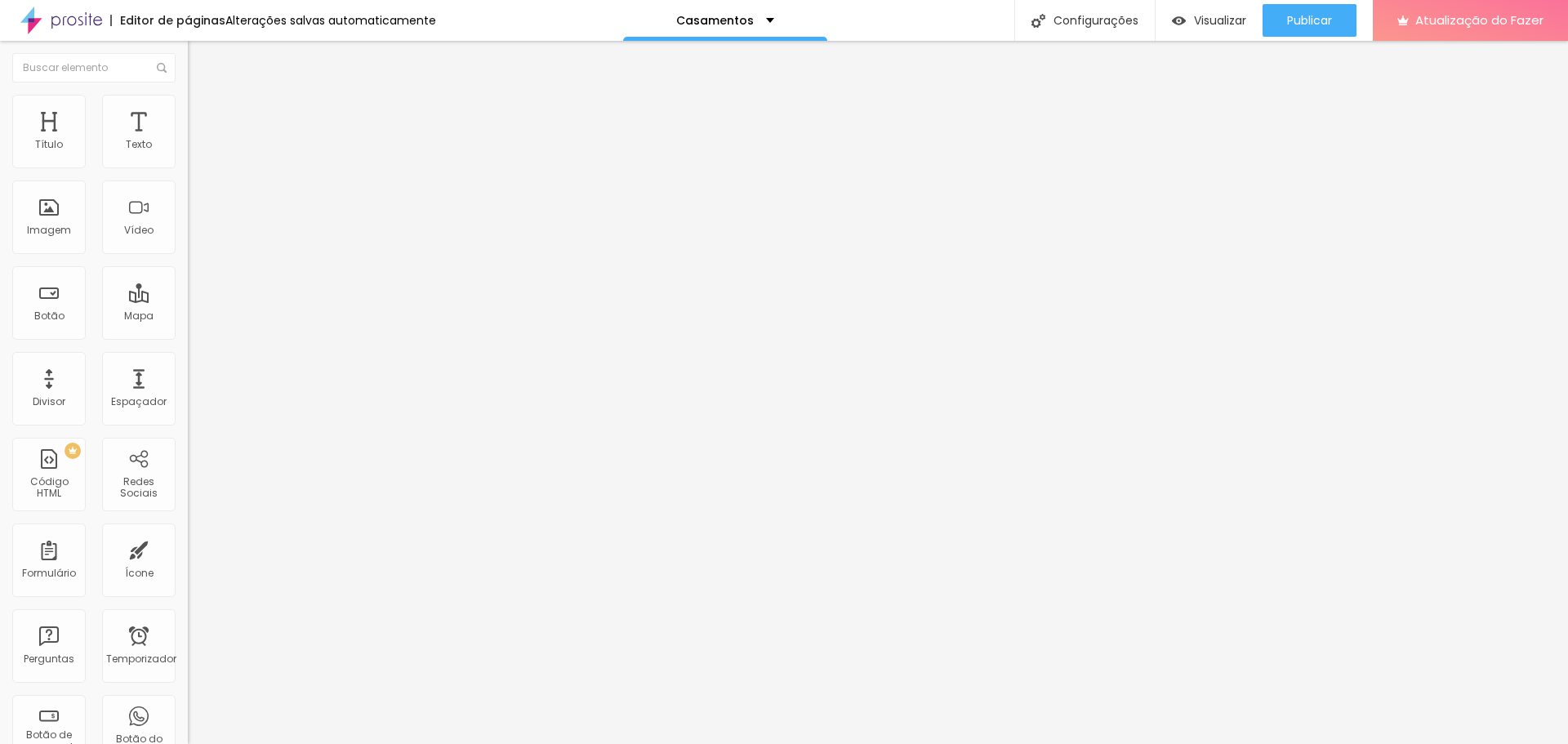
type input "23"
click at [188, 300] on input "range" at bounding box center [241, 307] width 106 height 13
type input "22"
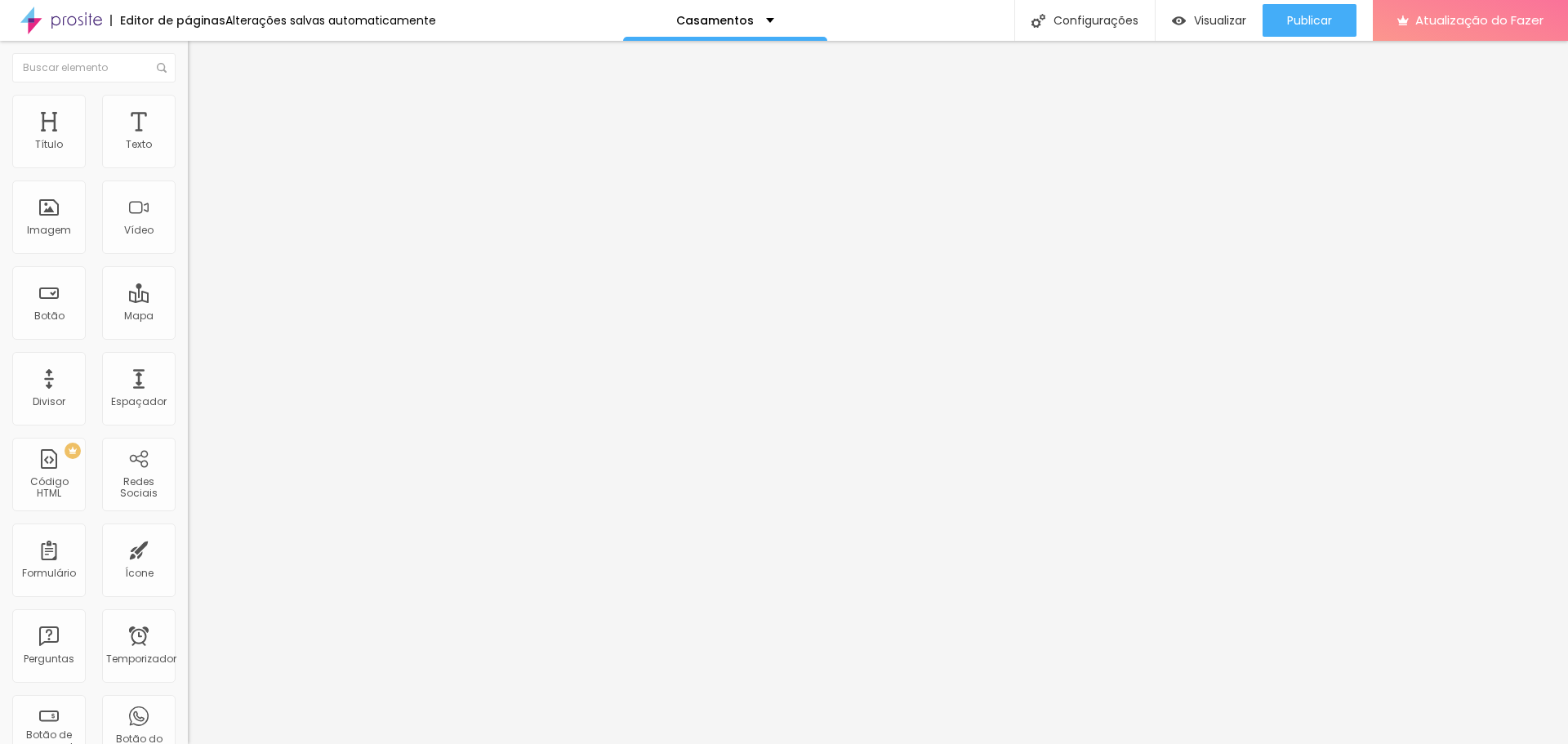
click at [188, 300] on input "range" at bounding box center [241, 307] width 106 height 13
click at [198, 140] on font "Trocar imagem" at bounding box center [238, 133] width 79 height 14
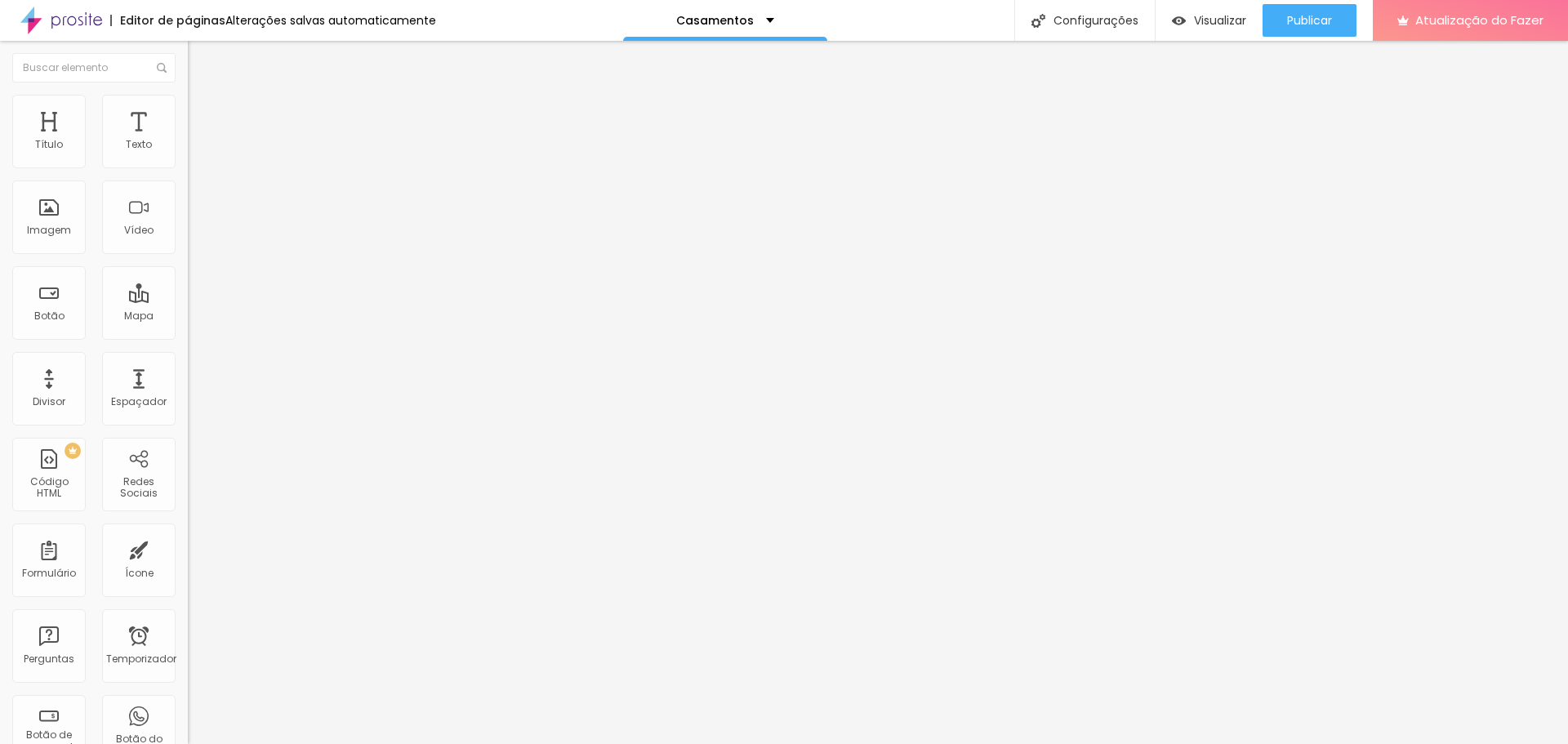
drag, startPoint x: 143, startPoint y: 290, endPoint x: 6, endPoint y: 278, distance: 137.5
click at [188, 279] on div "Trocar imagem Descrição da imagem (Alt) Maria Eduarda - 4 anos Alinhamento Prop…" at bounding box center [282, 250] width 188 height 246
type input "Julia e Gabriel"
click at [188, 335] on input "https://www.giselesoares.com.br/portfolio/festa-infantil/1218770-maria-eduarda-…" at bounding box center [286, 327] width 196 height 16
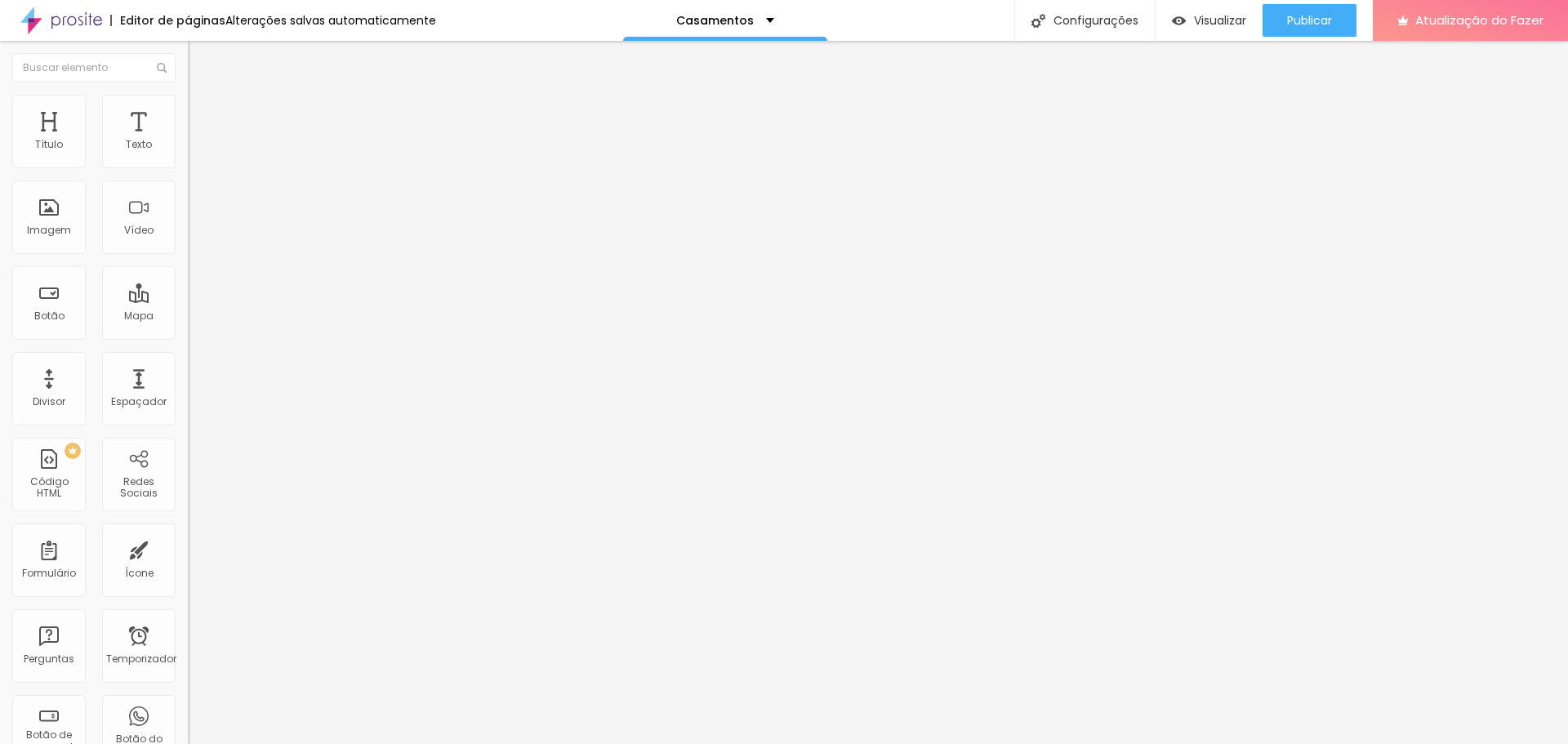
paste input "suahistoriaemfotos.com.br/portfolio/casamentos/1366746-julia-e-gabriel"
type input "https://www.suahistoriaemfotos.com.br/portfolio/casamentos/1366746-julia-e-gabr…"
click at [198, 140] on font "Trocar imagem" at bounding box center [238, 133] width 79 height 14
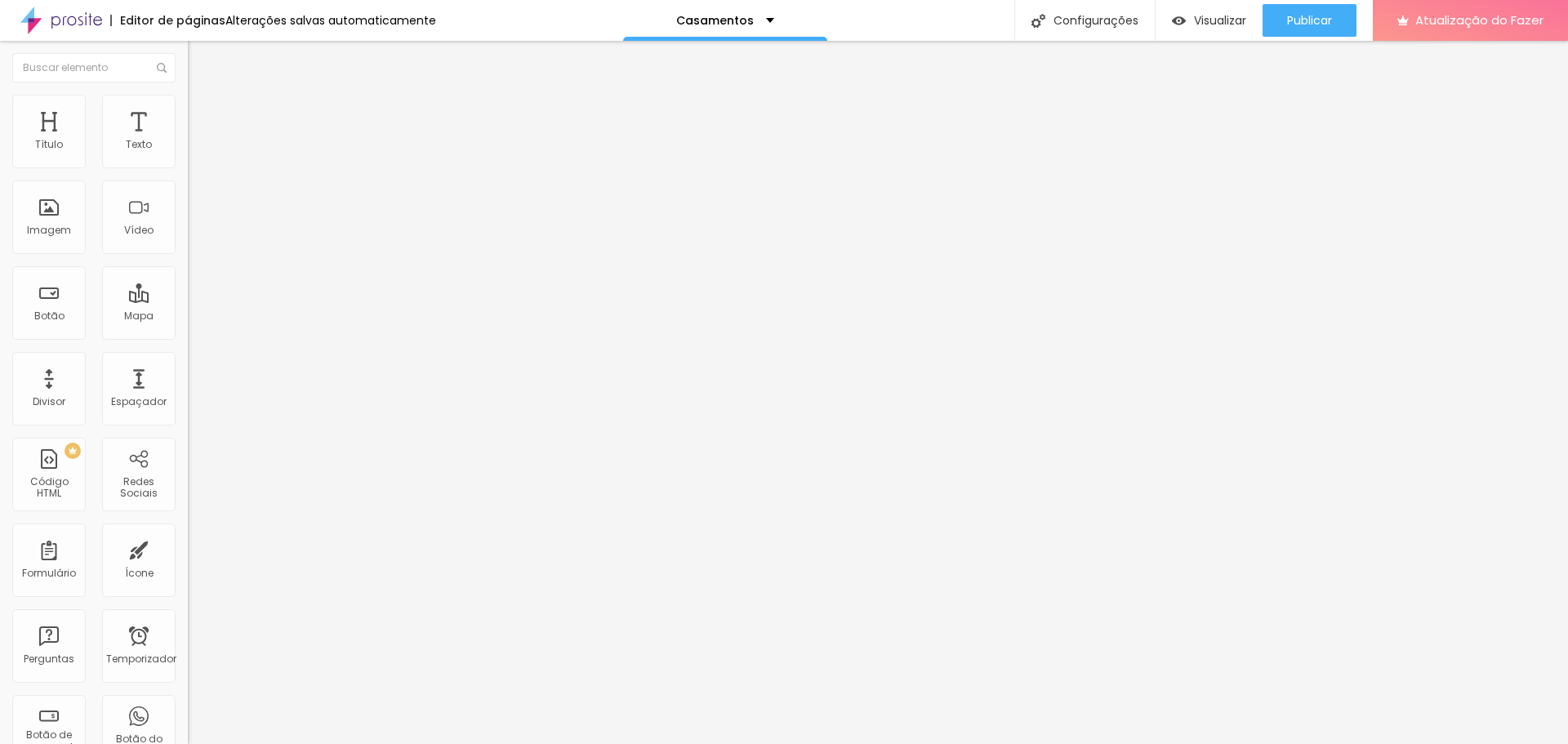
click at [188, 335] on input "https://www.giselesoares.com.br/portfolio/festa-infantil/1309345-bernardo-6-anos" at bounding box center [286, 327] width 196 height 16
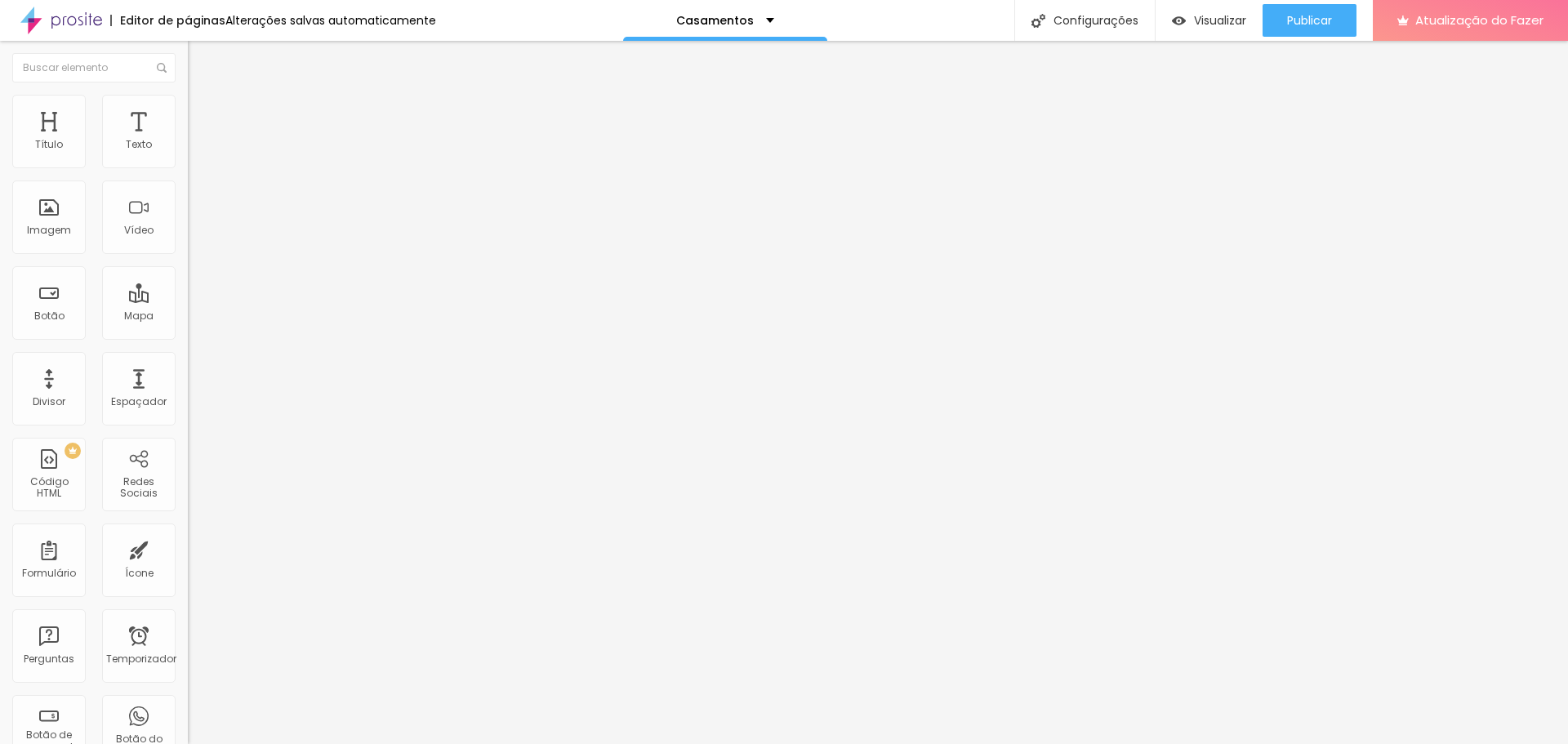
paste input "suahistoriaemfotos.com.br/portfolio/casamentos/1366714-francis-e-lenilson"
type input "https://www.suahistoriaemfotos.com.br/portfolio/casamentos/1366714-francis-e-le…"
drag, startPoint x: 121, startPoint y: 291, endPoint x: 0, endPoint y: 280, distance: 121.5
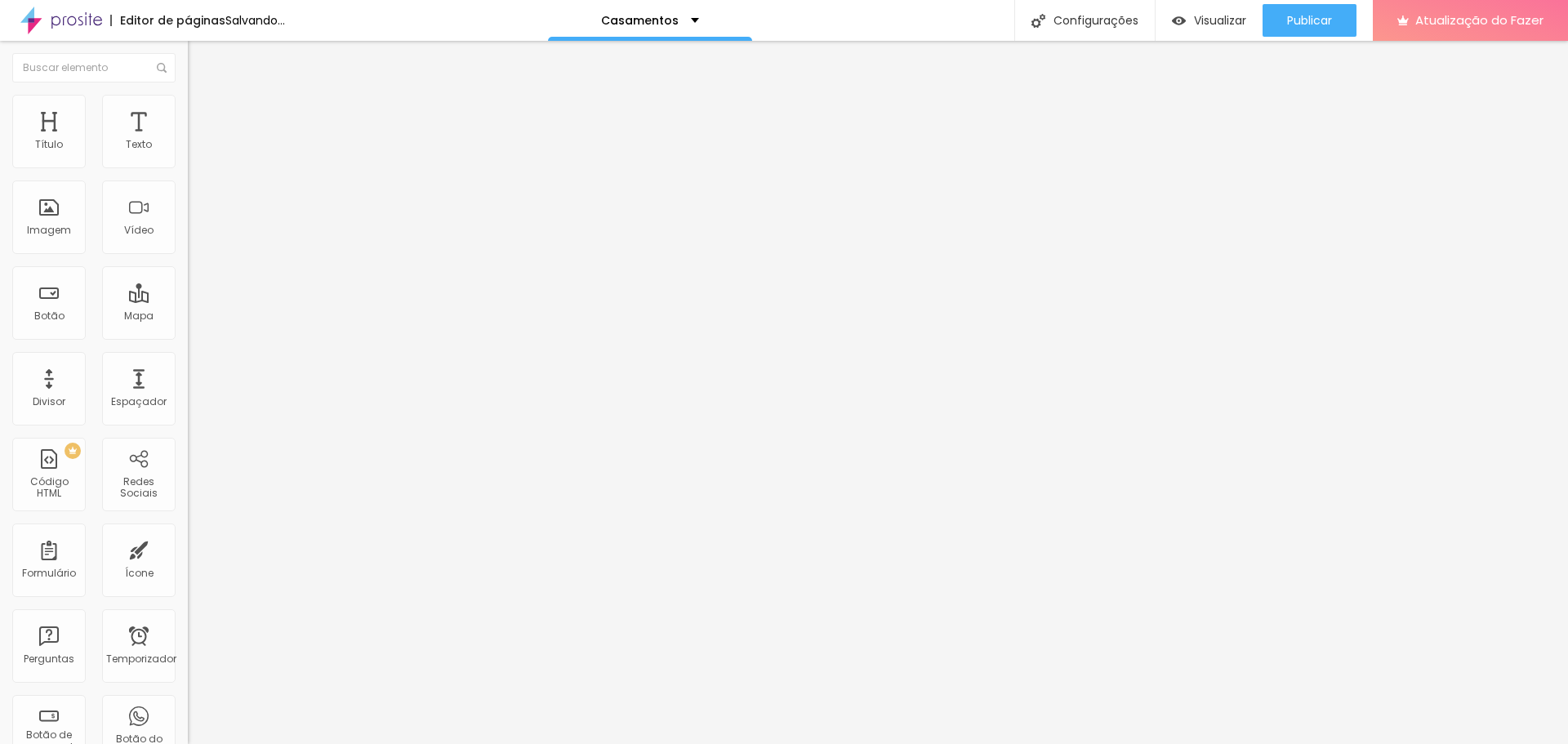
click at [188, 280] on div "Trocar imagem Descrição da imagem (Alt) Bernardo - 6 anos Alinhamento Proporção…" at bounding box center [282, 250] width 188 height 246
type input "Francis e Lenilson"
click at [198, 140] on font "Trocar imagem" at bounding box center [238, 133] width 79 height 14
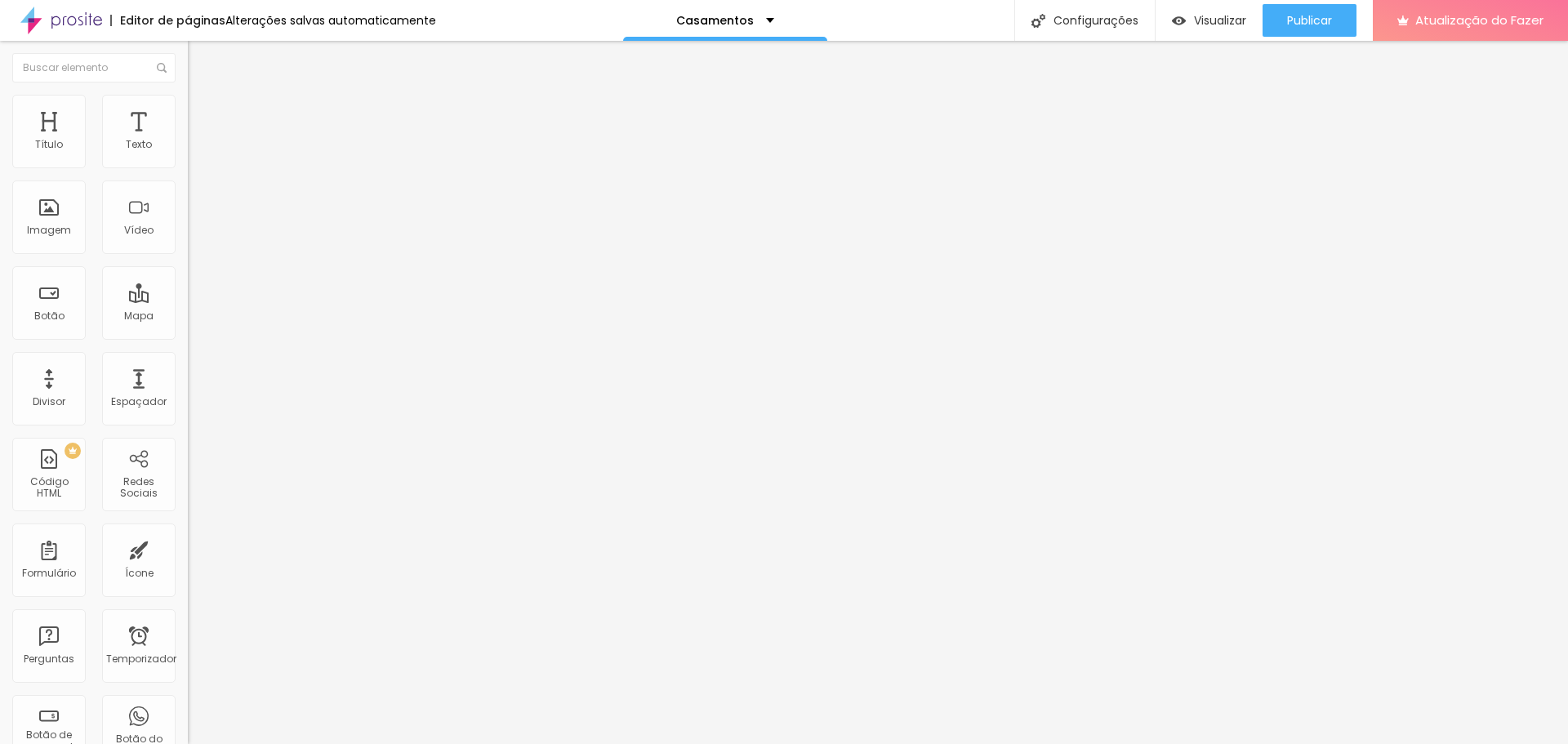
drag, startPoint x: 134, startPoint y: 292, endPoint x: 0, endPoint y: 292, distance: 134.0
click at [188, 292] on div "Trocar imagem Descrição da imagem (Alt) Fernando - 1 aninho Alinhamento Proporç…" at bounding box center [282, 250] width 188 height 246
type input "Ester e Rodrigo"
click at [188, 335] on input "https://www.giselesoares.com.br/portfolio/festa-infantil/1309360-fernando-1-ani…" at bounding box center [286, 327] width 196 height 16
paste input "suahistoriaemfotos.com.br/portfolio/casamentos/1366714-francis-e-lenilson"
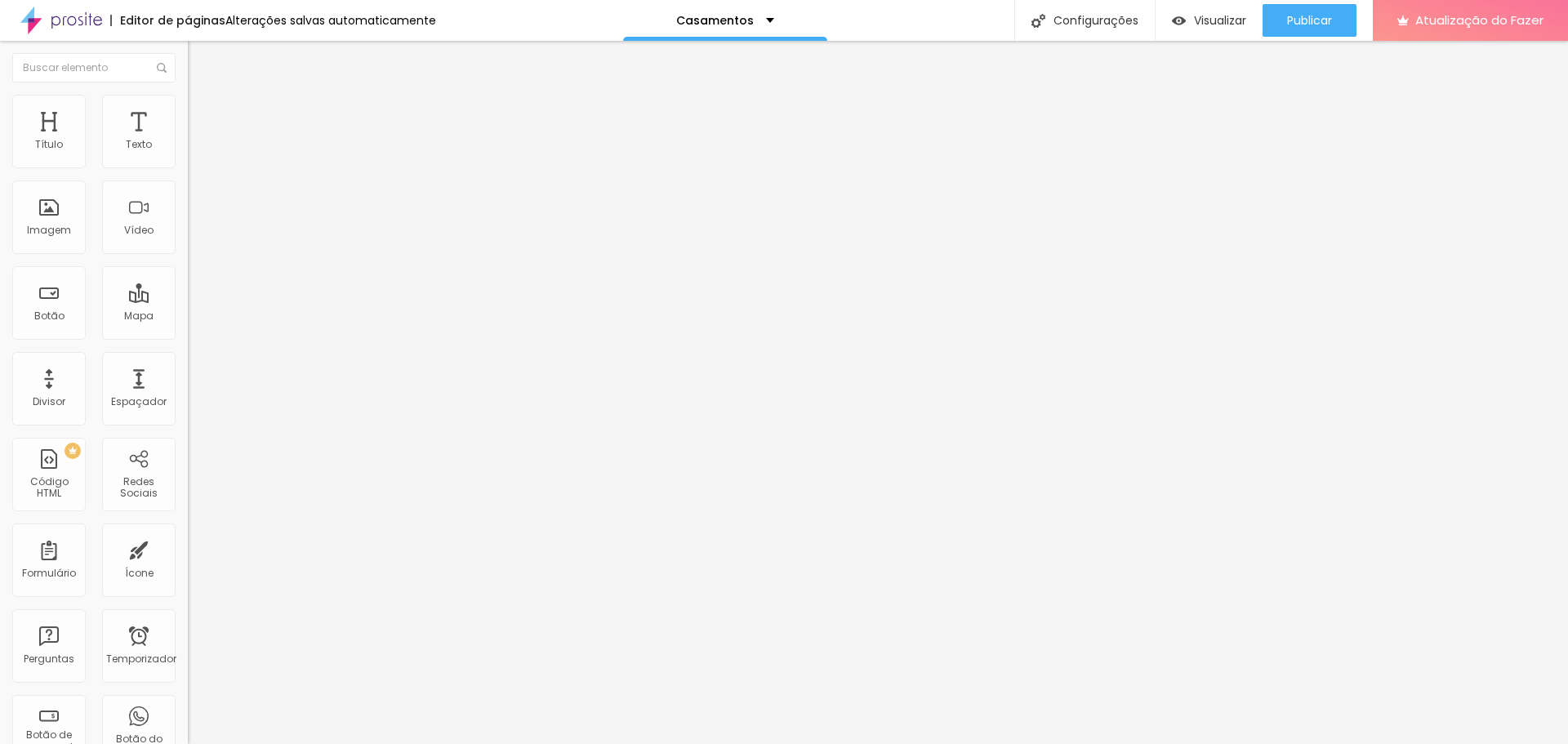
scroll to position [0, 294]
type input "https://www.suahistoriaemfotos.com.br/portfolio/casamentos/1366714-francis-e-le…"
click at [188, 100] on img at bounding box center [195, 102] width 15 height 15
click at [188, 95] on li "Estilo" at bounding box center [282, 87] width 188 height 16
click at [1194, 25] on font "Visualizar" at bounding box center [1220, 21] width 52 height 16
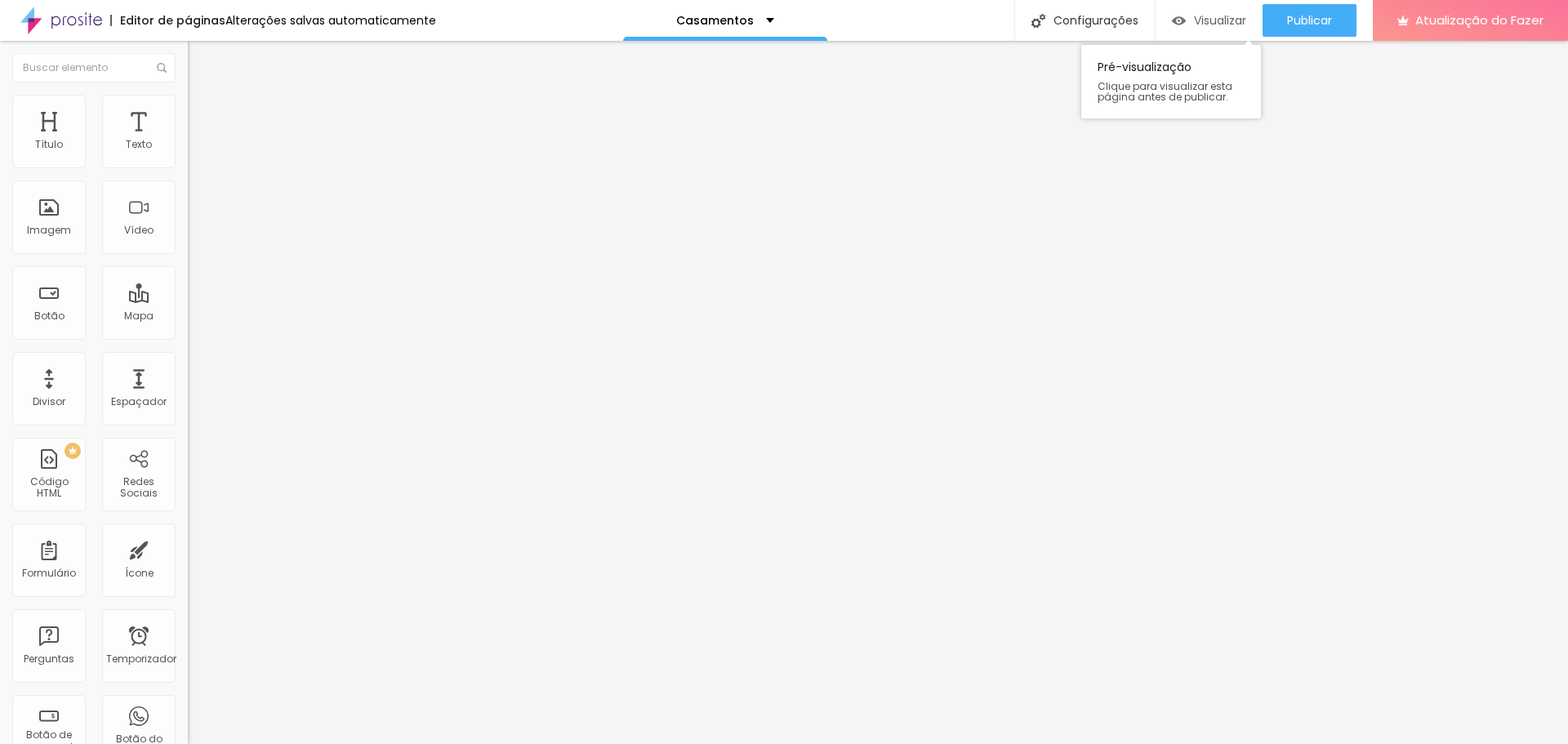
click at [1231, 23] on font "Visualizar" at bounding box center [1220, 21] width 52 height 16
click at [1339, 21] on button "Publicar" at bounding box center [1310, 21] width 94 height 33
click at [1206, 24] on font "Visualizar" at bounding box center [1220, 21] width 52 height 16
